Goal: Answer question/provide support: Share knowledge or assist other users

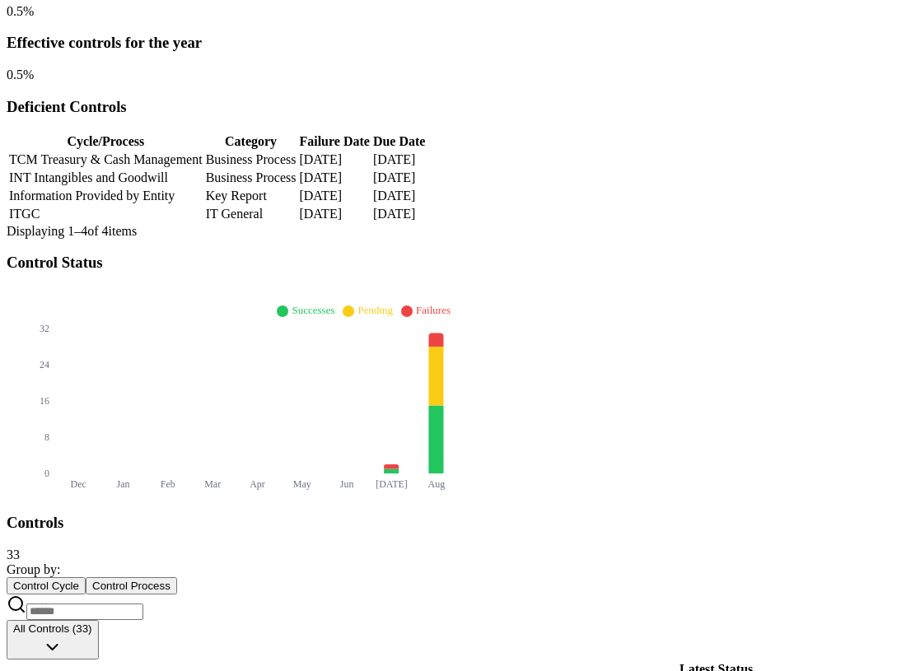
scroll to position [378, 83]
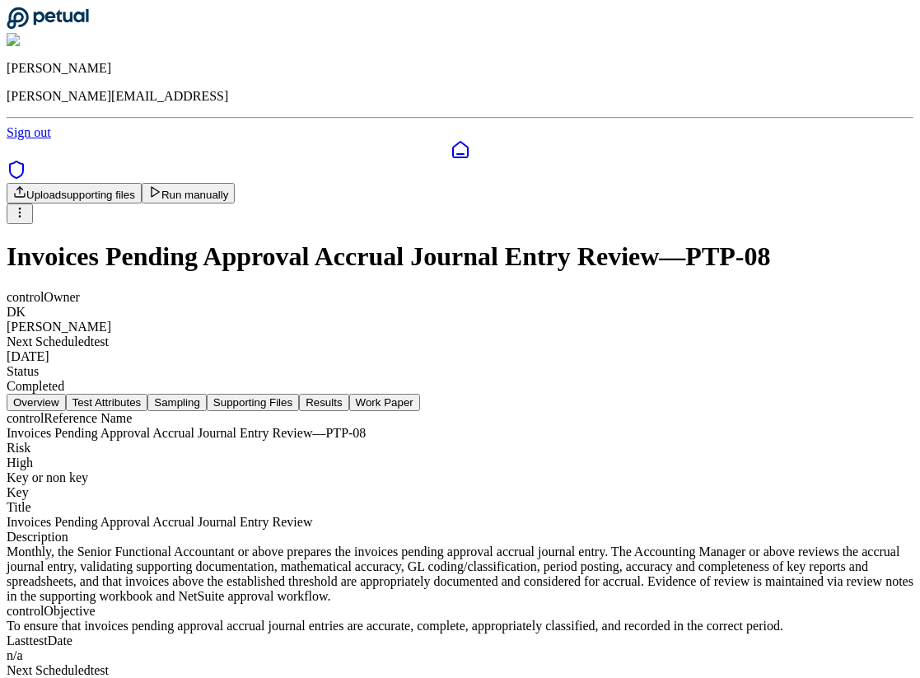
click at [348, 394] on button "Results" at bounding box center [323, 402] width 49 height 17
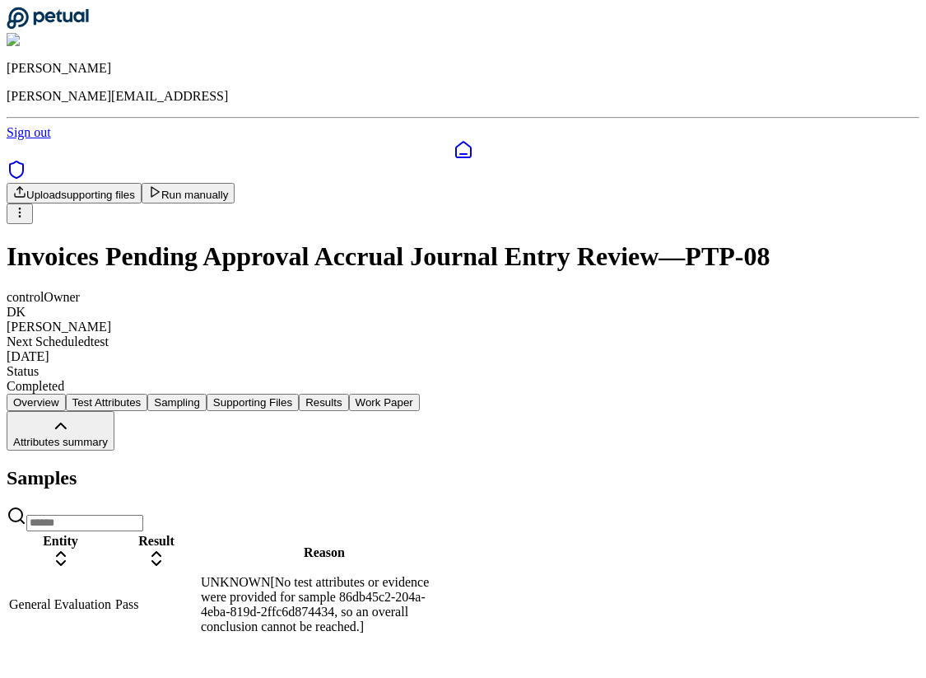
click at [448, 575] on div "UNKNOWN[No test attributes or evidence were provided for sample 86db45c2-204a-4…" at bounding box center [324, 604] width 247 height 59
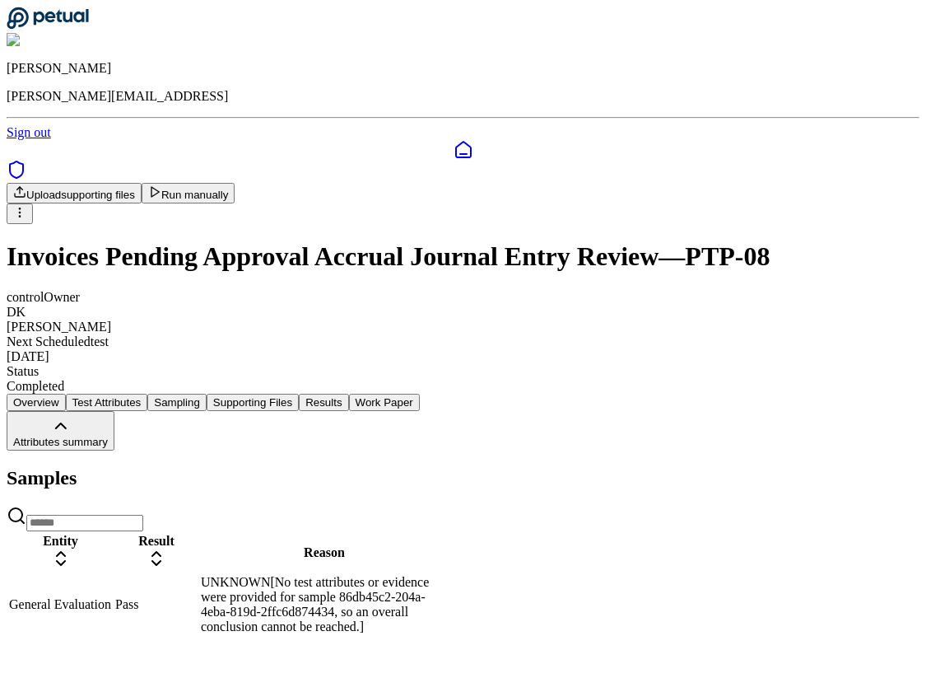
click at [448, 575] on div "UNKNOWN[No test attributes or evidence were provided for sample 86db45c2-204a-4…" at bounding box center [324, 604] width 247 height 59
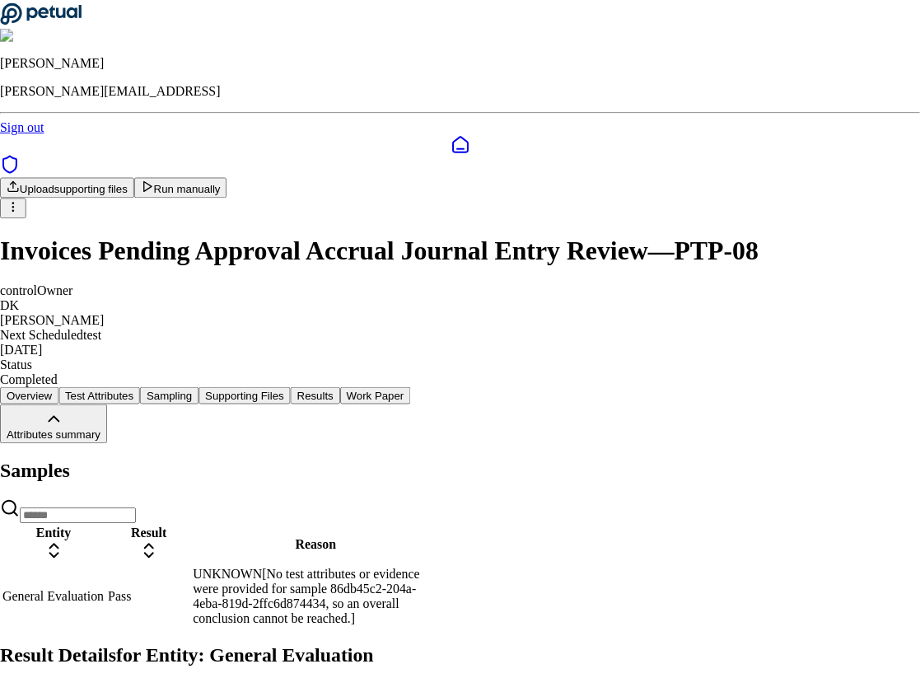
scroll to position [138, 0]
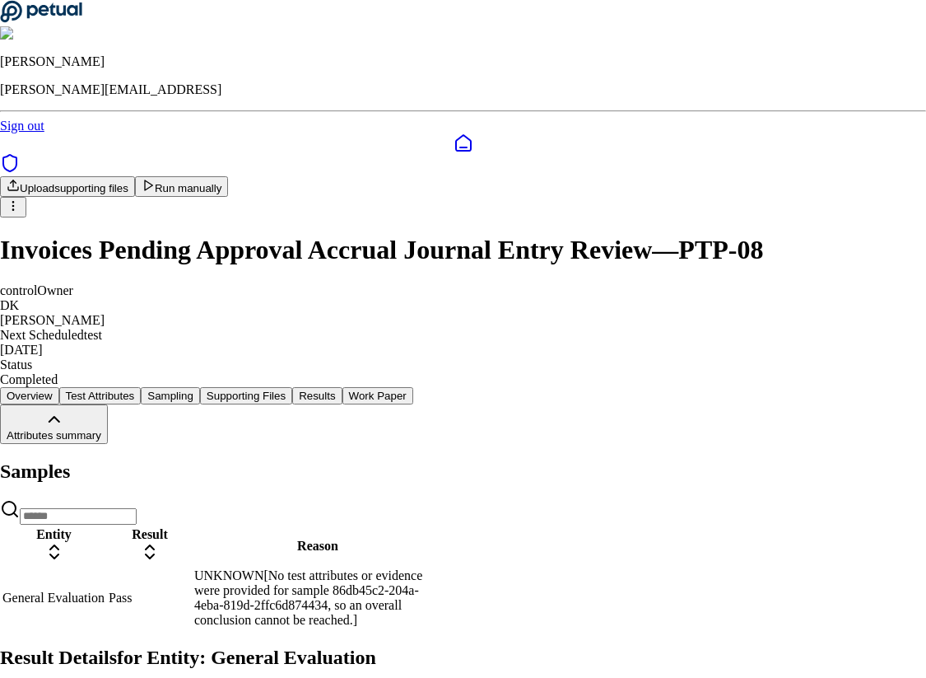
drag, startPoint x: 340, startPoint y: 518, endPoint x: 626, endPoint y: 518, distance: 285.8
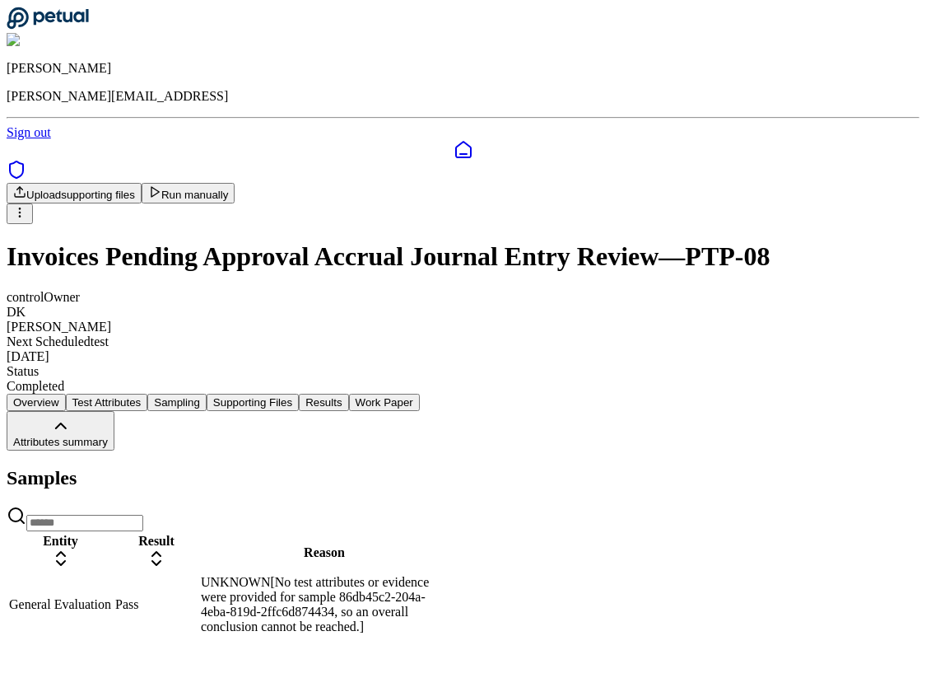
click at [207, 394] on button "Sampling" at bounding box center [176, 402] width 59 height 17
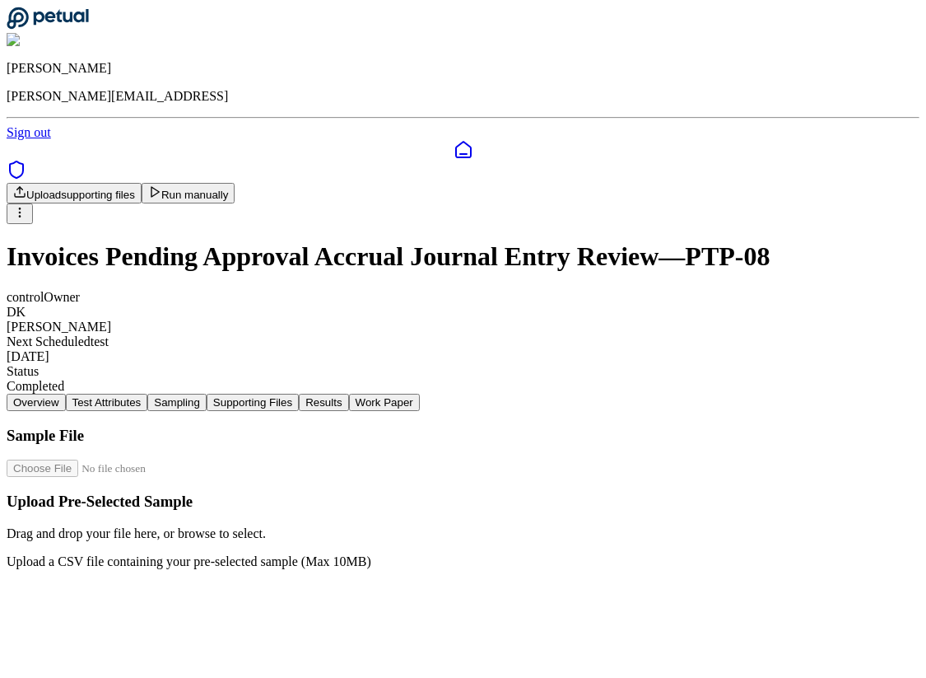
click at [299, 394] on button "Supporting Files" at bounding box center [253, 402] width 92 height 17
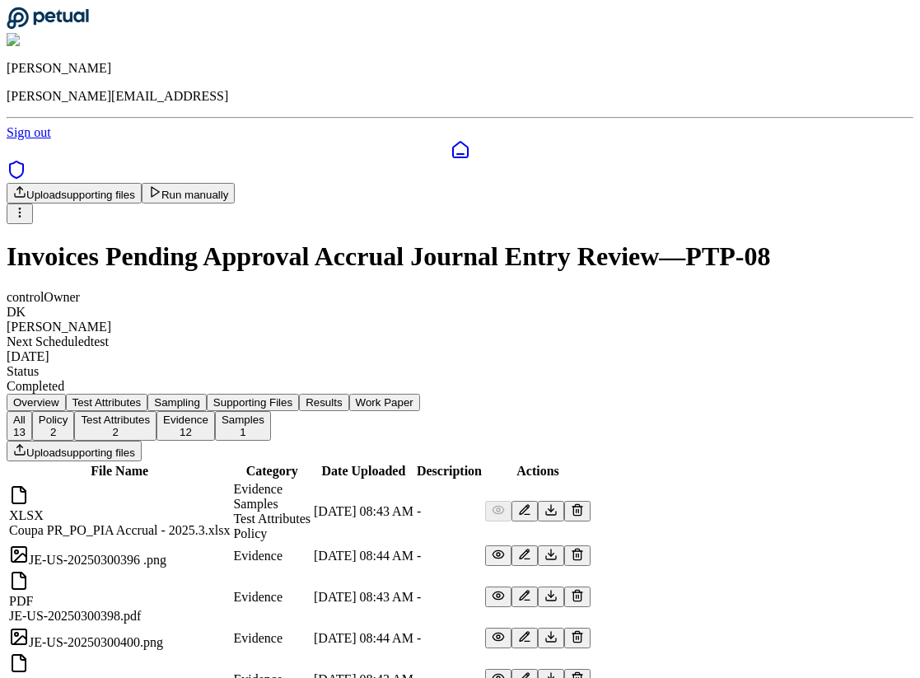
click at [548, 394] on nav "Overview Test Attributes Sampling Supporting Files Results Work Paper" at bounding box center [460, 402] width 907 height 17
click at [348, 394] on button "Results" at bounding box center [323, 402] width 49 height 17
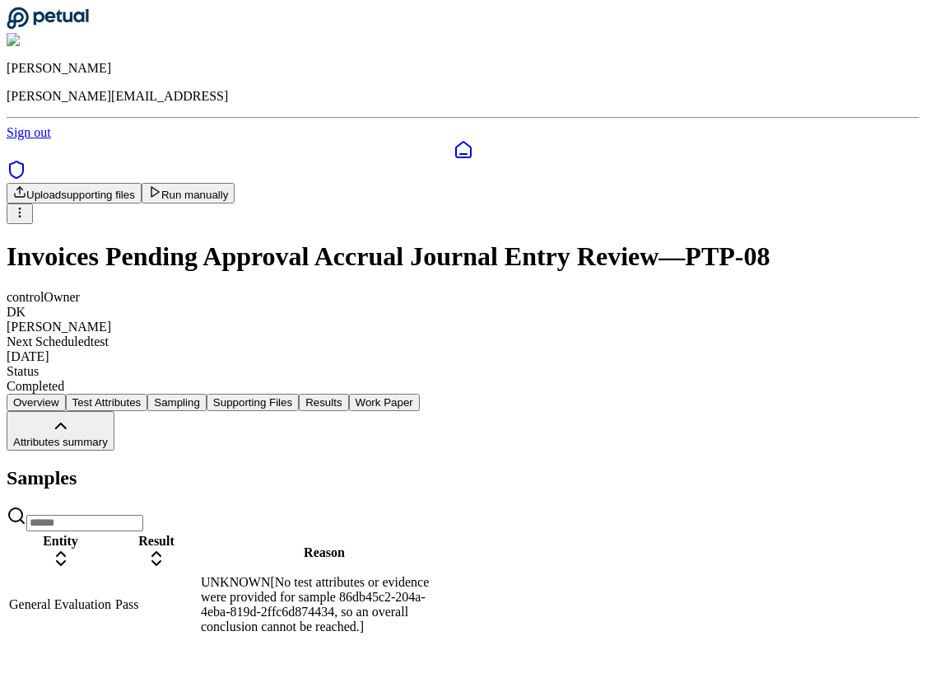
click at [420, 394] on button "Work Paper" at bounding box center [384, 402] width 71 height 17
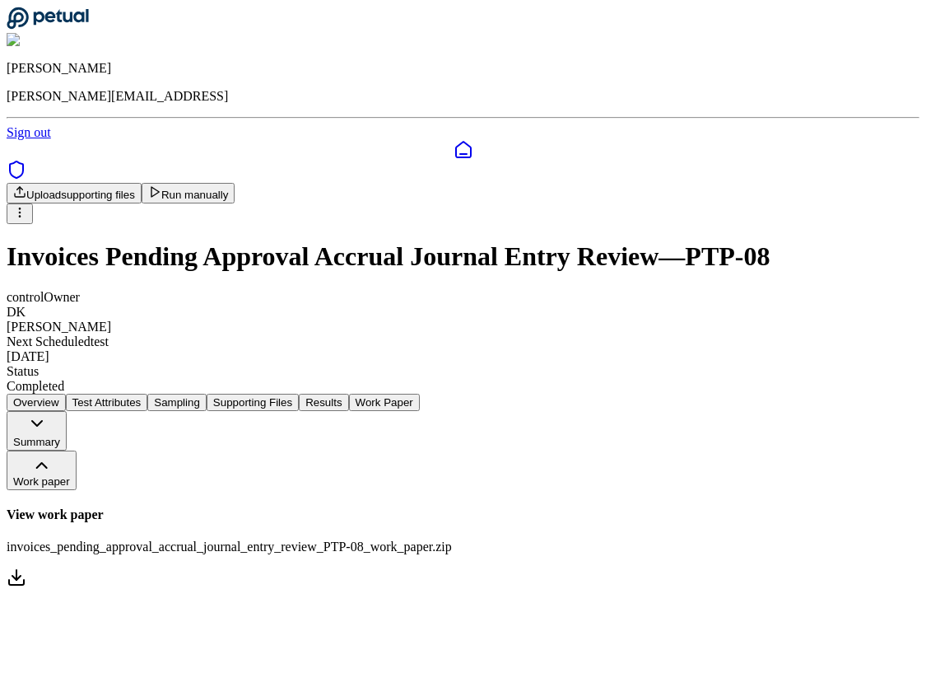
click at [67, 411] on button "Summary" at bounding box center [37, 431] width 60 height 40
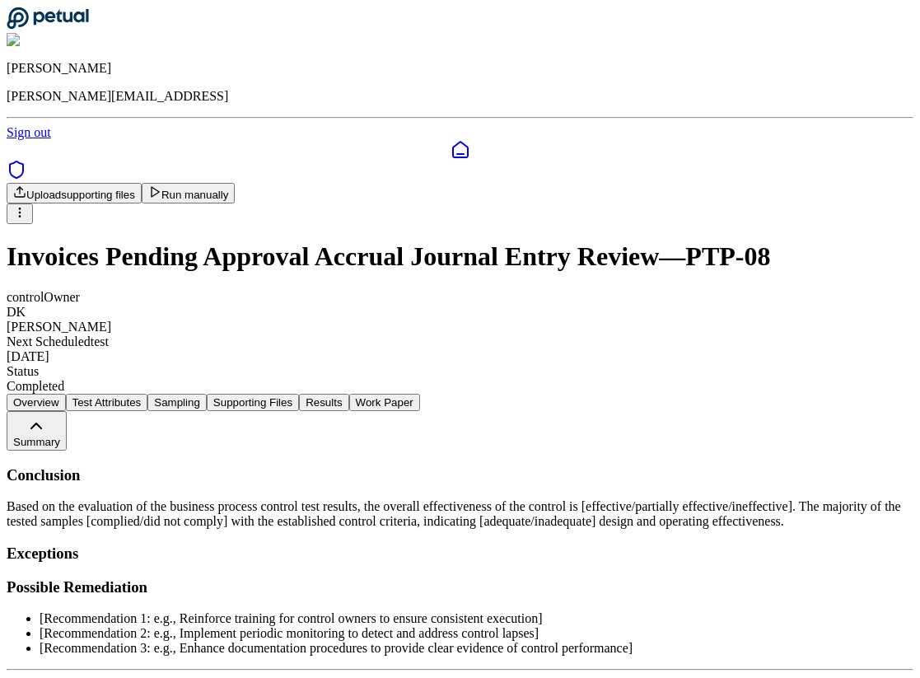
click at [299, 394] on button "Supporting Files" at bounding box center [253, 402] width 92 height 17
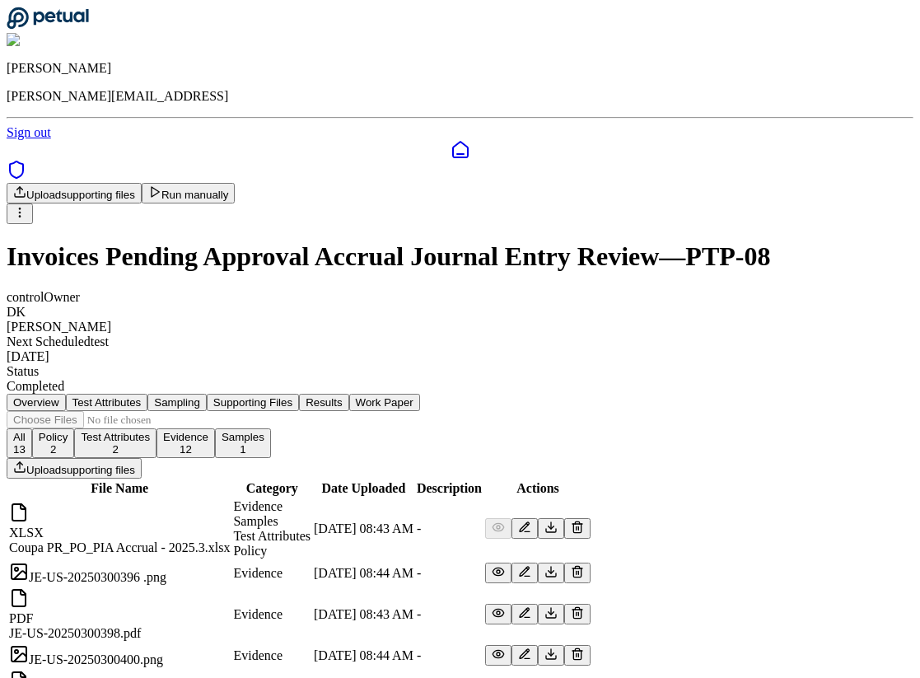
scroll to position [65, 0]
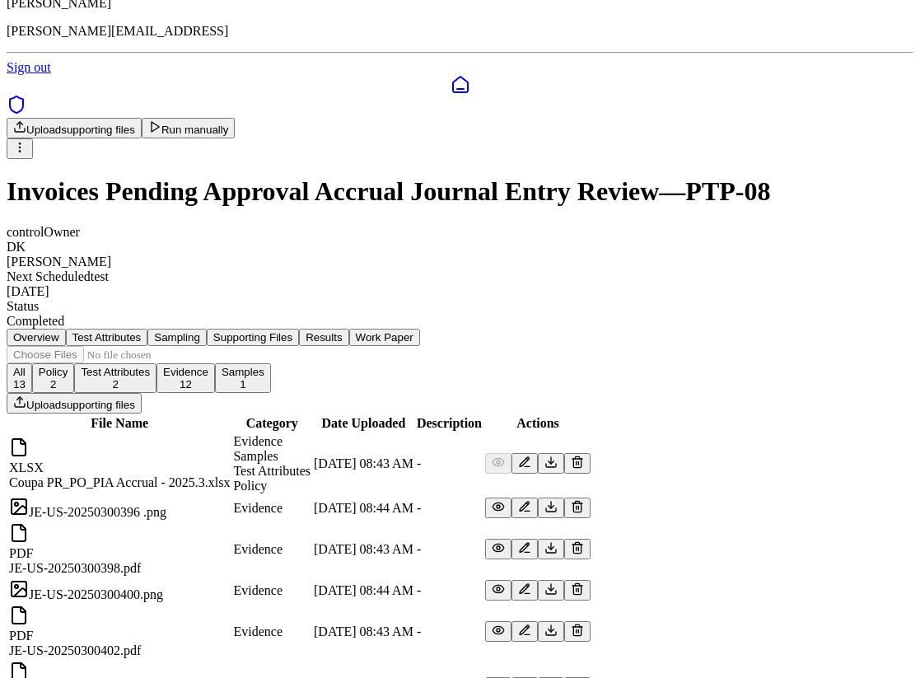
click at [194, 346] on input "file" at bounding box center [100, 354] width 187 height 17
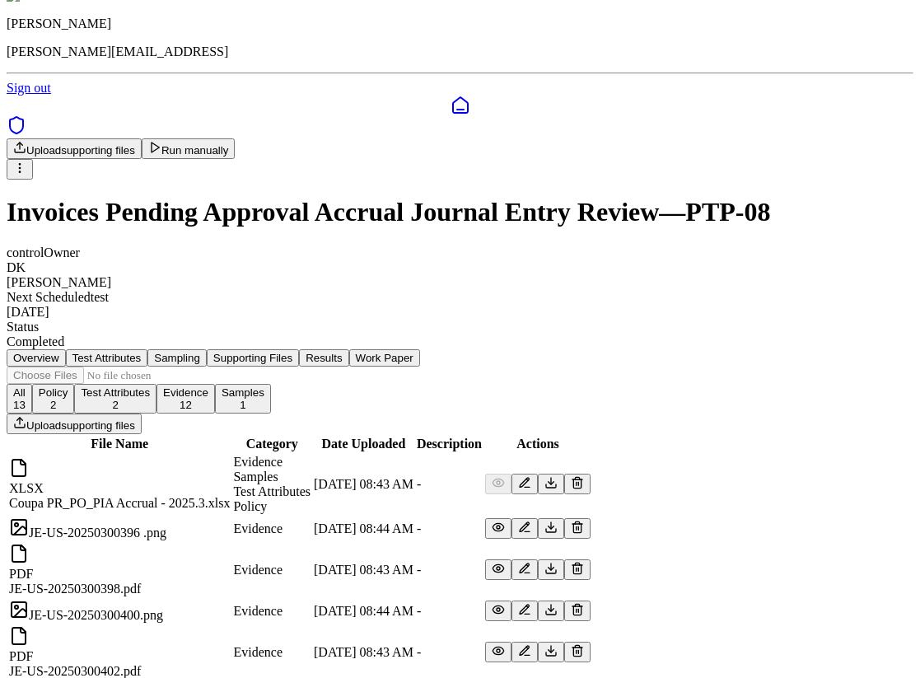
scroll to position [28, 0]
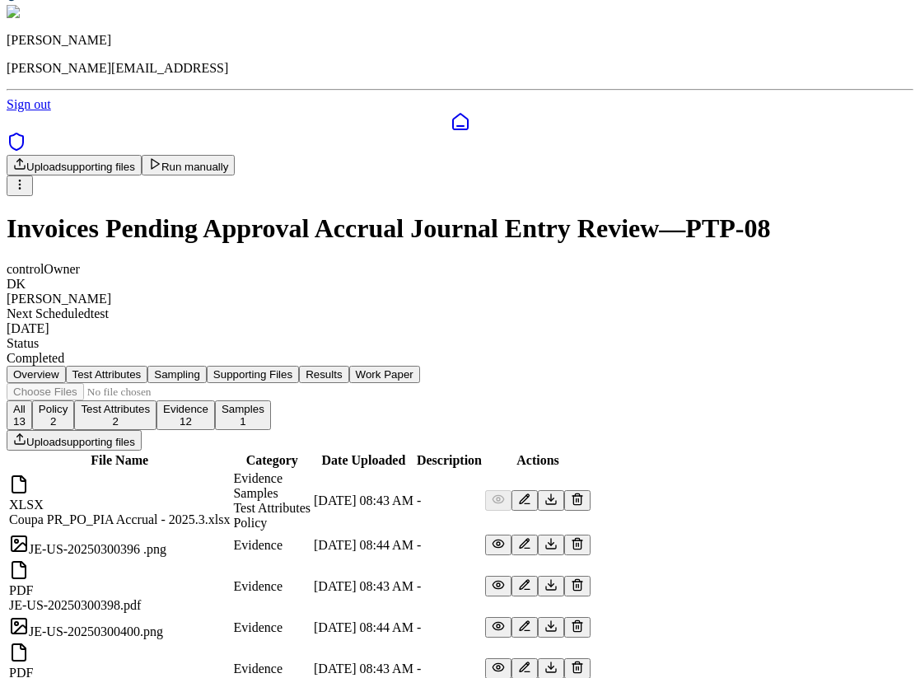
click at [531, 492] on icon at bounding box center [524, 498] width 13 height 13
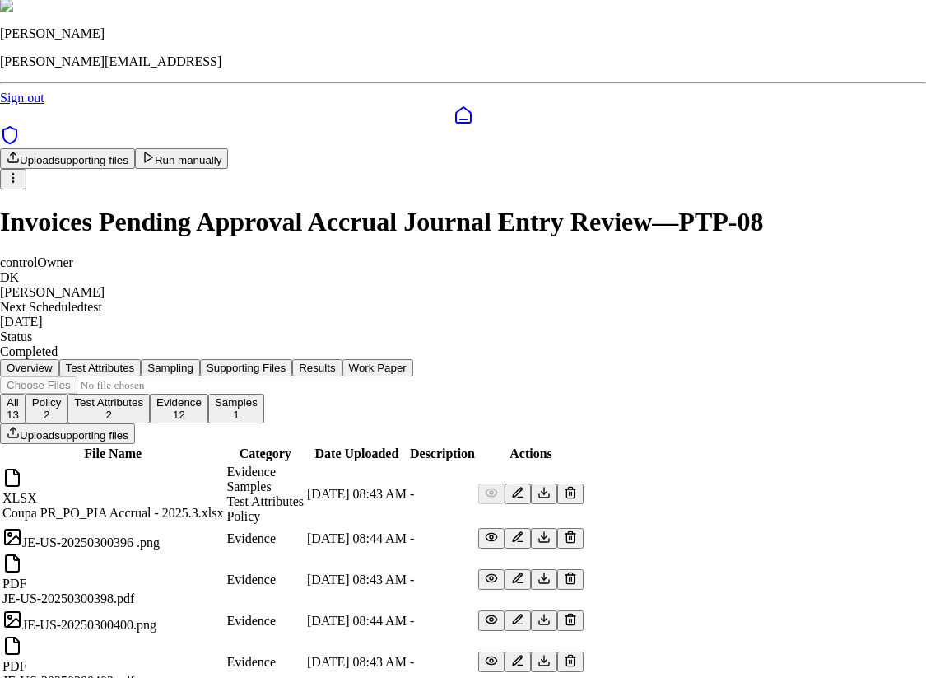
drag, startPoint x: 241, startPoint y: 340, endPoint x: 295, endPoint y: 340, distance: 53.5
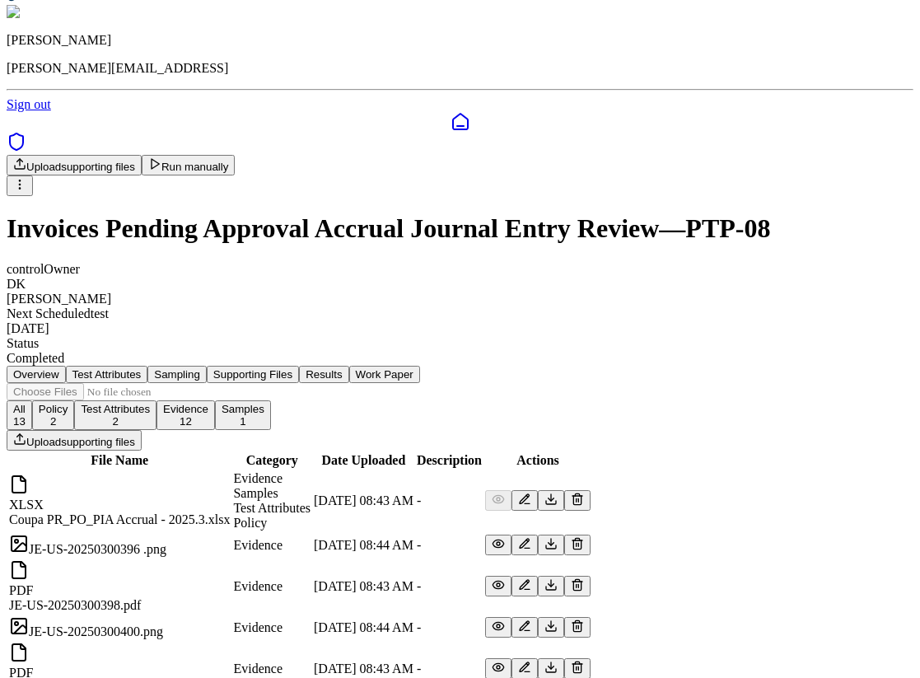
click at [348, 366] on button "Results" at bounding box center [323, 374] width 49 height 17
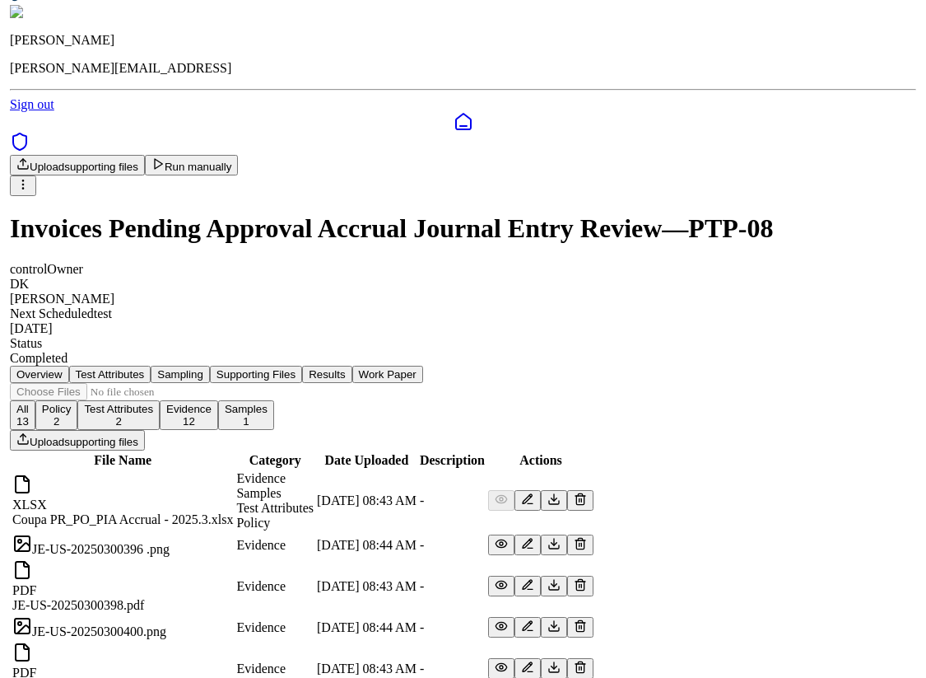
scroll to position [0, 0]
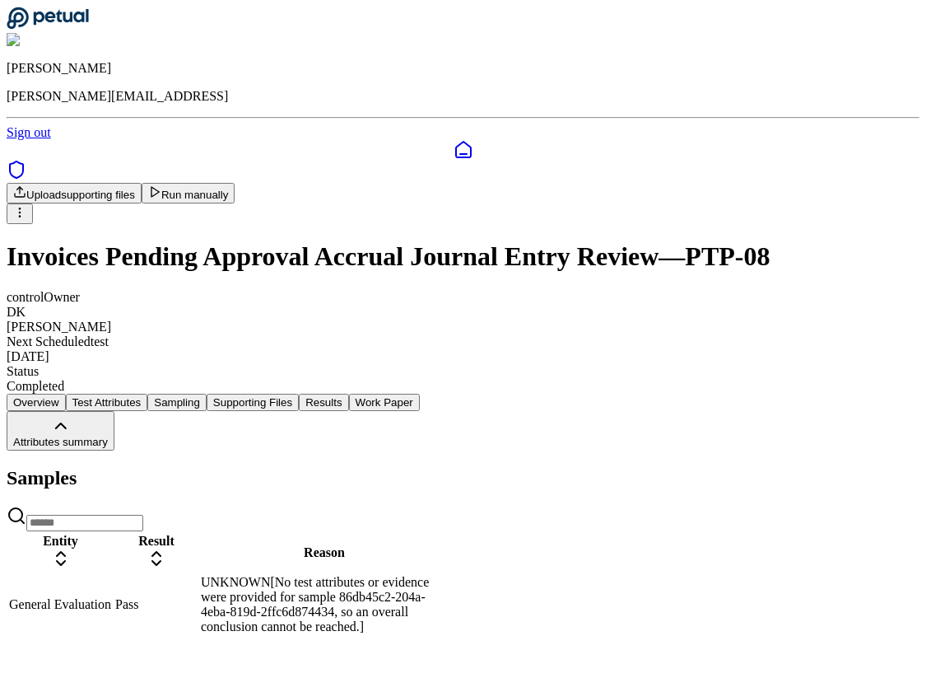
click at [448, 575] on div "UNKNOWN[No test attributes or evidence were provided for sample 86db45c2-204a-4…" at bounding box center [324, 604] width 247 height 59
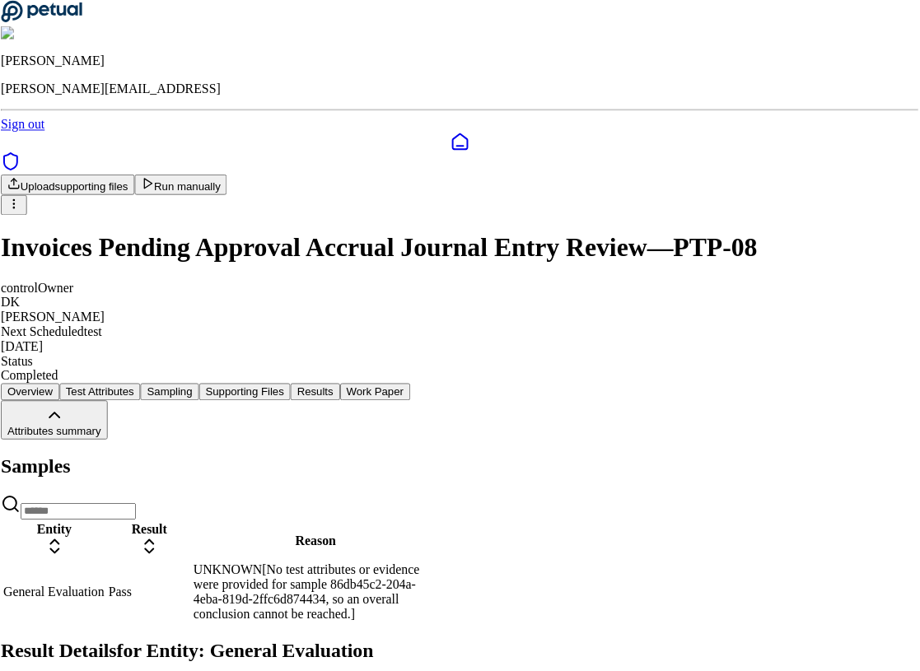
scroll to position [138, 0]
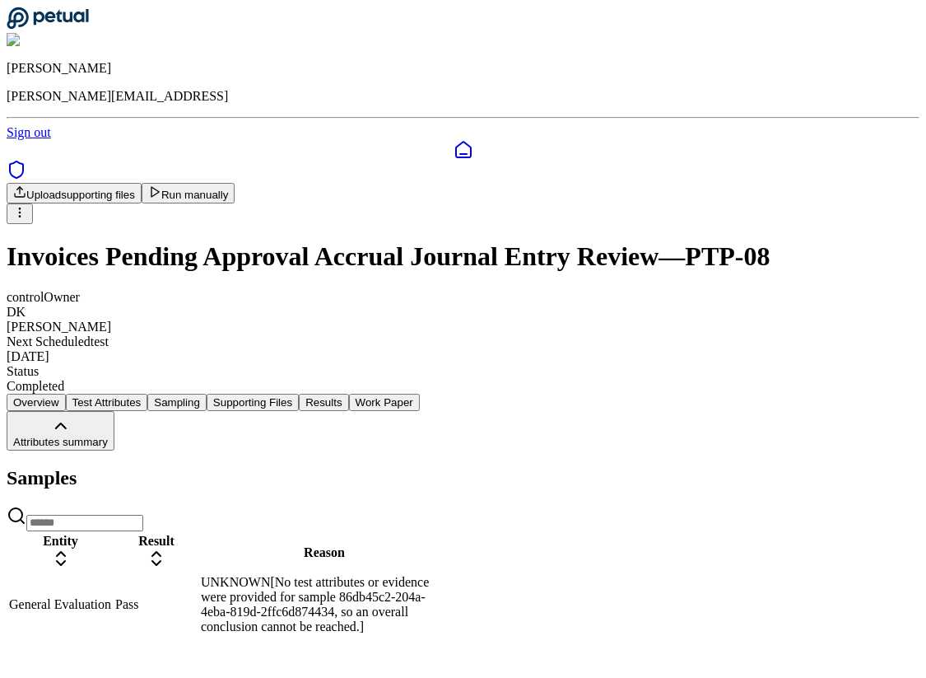
click at [80, 22] on icon at bounding box center [48, 18] width 82 height 23
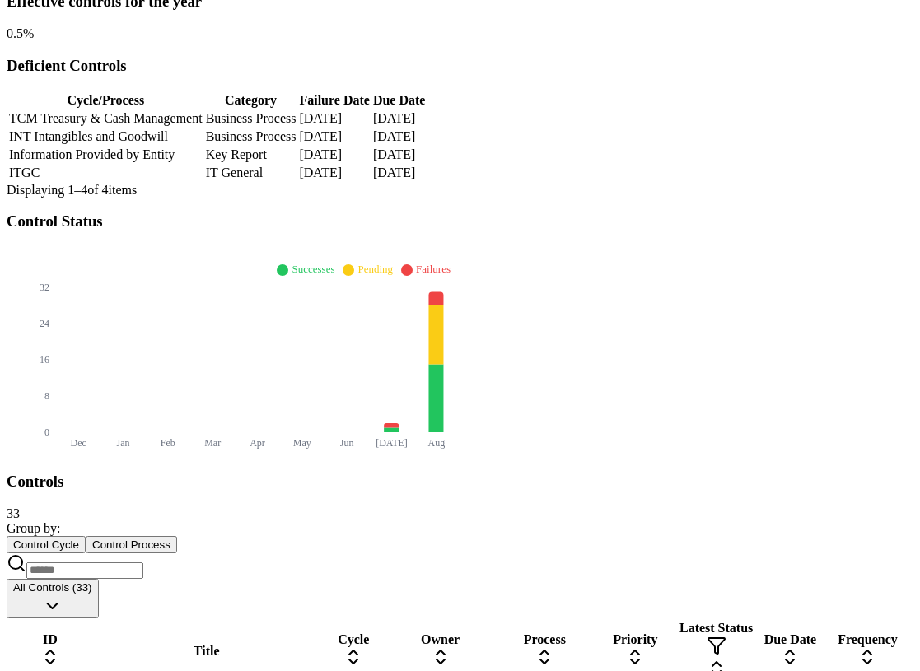
scroll to position [419, 125]
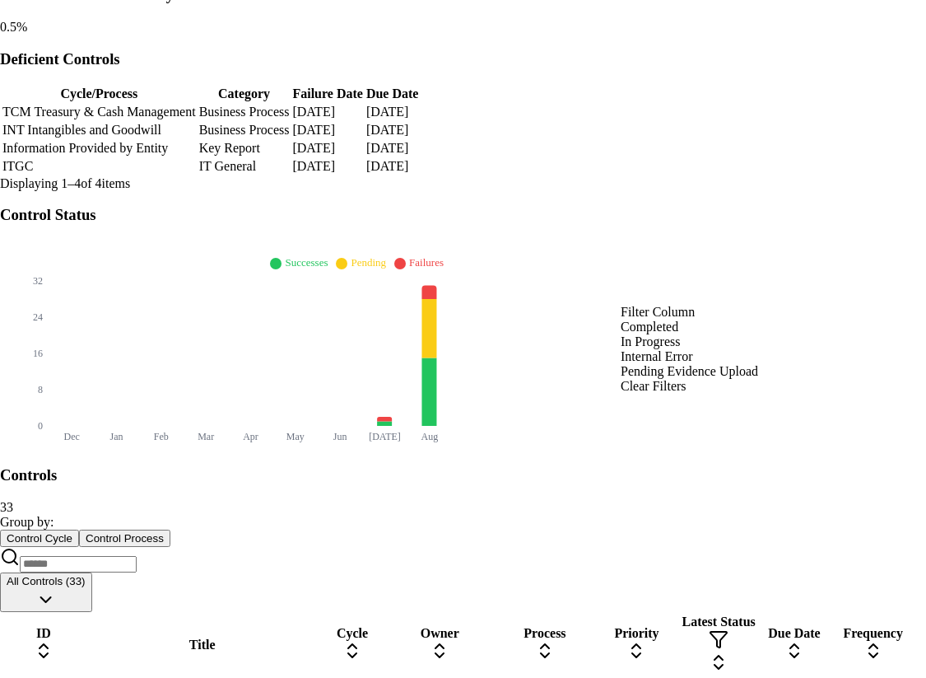
click at [665, 334] on div "Completed" at bounding box center [690, 327] width 138 height 15
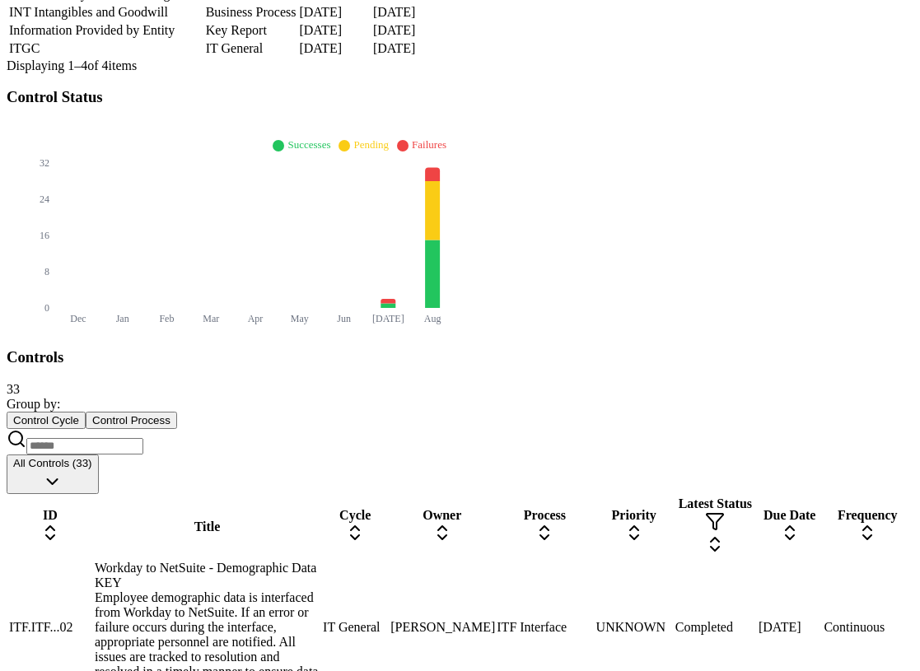
scroll to position [546, 125]
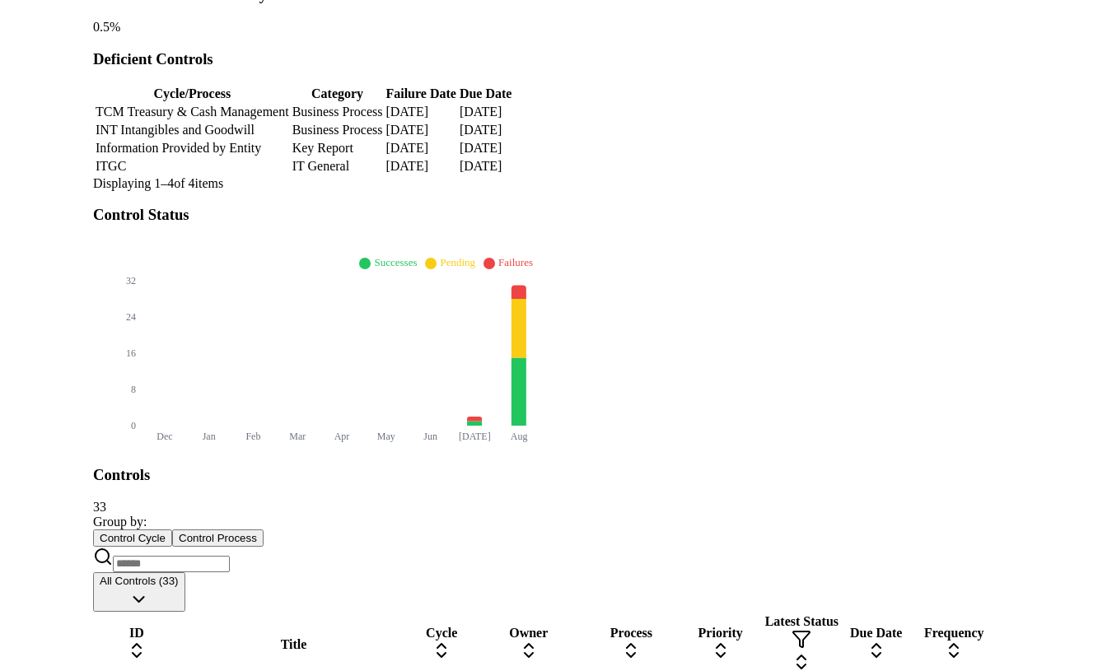
scroll to position [426, 37]
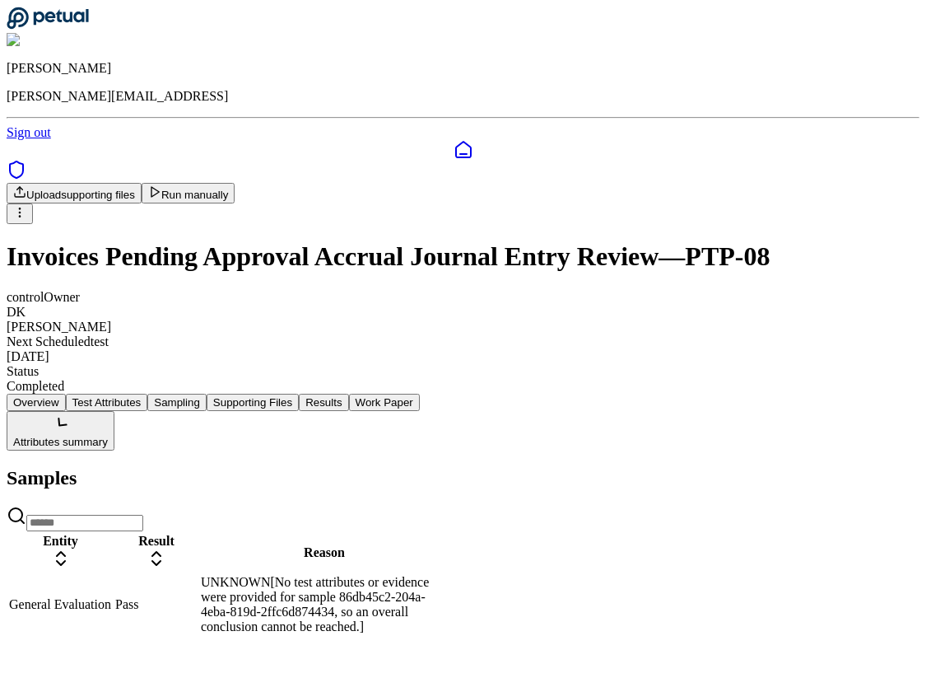
click at [420, 394] on button "Work Paper" at bounding box center [384, 402] width 71 height 17
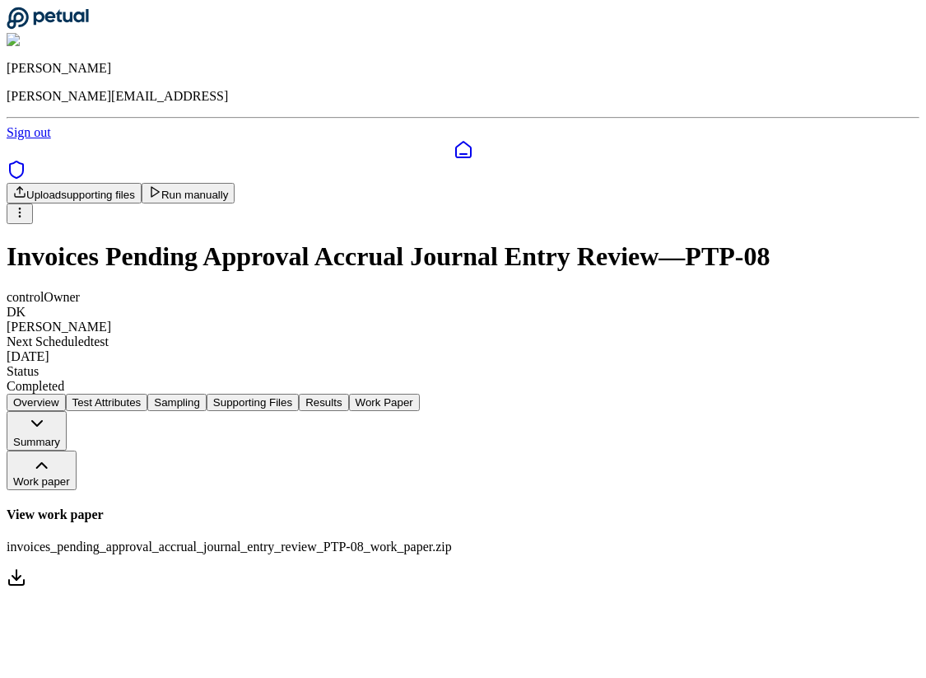
click at [67, 411] on button "Summary" at bounding box center [37, 431] width 60 height 40
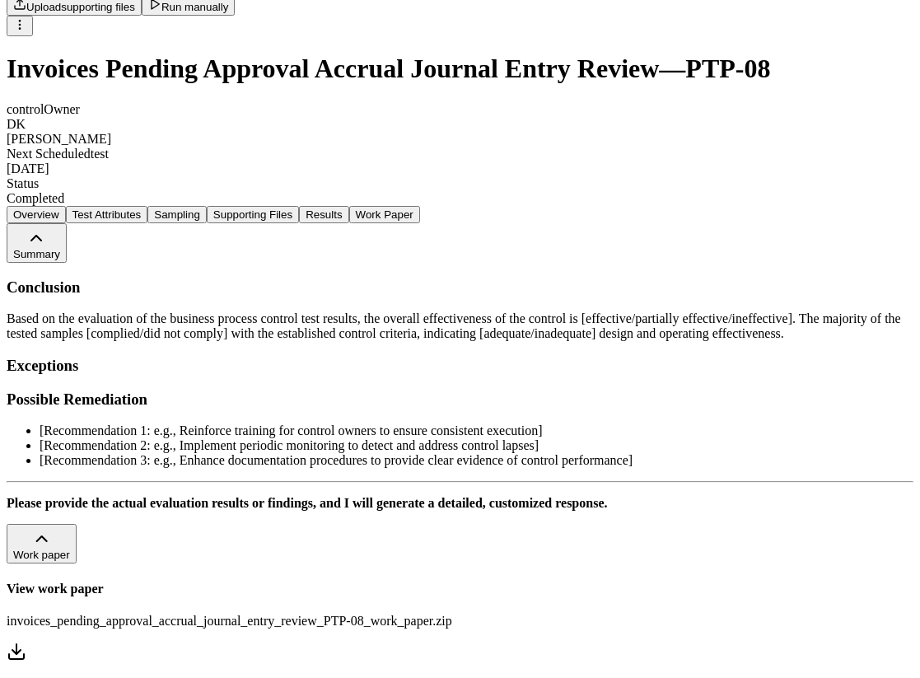
scroll to position [181, 0]
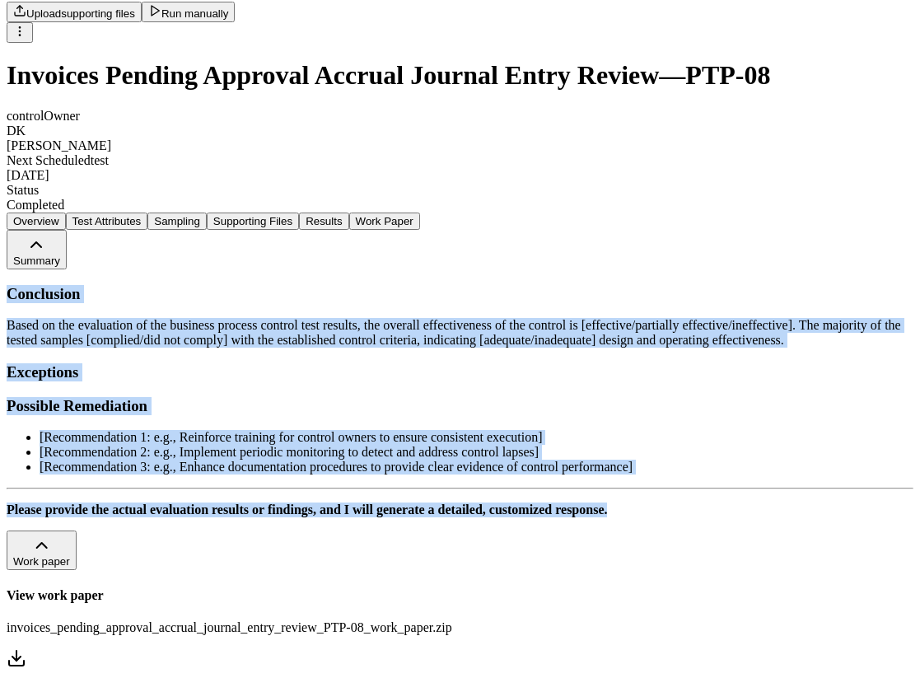
drag, startPoint x: 146, startPoint y: 232, endPoint x: 878, endPoint y: 529, distance: 789.8
click at [878, 518] on div "Conclusion Based on the evaluation of the business process control test results…" at bounding box center [460, 401] width 907 height 233
drag, startPoint x: 793, startPoint y: 537, endPoint x: 119, endPoint y: 225, distance: 743.2
click at [119, 285] on div "Conclusion Based on the evaluation of the business process control test results…" at bounding box center [460, 401] width 907 height 233
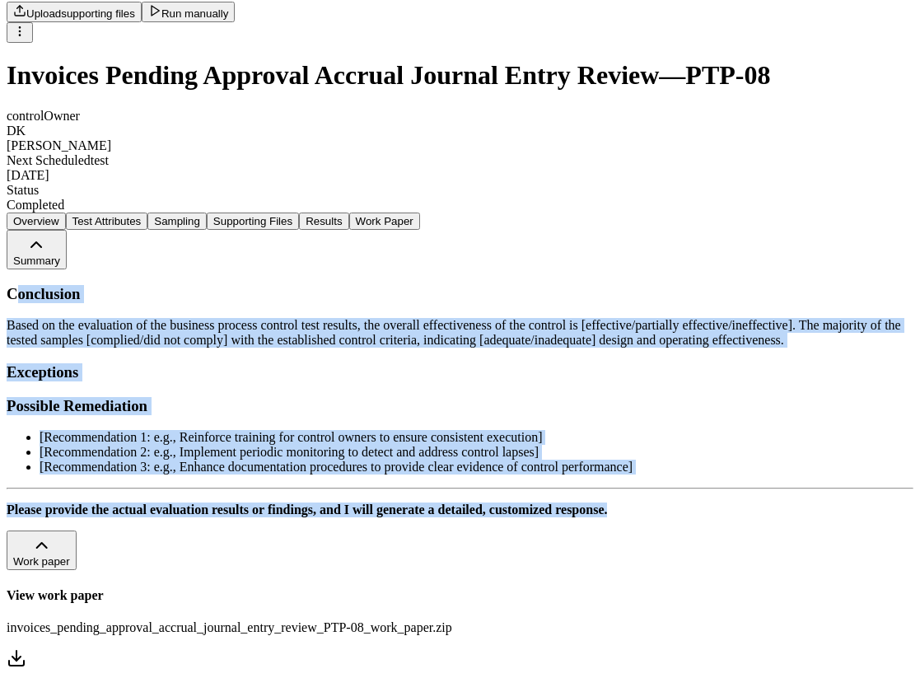
click at [119, 285] on h3 "Conclusion" at bounding box center [460, 294] width 907 height 18
drag, startPoint x: 103, startPoint y: 211, endPoint x: 795, endPoint y: 529, distance: 762.0
click at [795, 518] on div "Conclusion Based on the evaluation of the business process control test results…" at bounding box center [460, 401] width 907 height 233
click at [795, 517] on p "Please provide the actual evaluation results or findings, and I will generate a…" at bounding box center [460, 509] width 907 height 15
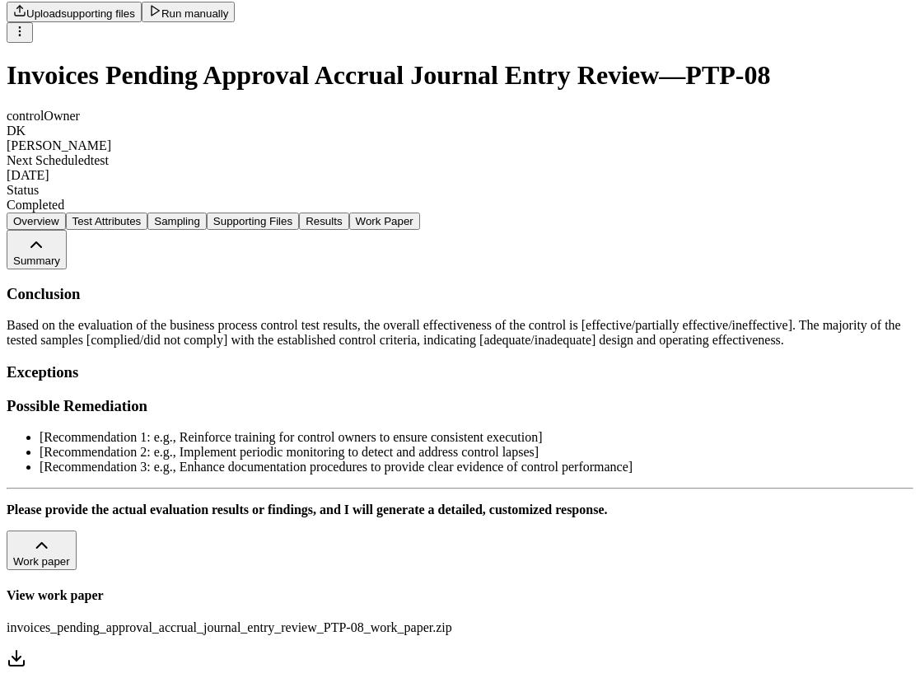
click at [348, 212] on button "Results" at bounding box center [323, 220] width 49 height 17
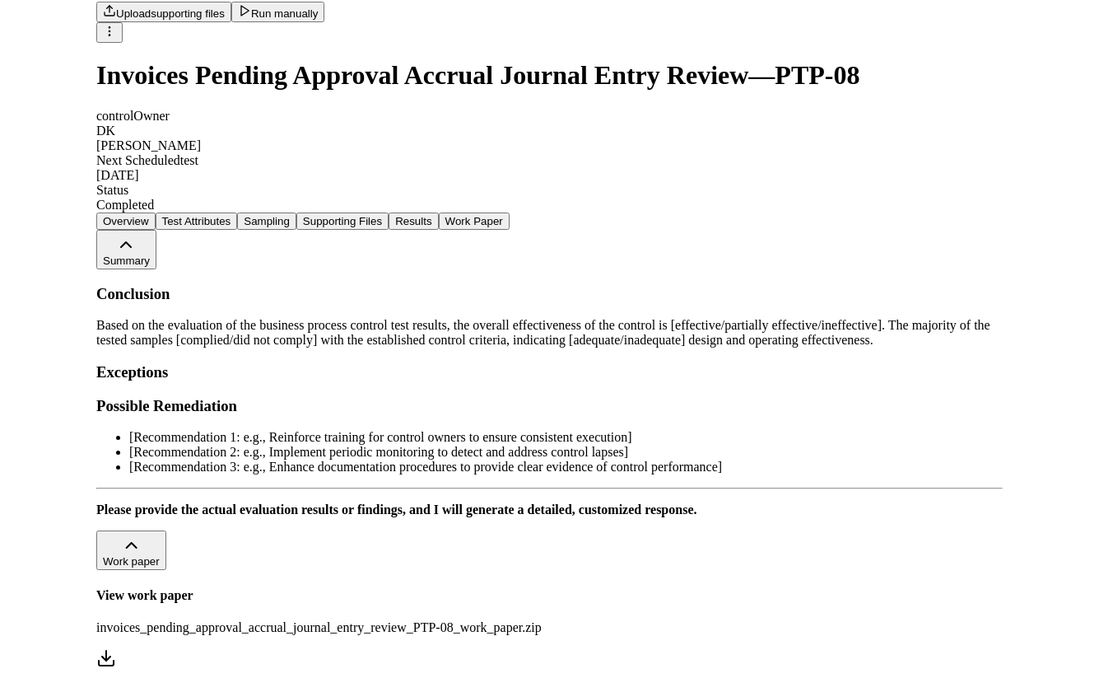
scroll to position [0, 0]
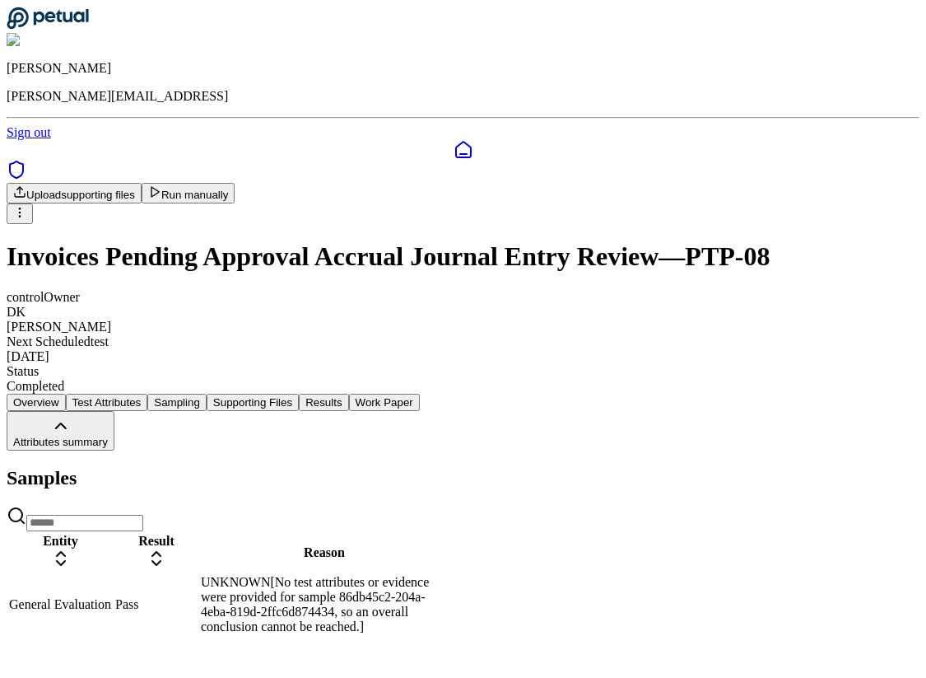
click at [420, 394] on button "Work Paper" at bounding box center [384, 402] width 71 height 17
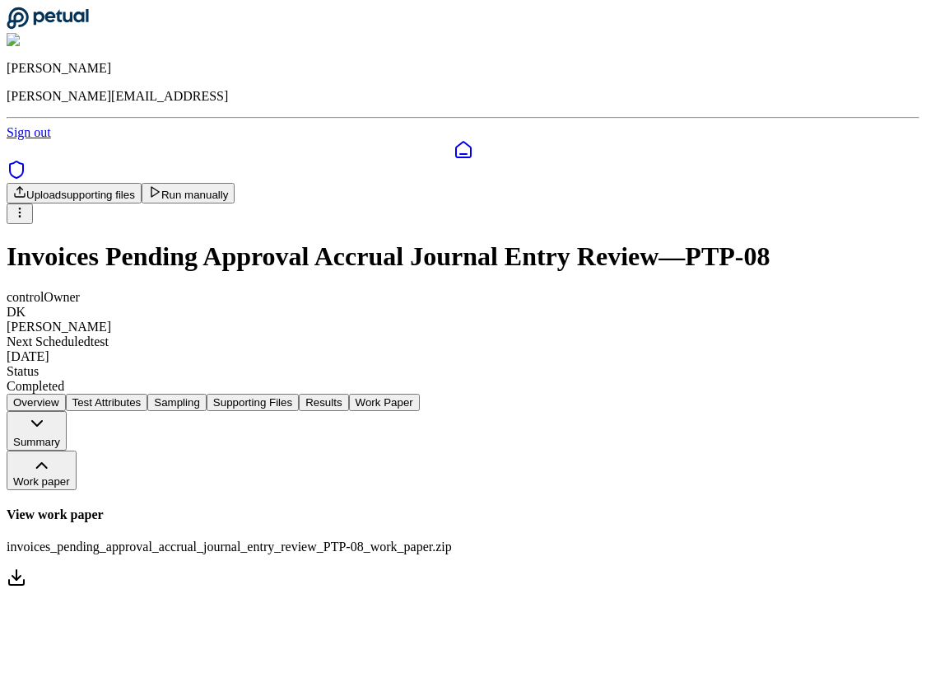
click at [60, 436] on span "Summary" at bounding box center [36, 442] width 47 height 12
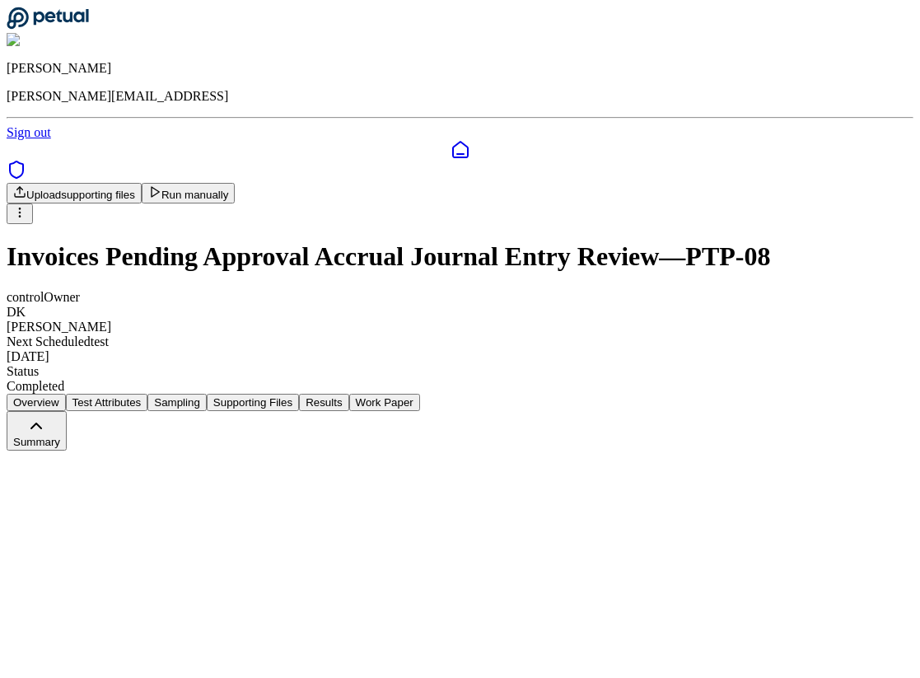
click at [60, 436] on span "Summary" at bounding box center [36, 442] width 47 height 12
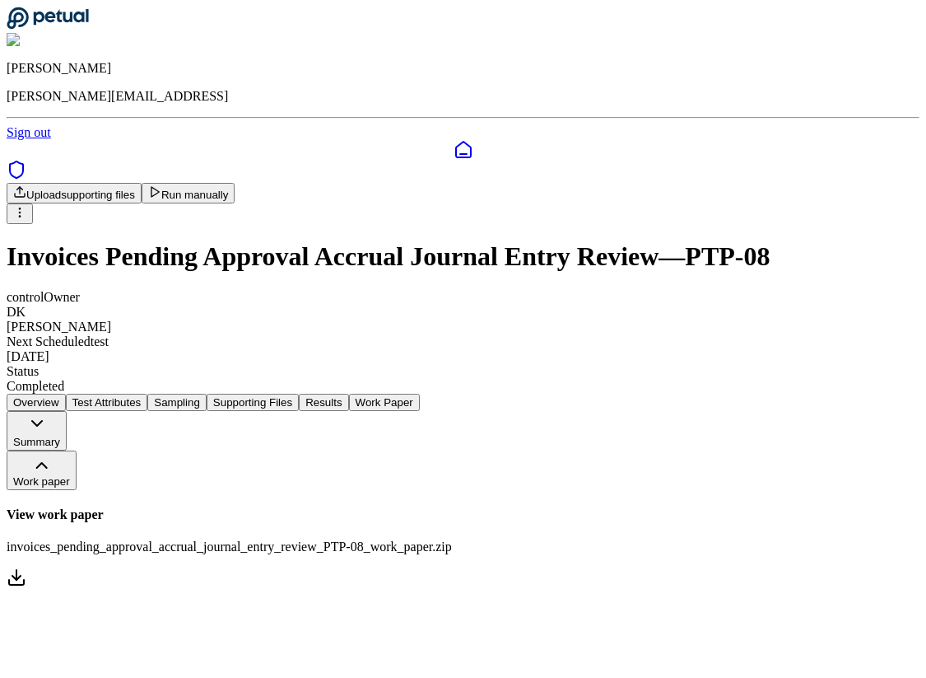
click at [60, 436] on span "Summary" at bounding box center [36, 442] width 47 height 12
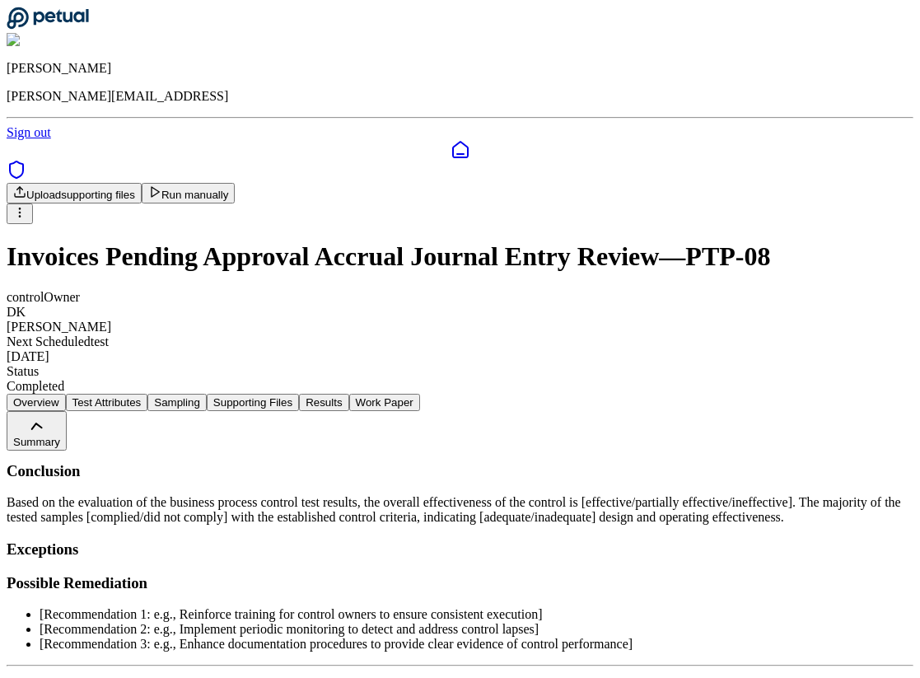
click at [60, 436] on span "Summary" at bounding box center [36, 442] width 47 height 12
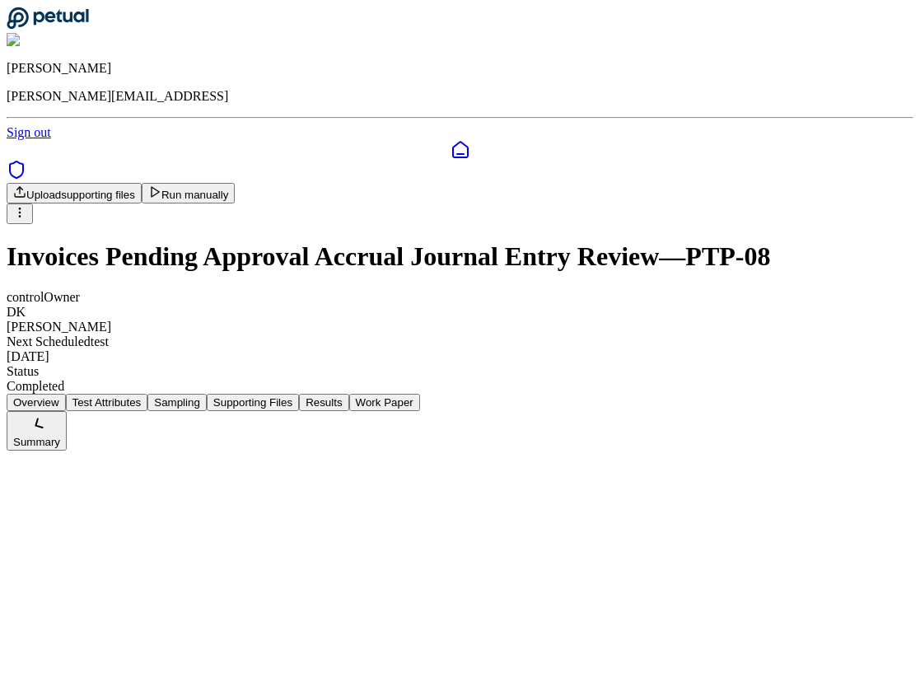
click at [60, 436] on span "Summary" at bounding box center [36, 442] width 47 height 12
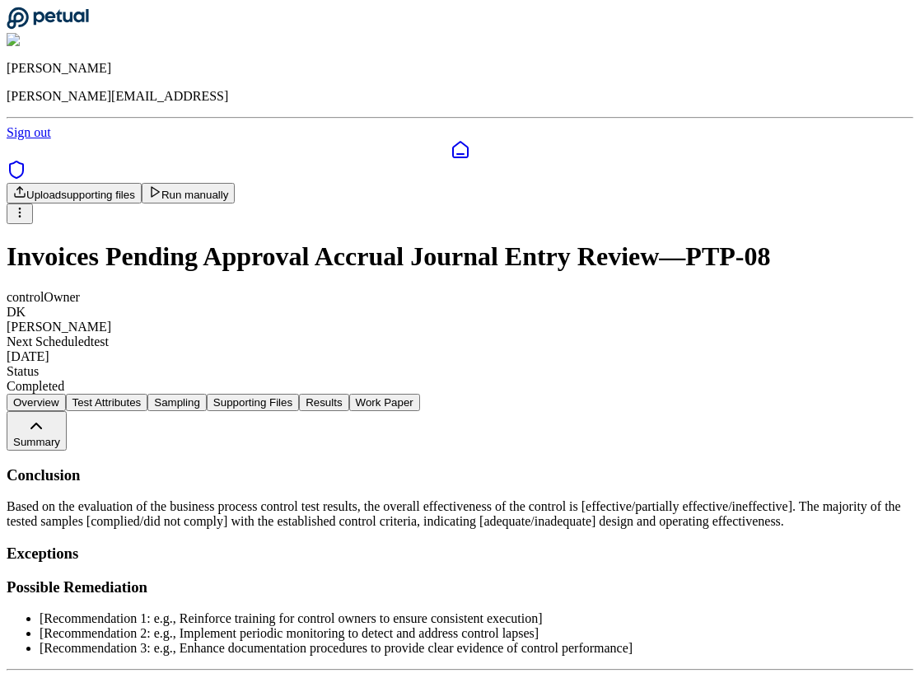
click at [60, 436] on span "Summary" at bounding box center [36, 442] width 47 height 12
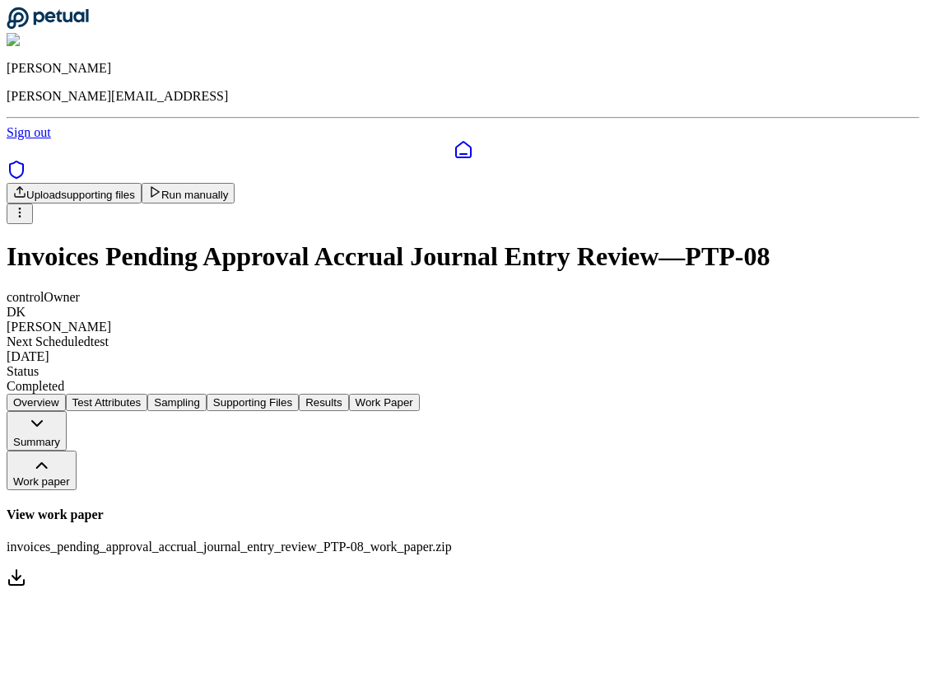
click at [348, 394] on button "Results" at bounding box center [323, 402] width 49 height 17
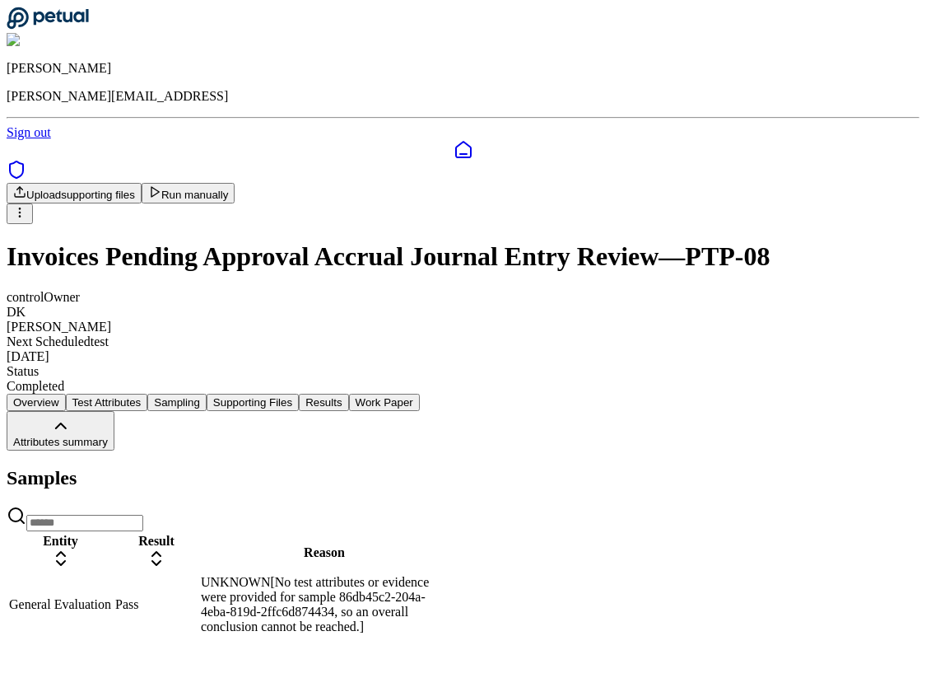
click at [114, 411] on button "Attributes summary" at bounding box center [61, 431] width 108 height 40
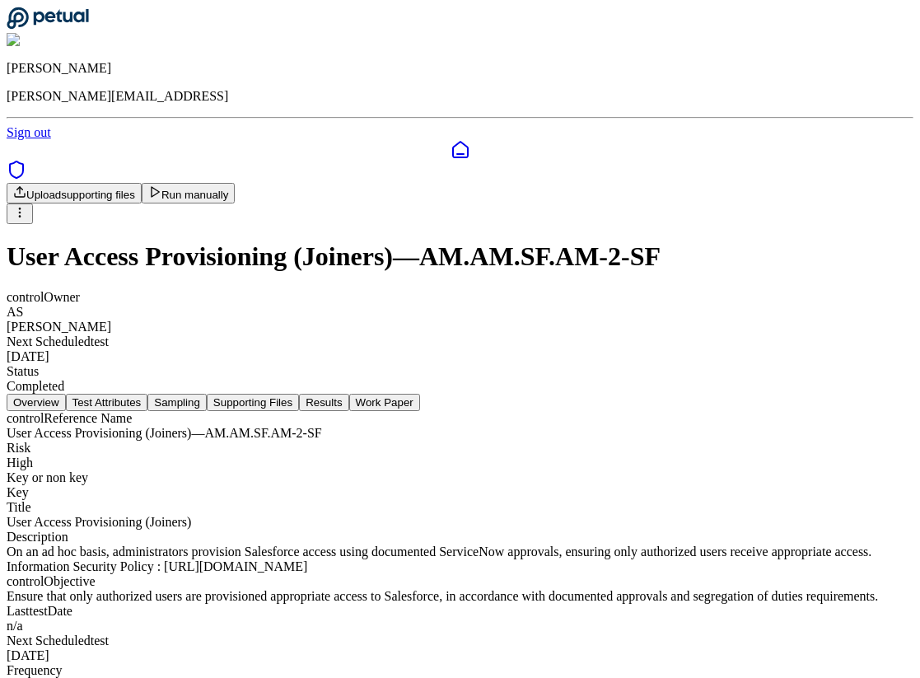
click at [348, 394] on button "Results" at bounding box center [323, 402] width 49 height 17
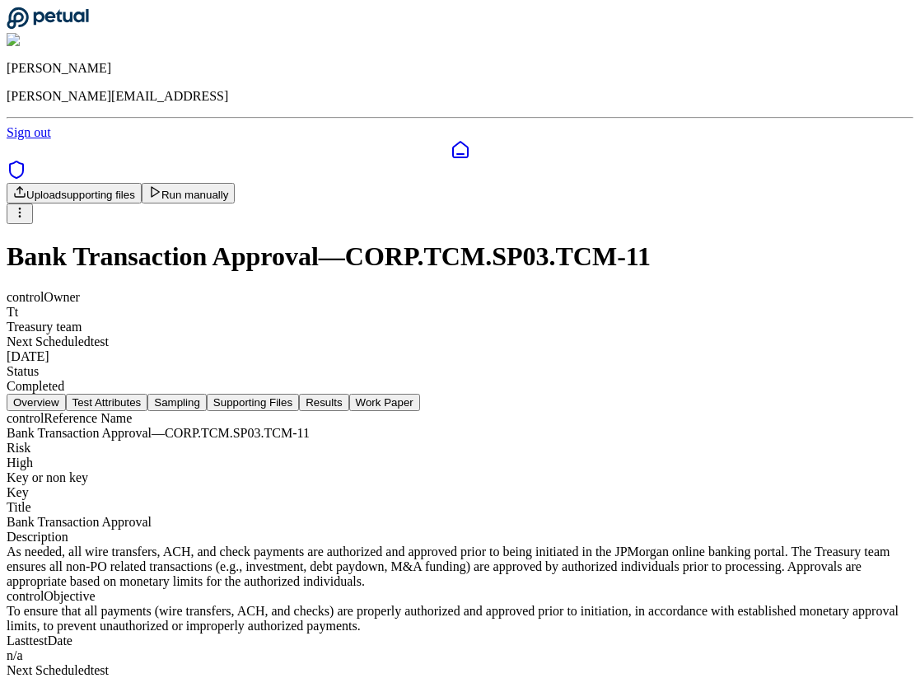
click at [348, 394] on button "Results" at bounding box center [323, 402] width 49 height 17
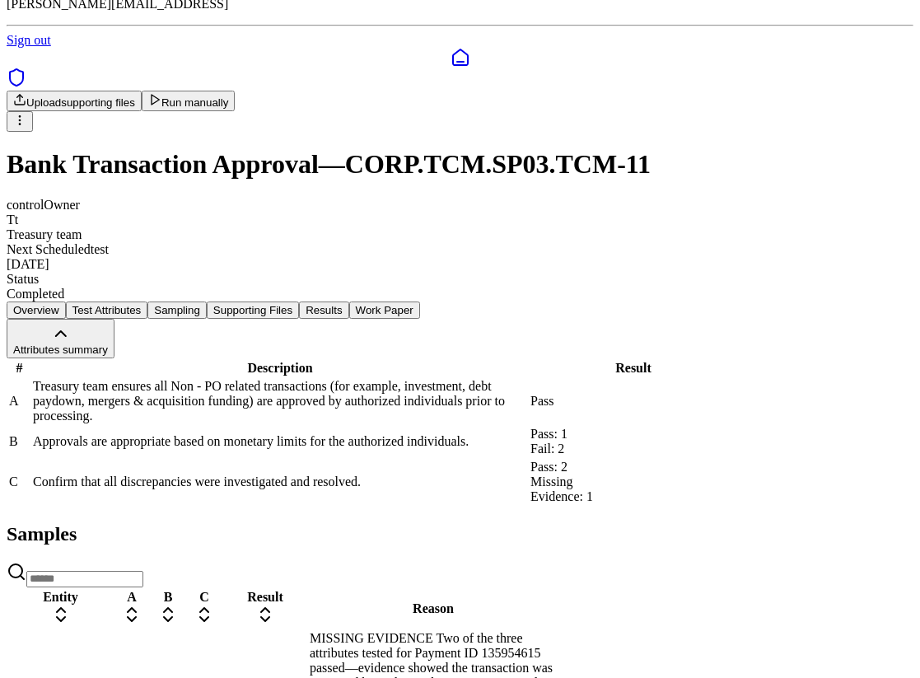
scroll to position [82, 0]
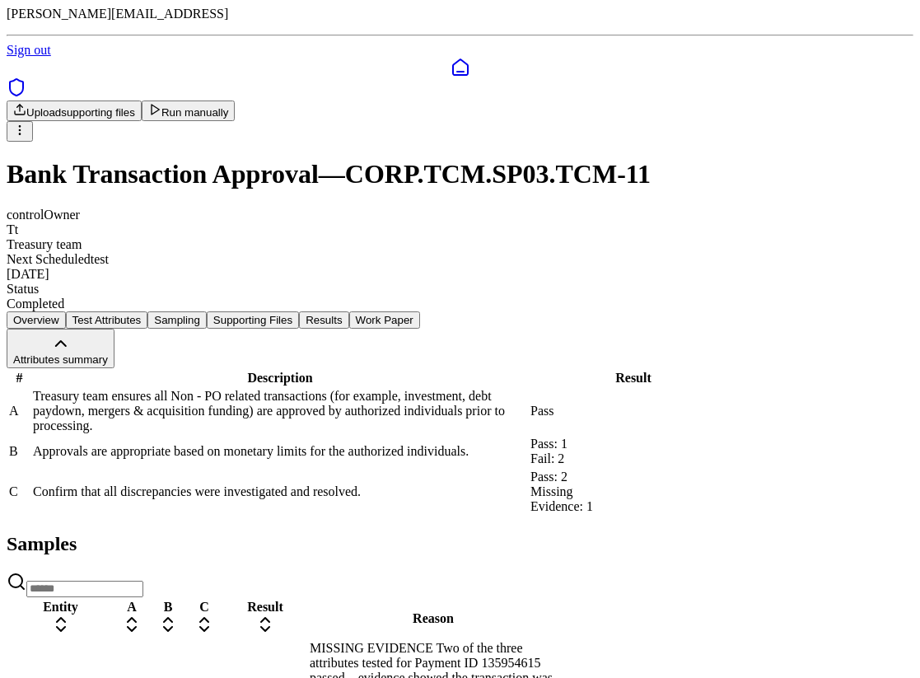
click at [420, 311] on button "Work Paper" at bounding box center [384, 319] width 71 height 17
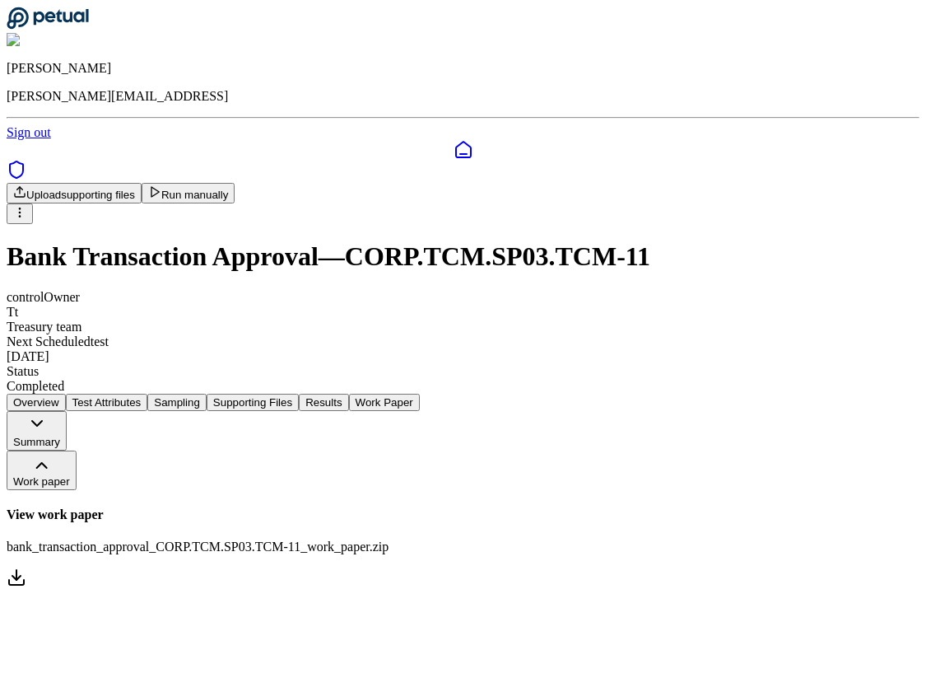
click at [60, 436] on span "Summary" at bounding box center [36, 442] width 47 height 12
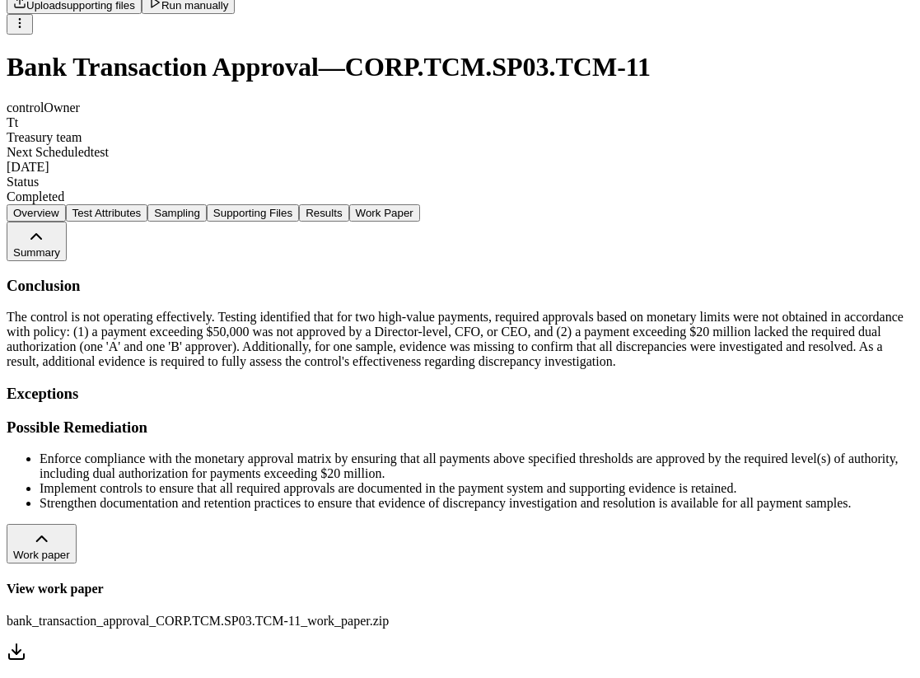
scroll to position [259, 0]
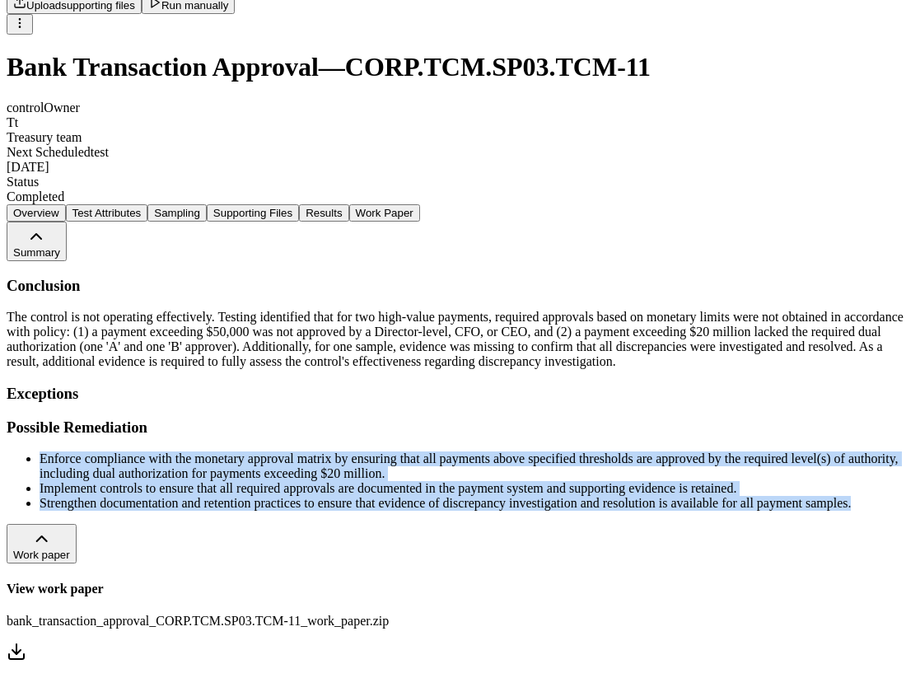
drag, startPoint x: 111, startPoint y: 362, endPoint x: 232, endPoint y: 474, distance: 165.5
click at [232, 474] on div "Conclusion The control is not operating effectively. Testing identified that fo…" at bounding box center [460, 394] width 907 height 235
click at [232, 474] on ul "Enforce compliance with the monetary approval matrix by ensuring that all payme…" at bounding box center [460, 480] width 907 height 59
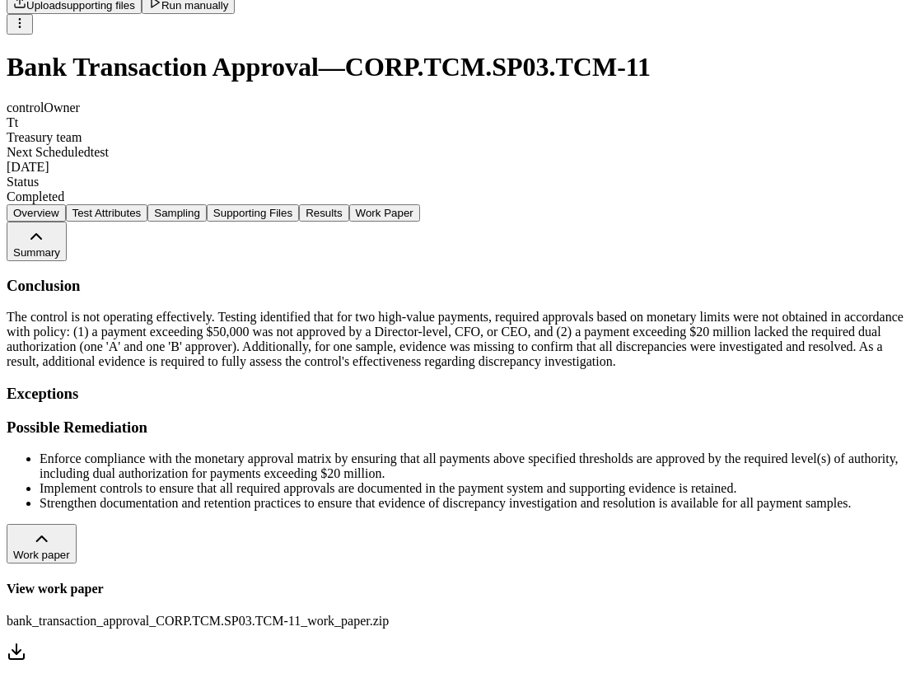
scroll to position [226, 0]
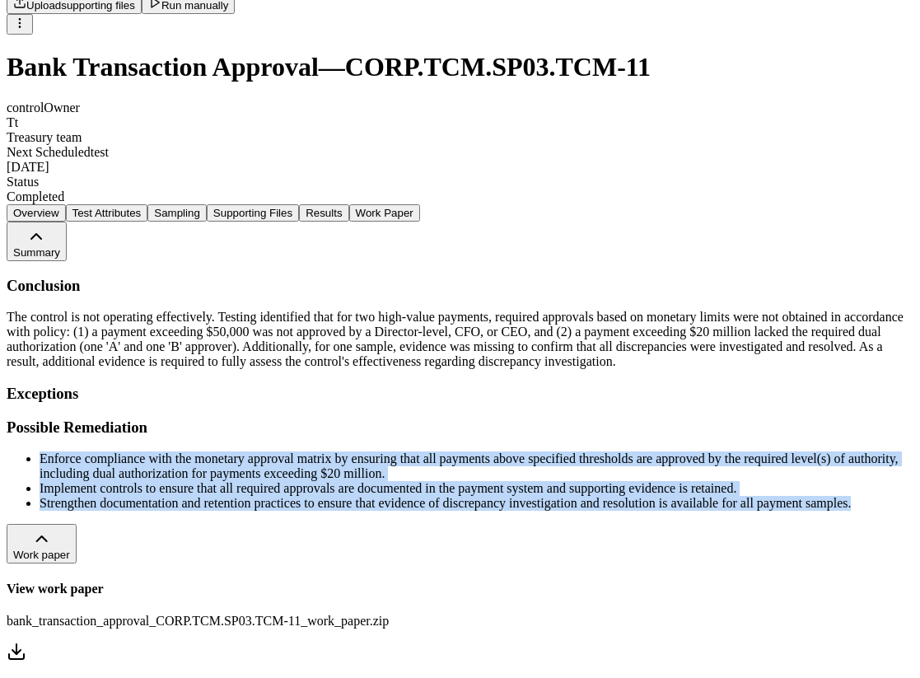
drag, startPoint x: 110, startPoint y: 398, endPoint x: 260, endPoint y: 494, distance: 178.2
click at [260, 494] on div "Conclusion The control is not operating effectively. Testing identified that fo…" at bounding box center [460, 394] width 907 height 235
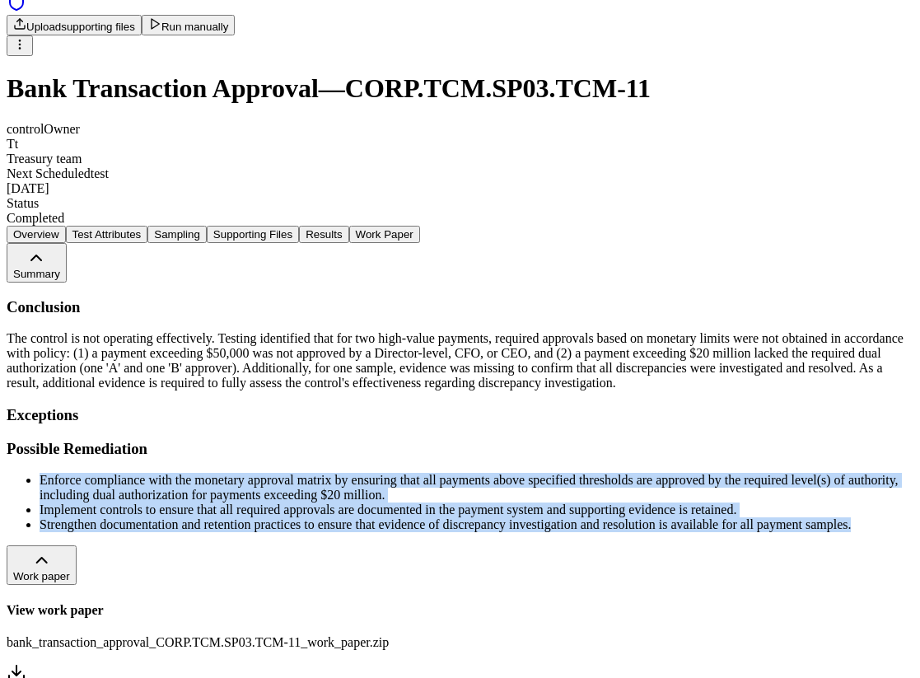
click at [348, 226] on button "Results" at bounding box center [323, 234] width 49 height 17
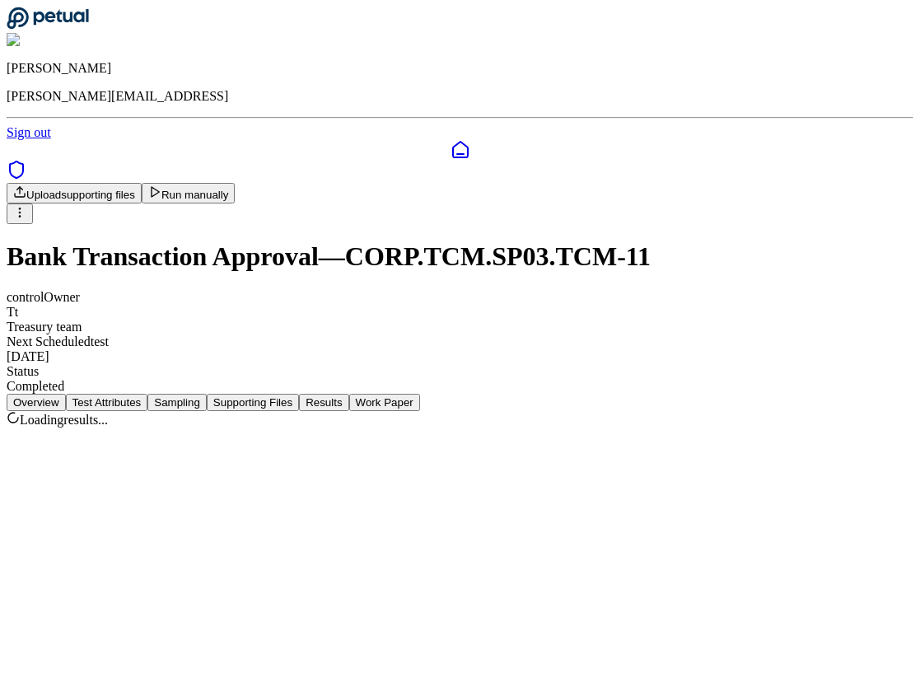
scroll to position [0, 0]
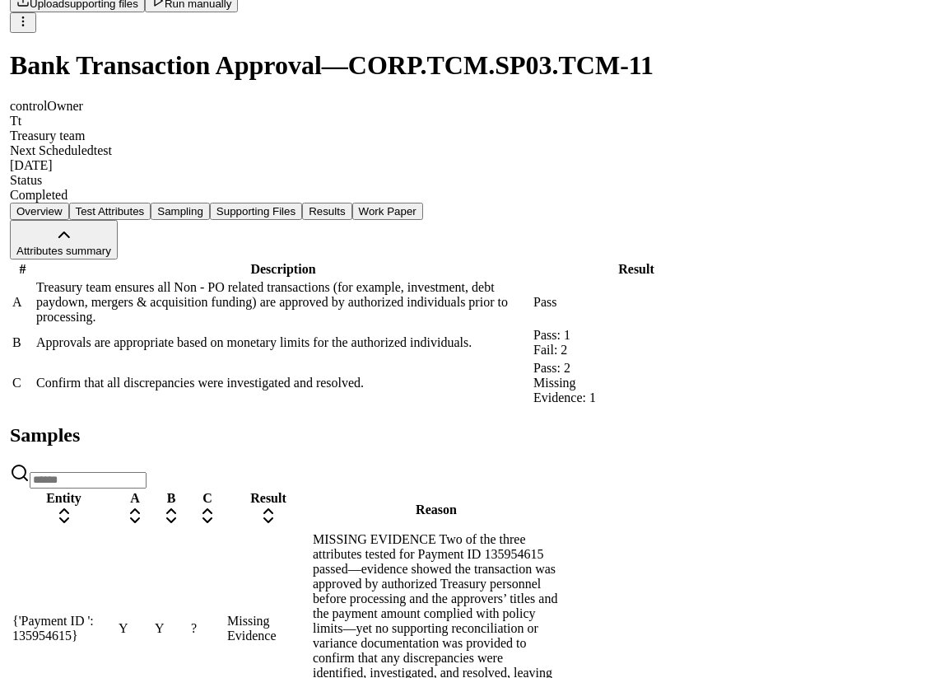
scroll to position [241, 0]
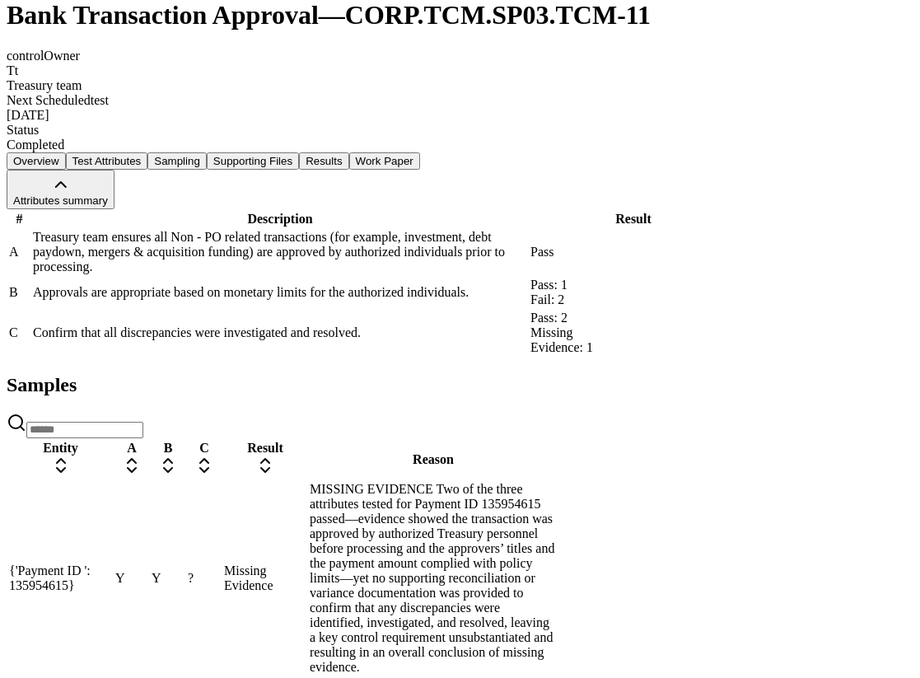
click at [557, 492] on div "MISSING EVIDENCE Two of the three attributes tested for Payment ID 135954615 pa…" at bounding box center [433, 578] width 247 height 193
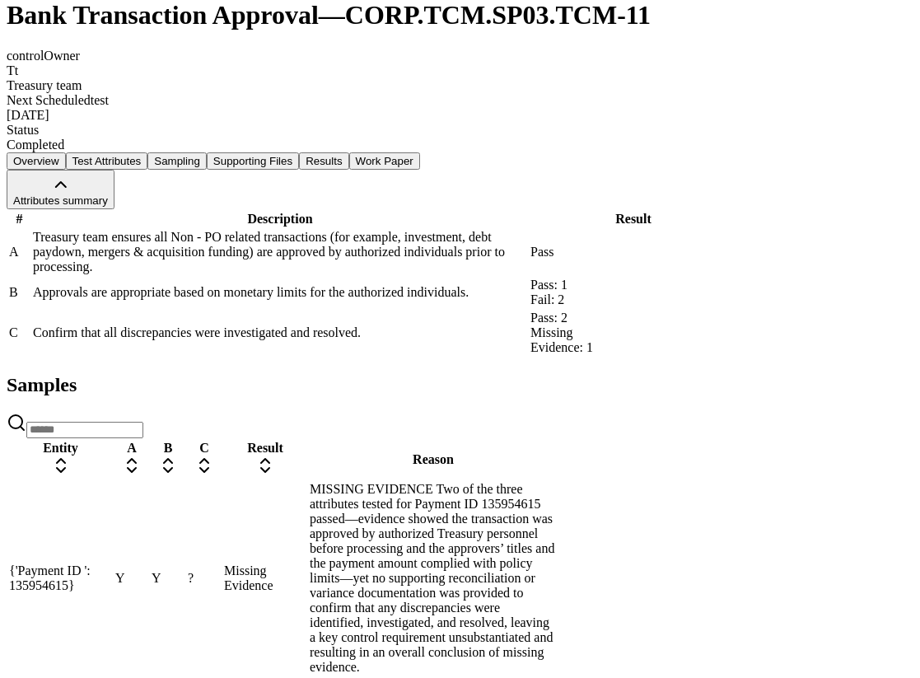
click at [557, 488] on div "MISSING EVIDENCE Two of the three attributes tested for Payment ID 135954615 pa…" at bounding box center [433, 578] width 247 height 193
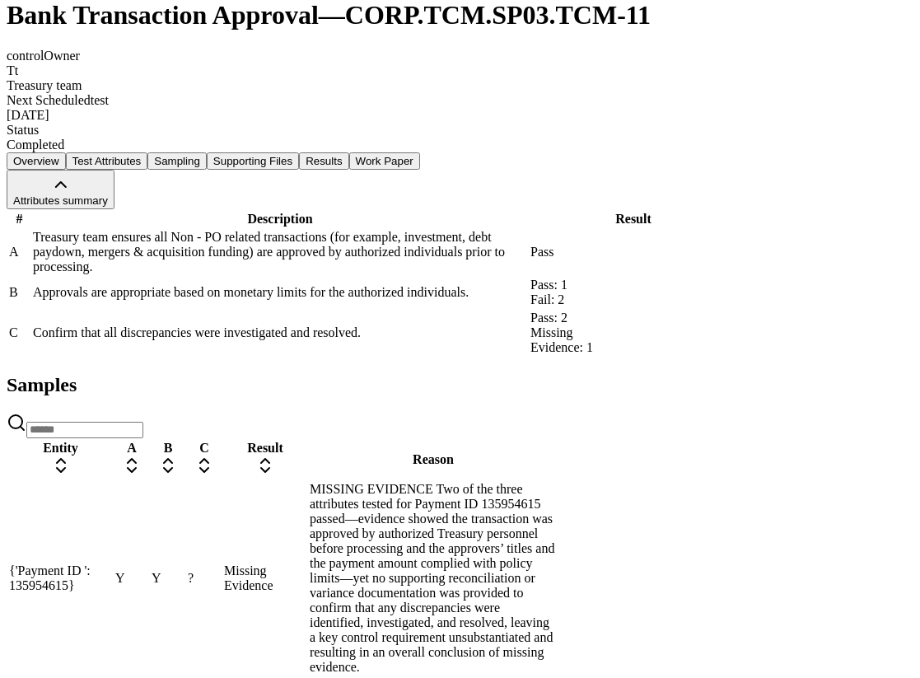
scroll to position [68, 0]
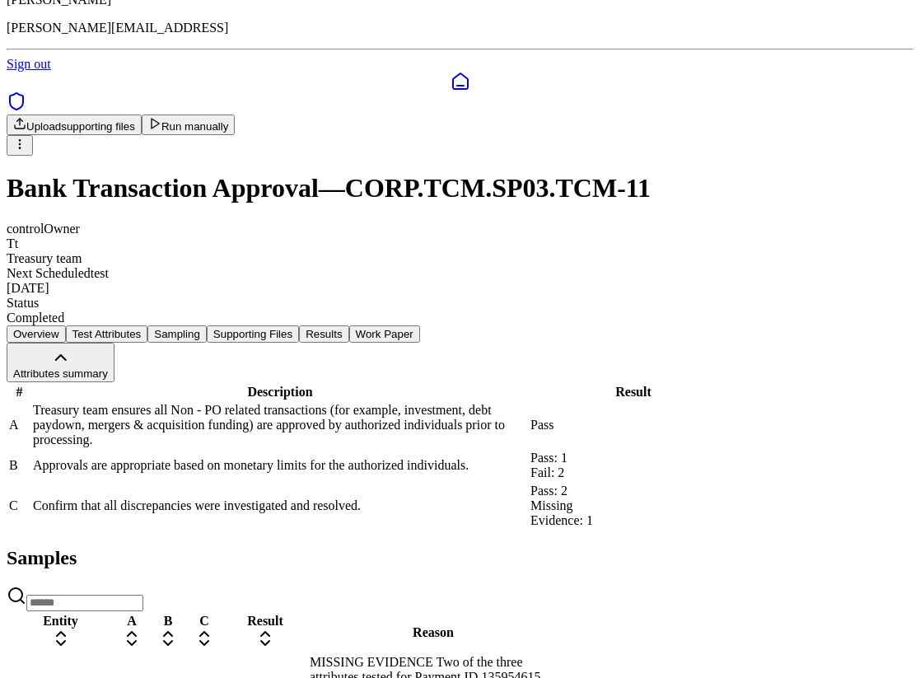
click at [299, 325] on button "Supporting Files" at bounding box center [253, 333] width 92 height 17
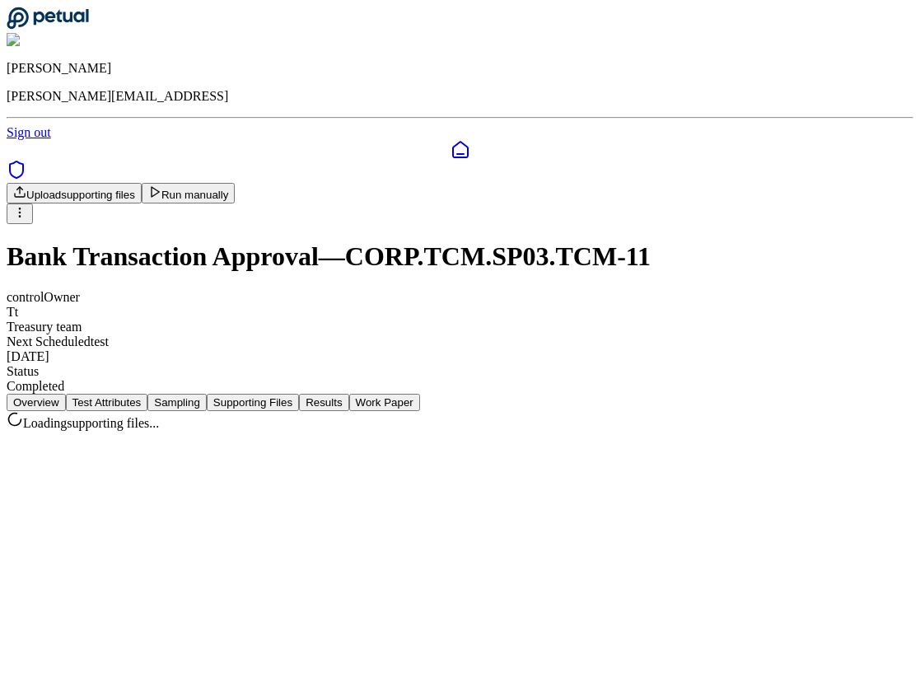
scroll to position [0, 0]
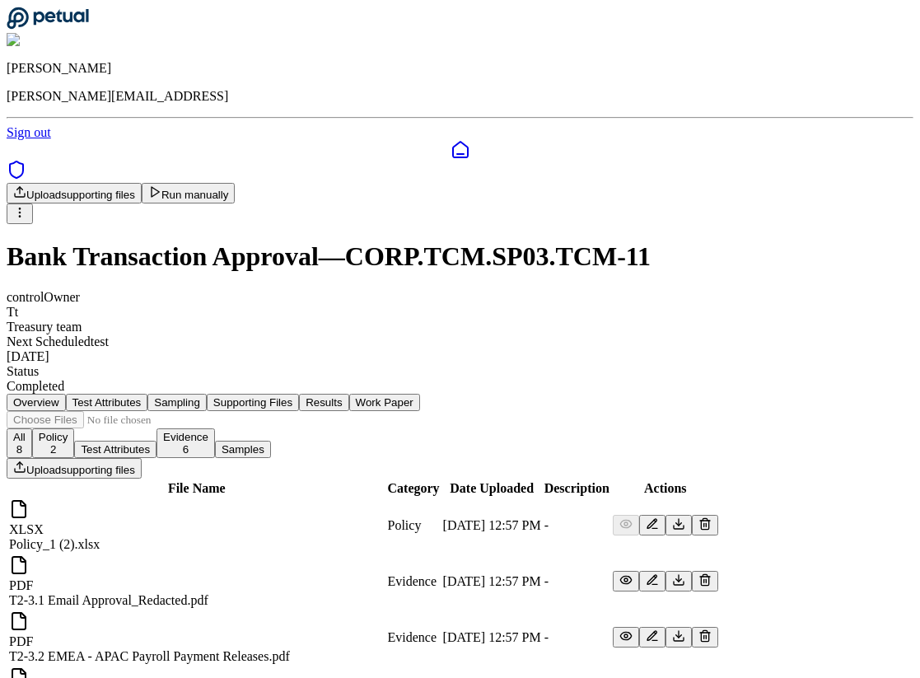
click at [348, 394] on button "Results" at bounding box center [323, 402] width 49 height 17
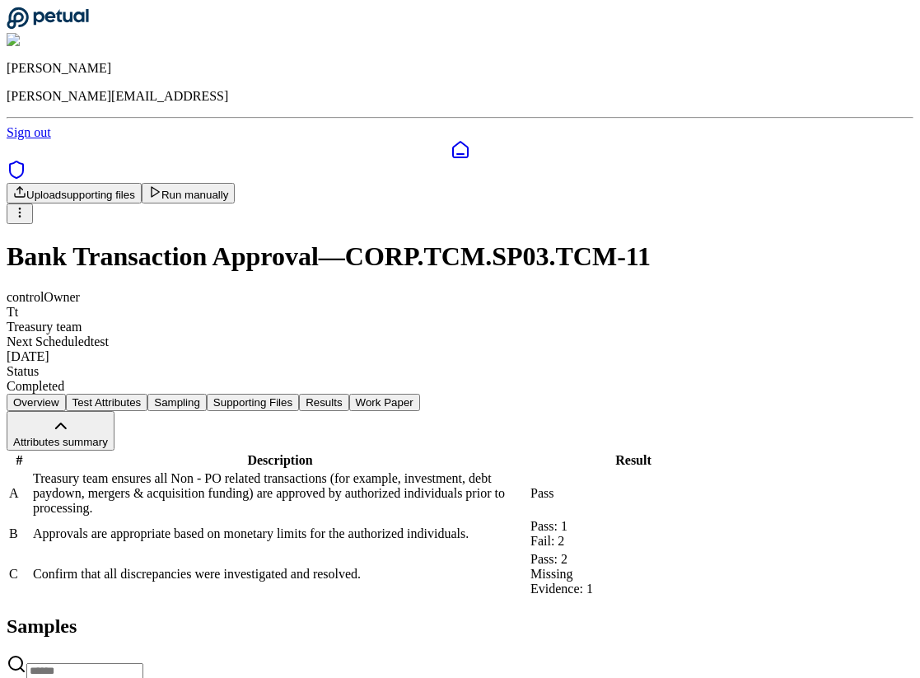
click at [420, 394] on button "Work Paper" at bounding box center [384, 402] width 71 height 17
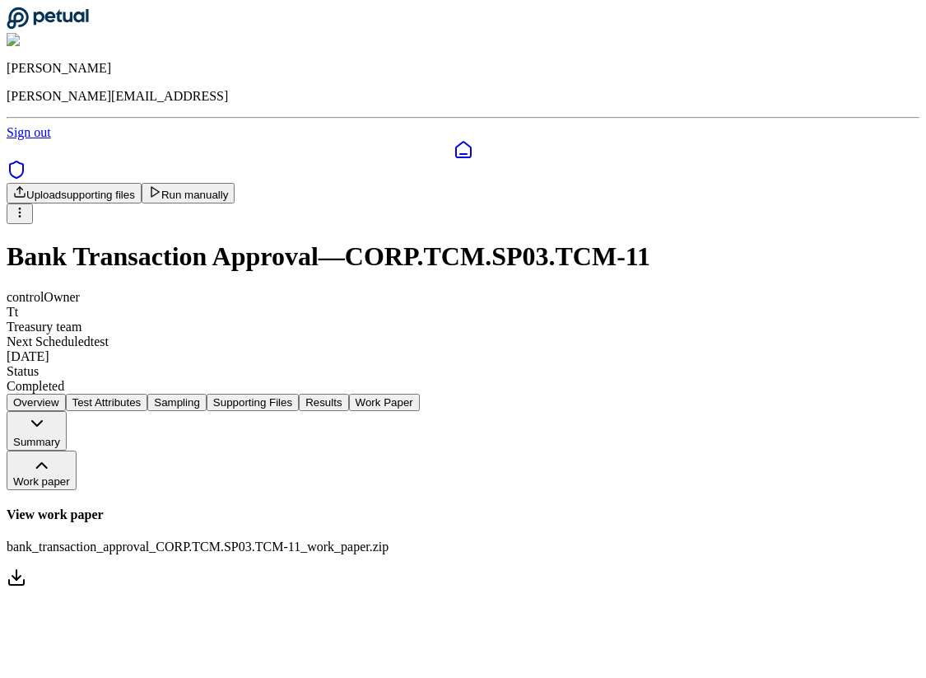
click at [67, 411] on button "Summary" at bounding box center [37, 431] width 60 height 40
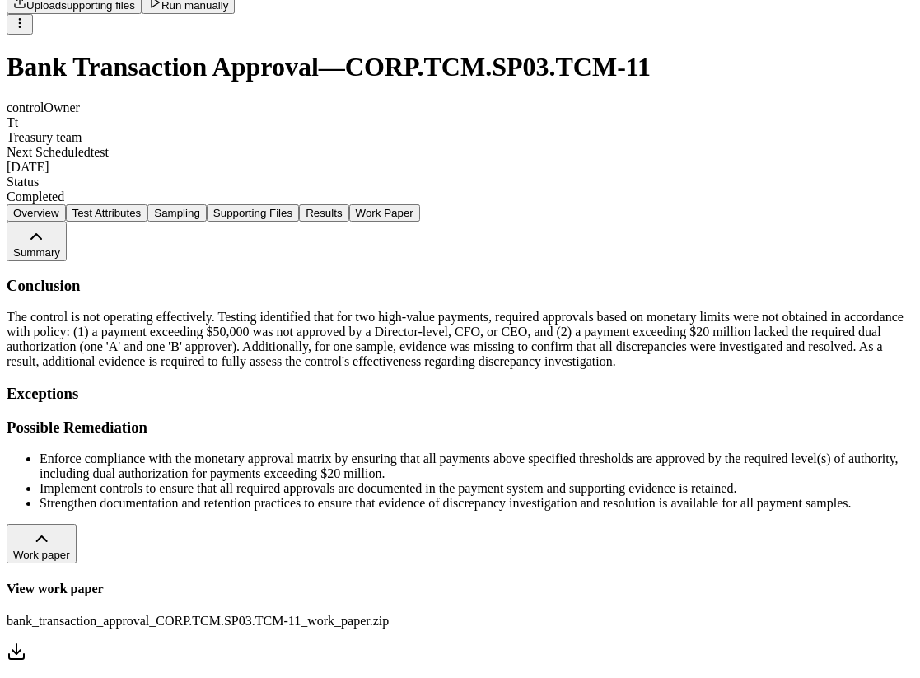
scroll to position [194, 0]
click at [348, 204] on button "Results" at bounding box center [323, 212] width 49 height 17
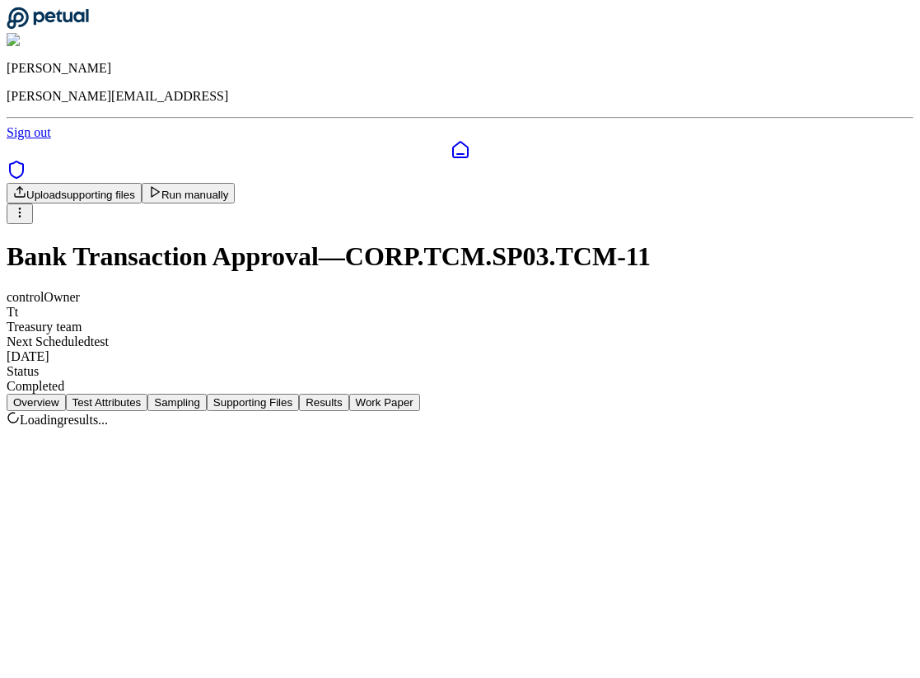
scroll to position [0, 0]
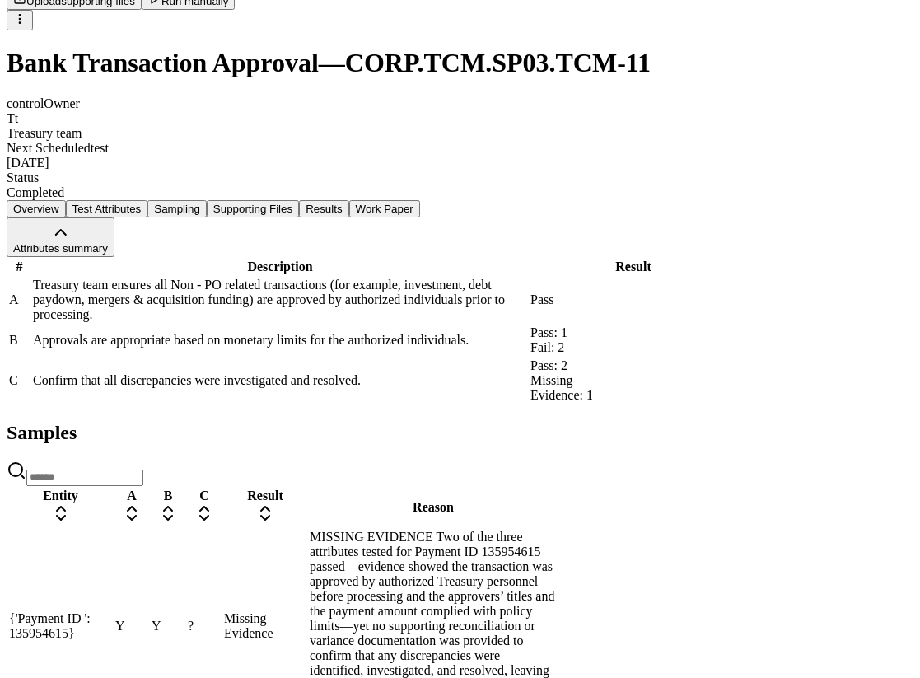
scroll to position [194, 0]
click at [420, 199] on button "Work Paper" at bounding box center [384, 207] width 71 height 17
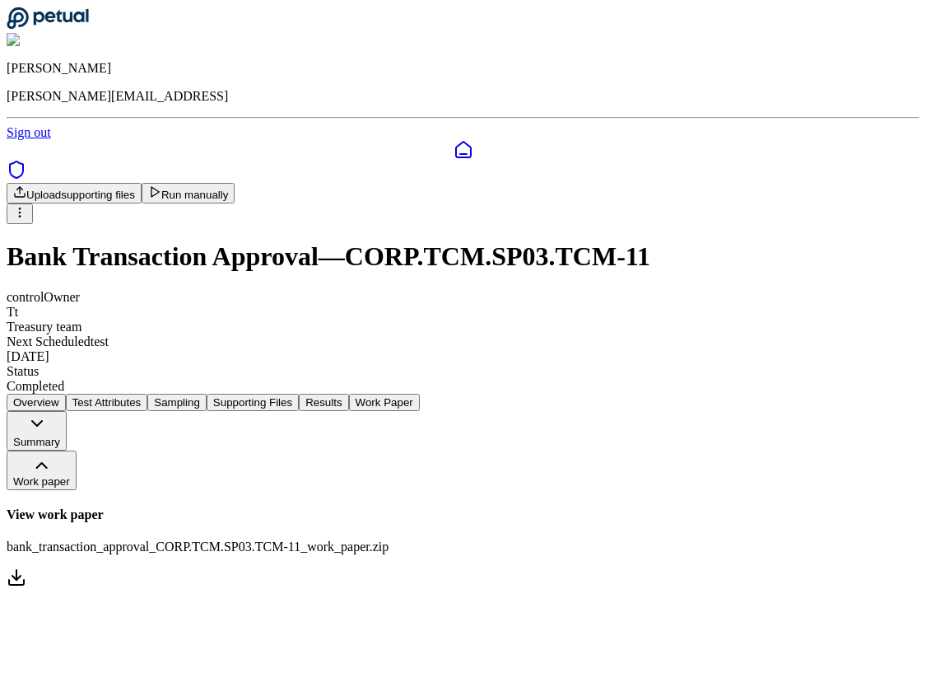
click at [67, 411] on button "Summary" at bounding box center [37, 431] width 60 height 40
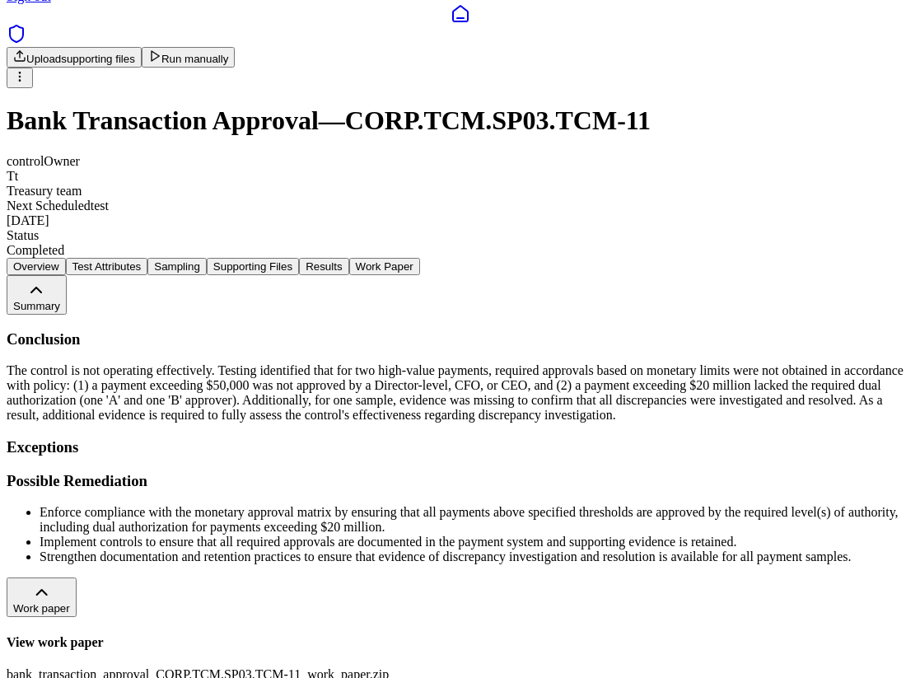
scroll to position [157, 0]
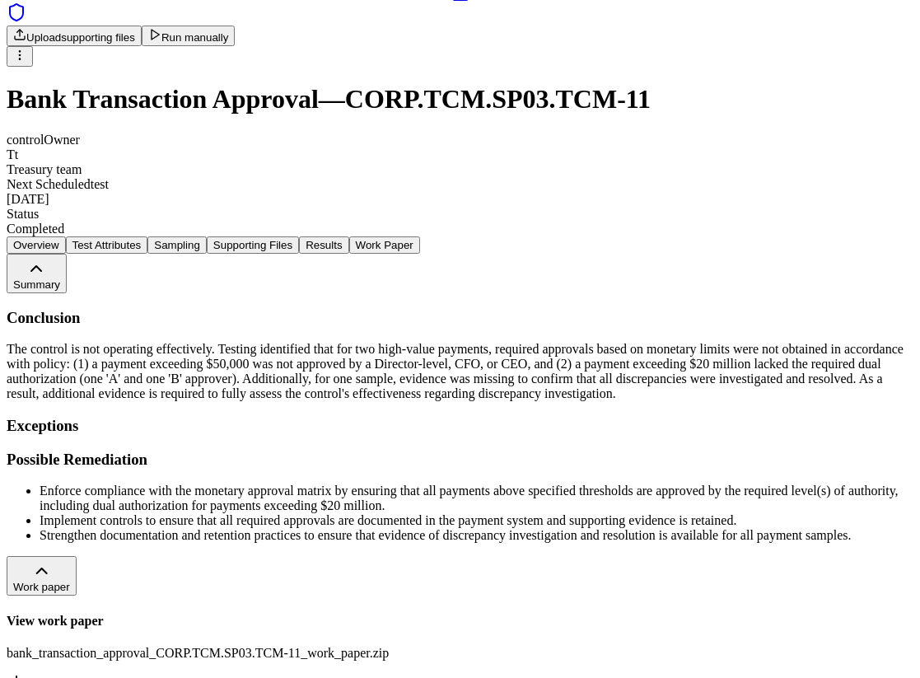
click at [348, 236] on button "Results" at bounding box center [323, 244] width 49 height 17
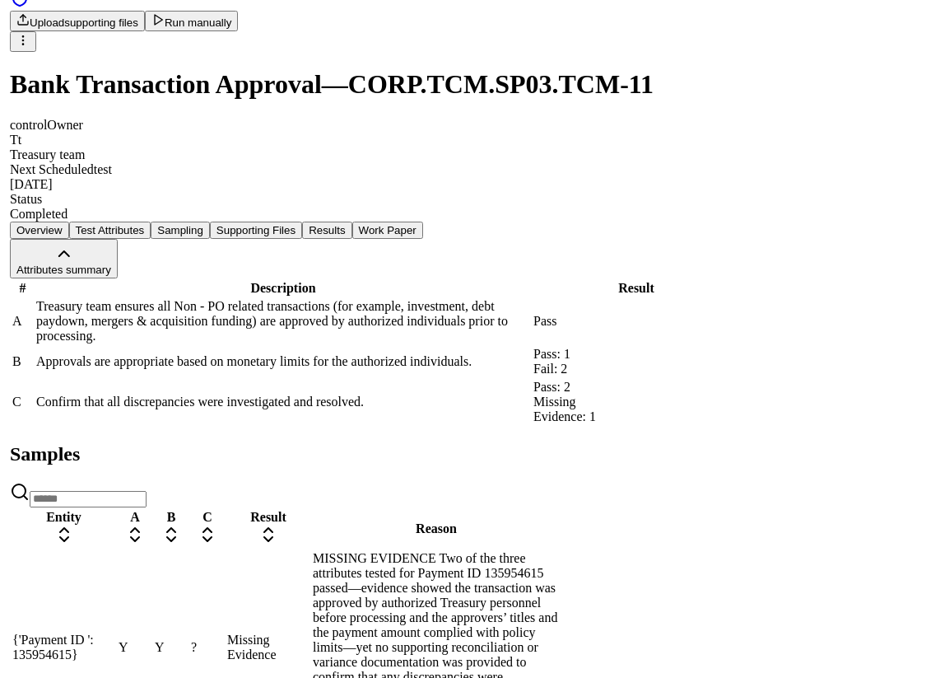
scroll to position [241, 0]
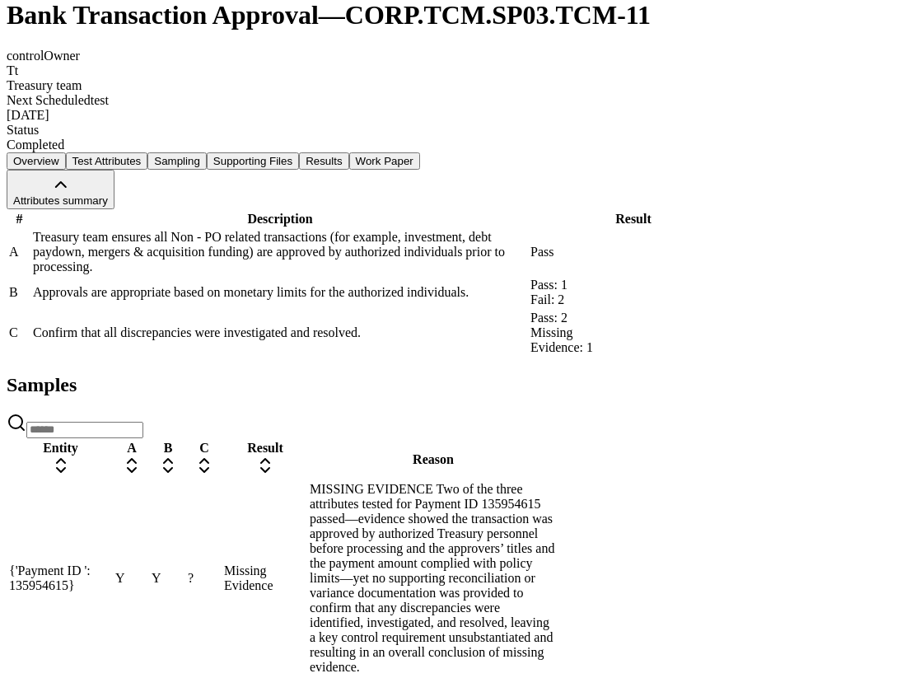
click at [557, 482] on div "MISSING EVIDENCE Two of the three attributes tested for Payment ID 135954615 pa…" at bounding box center [433, 578] width 247 height 193
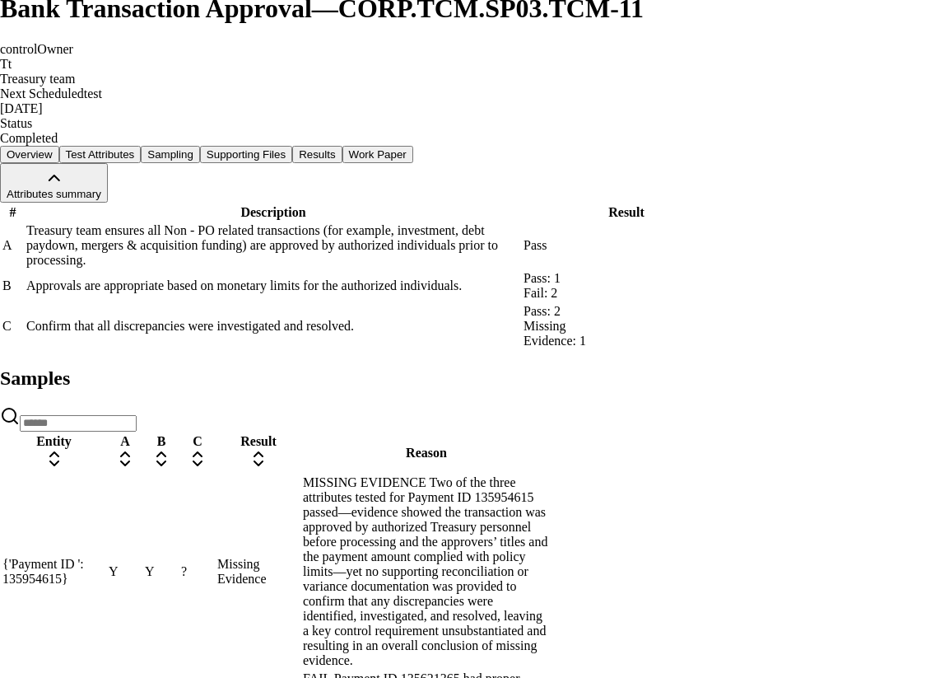
scroll to position [265, 0]
drag, startPoint x: 399, startPoint y: 329, endPoint x: 455, endPoint y: 369, distance: 69.0
drag, startPoint x: 712, startPoint y: 212, endPoint x: 781, endPoint y: 212, distance: 69.2
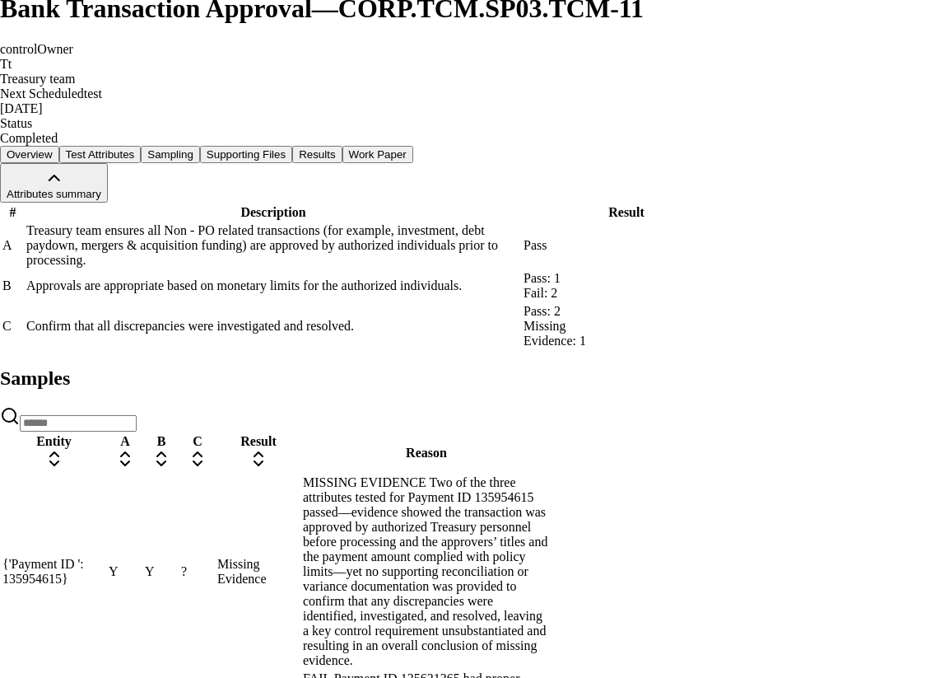
drag, startPoint x: 469, startPoint y: 269, endPoint x: 544, endPoint y: 342, distance: 103.7
drag, startPoint x: 430, startPoint y: 328, endPoint x: 505, endPoint y: 414, distance: 114.4
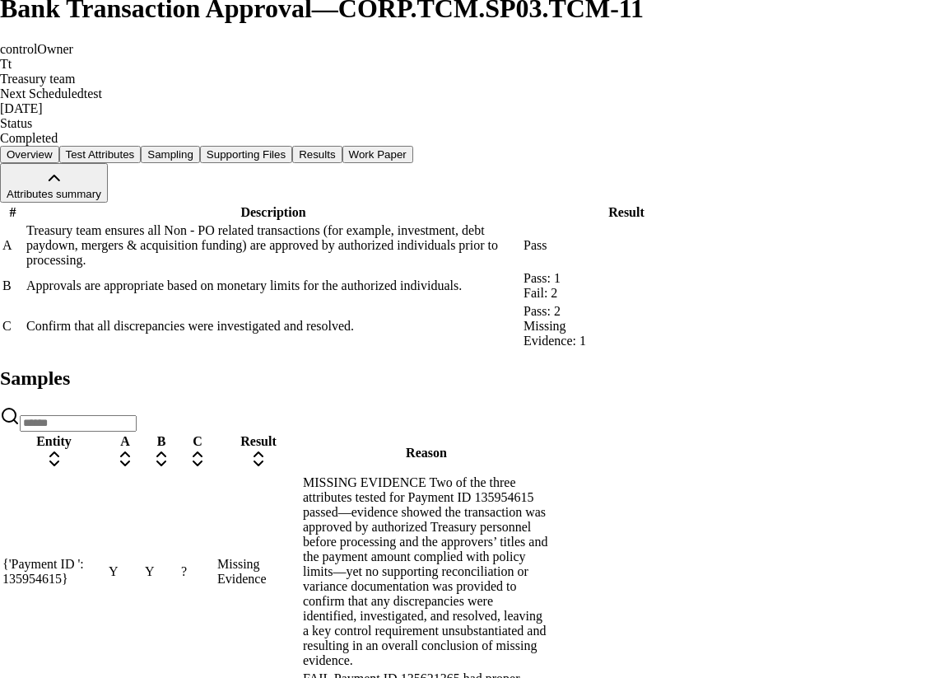
drag, startPoint x: 705, startPoint y: 203, endPoint x: 865, endPoint y: 228, distance: 162.6
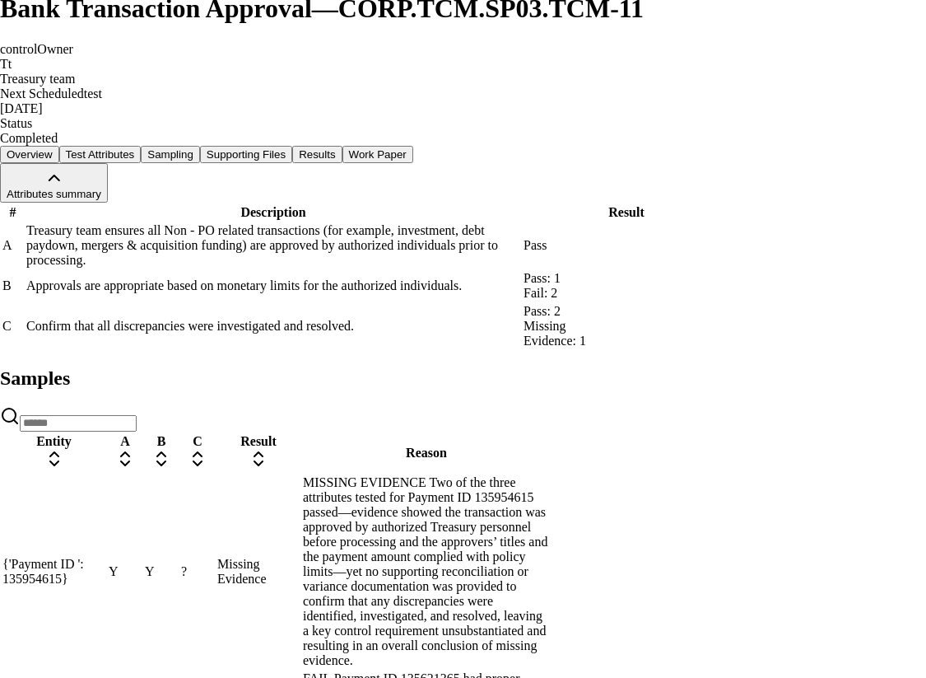
drag, startPoint x: 373, startPoint y: 287, endPoint x: 497, endPoint y: 374, distance: 151.3
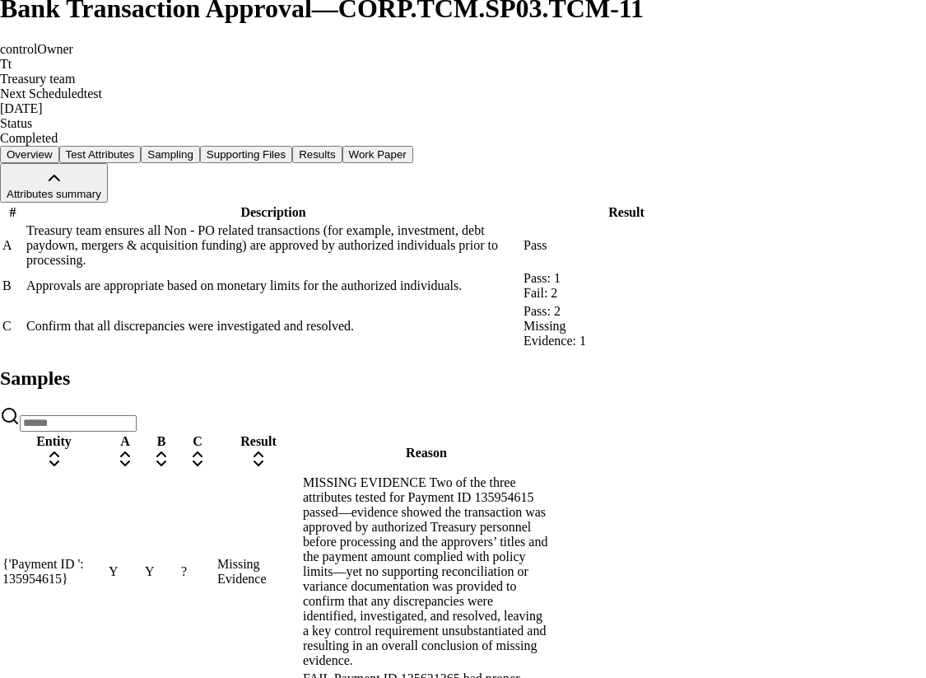
scroll to position [265, 12]
drag, startPoint x: 697, startPoint y: 209, endPoint x: 897, endPoint y: 227, distance: 200.1
drag, startPoint x: 886, startPoint y: 234, endPoint x: 697, endPoint y: 216, distance: 190.3
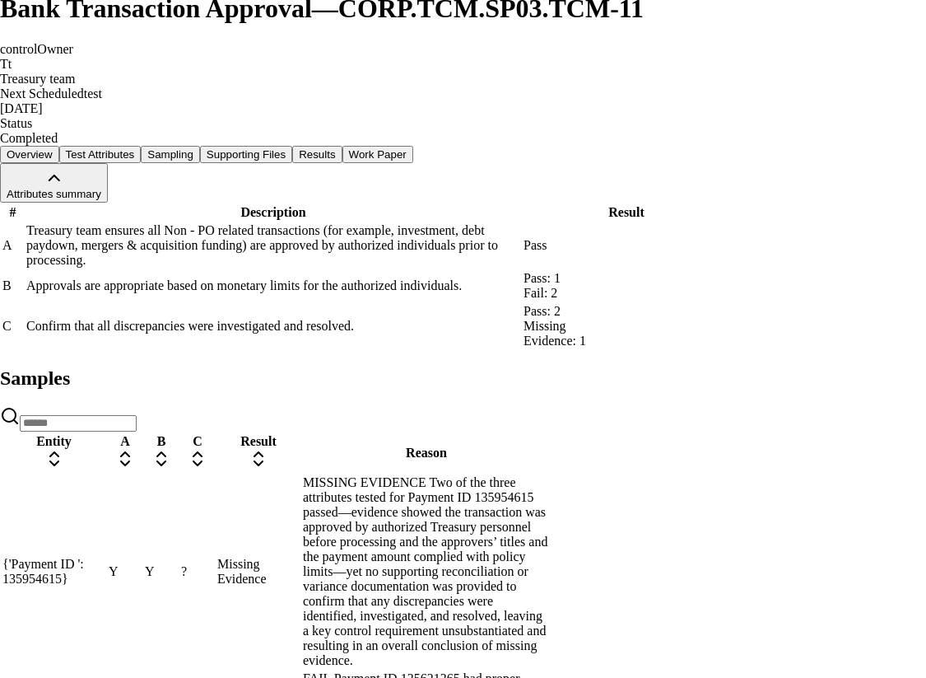
drag, startPoint x: 693, startPoint y: 216, endPoint x: 892, endPoint y: 228, distance: 198.8
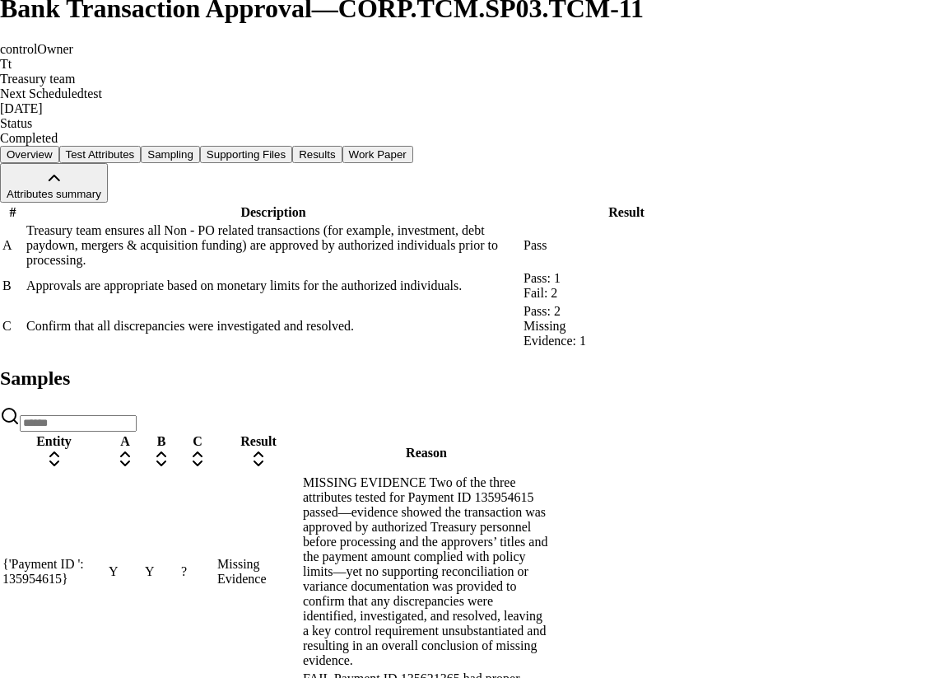
scroll to position [286, 12]
drag, startPoint x: 497, startPoint y: 365, endPoint x: 382, endPoint y: 263, distance: 153.4
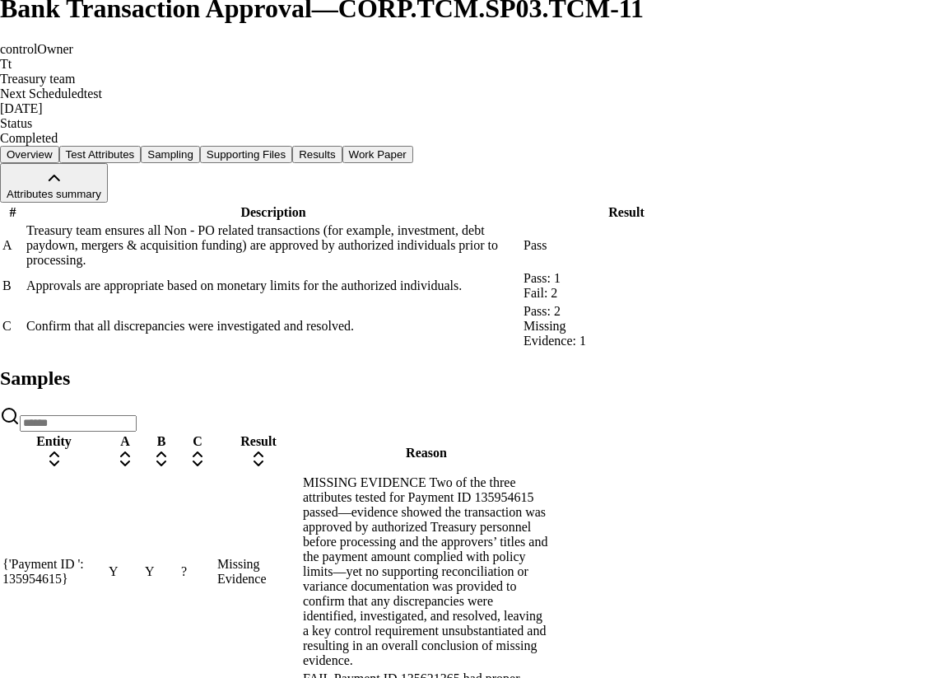
drag, startPoint x: 404, startPoint y: 275, endPoint x: 523, endPoint y: 368, distance: 150.7
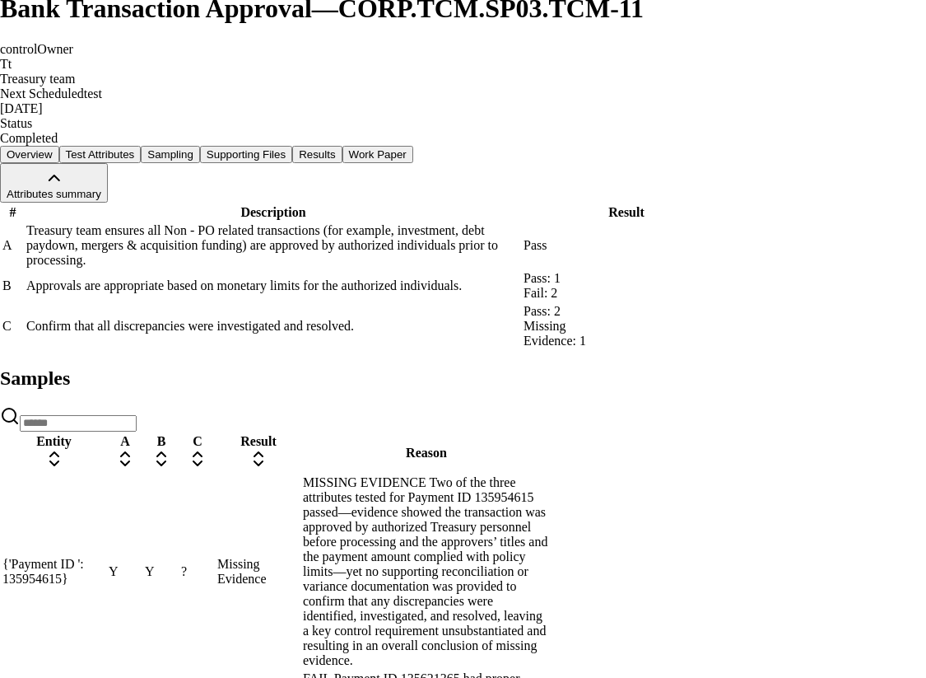
drag, startPoint x: 524, startPoint y: 368, endPoint x: 435, endPoint y: 288, distance: 119.5
drag, startPoint x: 435, startPoint y: 271, endPoint x: 564, endPoint y: 380, distance: 169.4
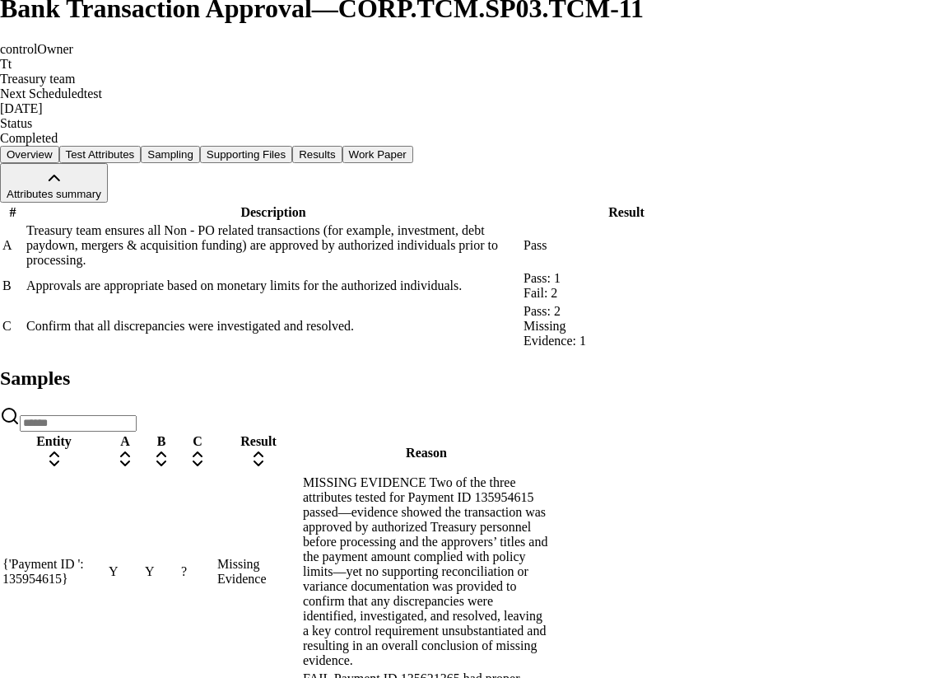
drag, startPoint x: 564, startPoint y: 380, endPoint x: 441, endPoint y: 285, distance: 156.2
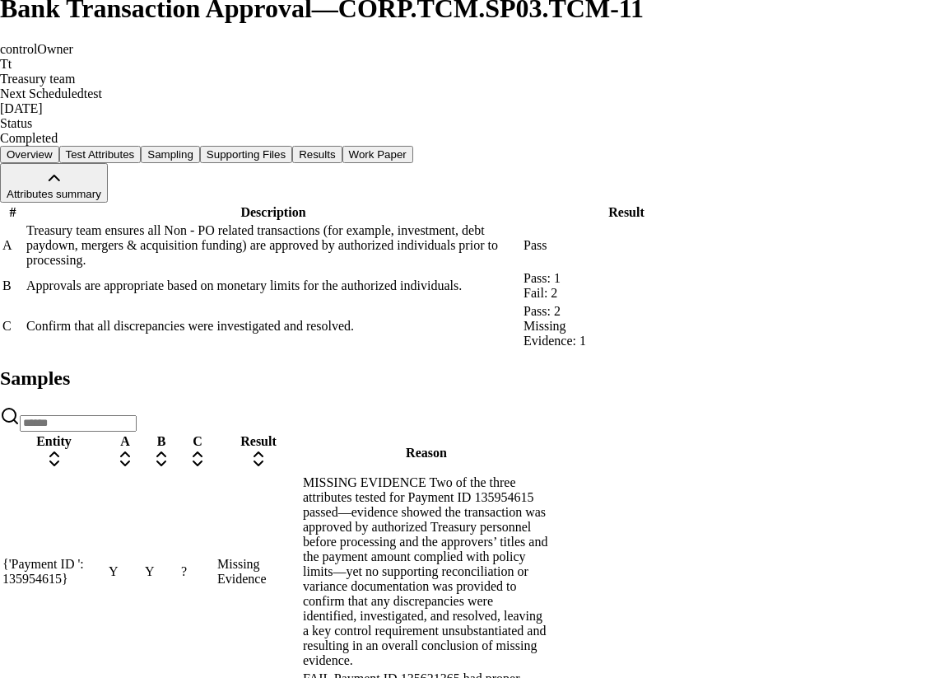
type textarea "*"
type textarea "*****"
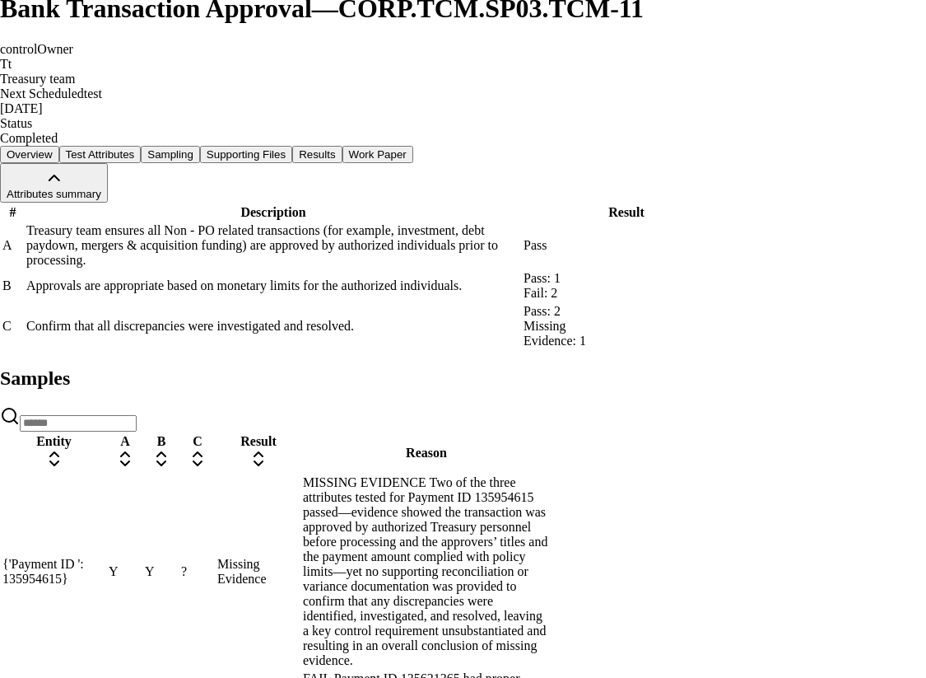
drag, startPoint x: 334, startPoint y: 322, endPoint x: 548, endPoint y: 343, distance: 215.2
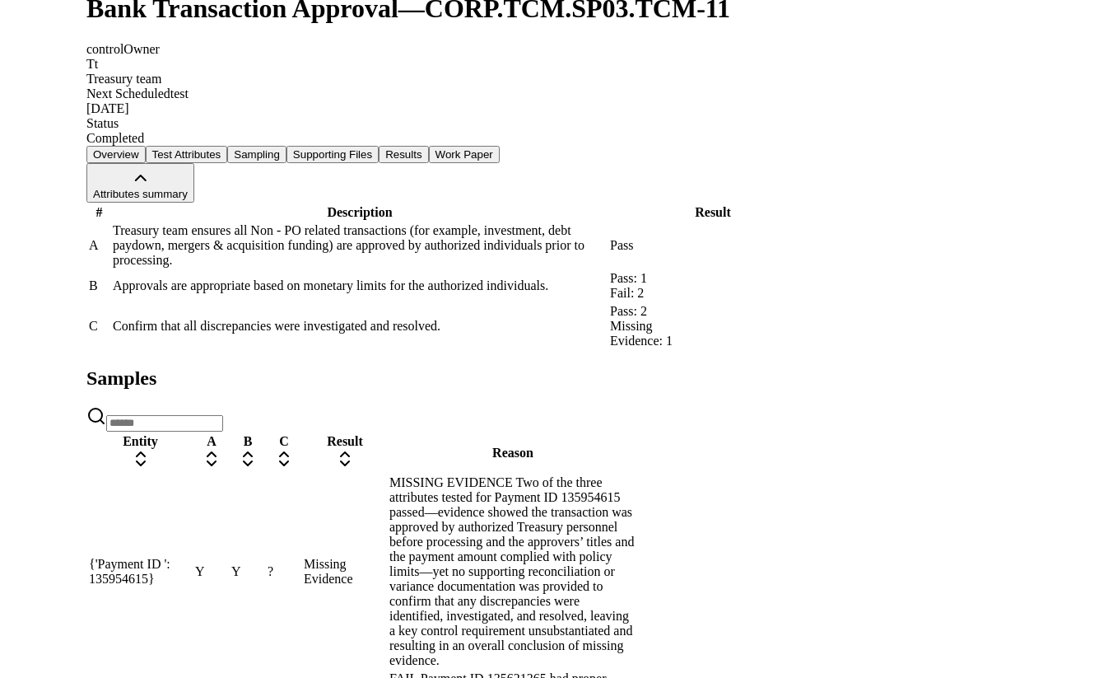
scroll to position [286, 0]
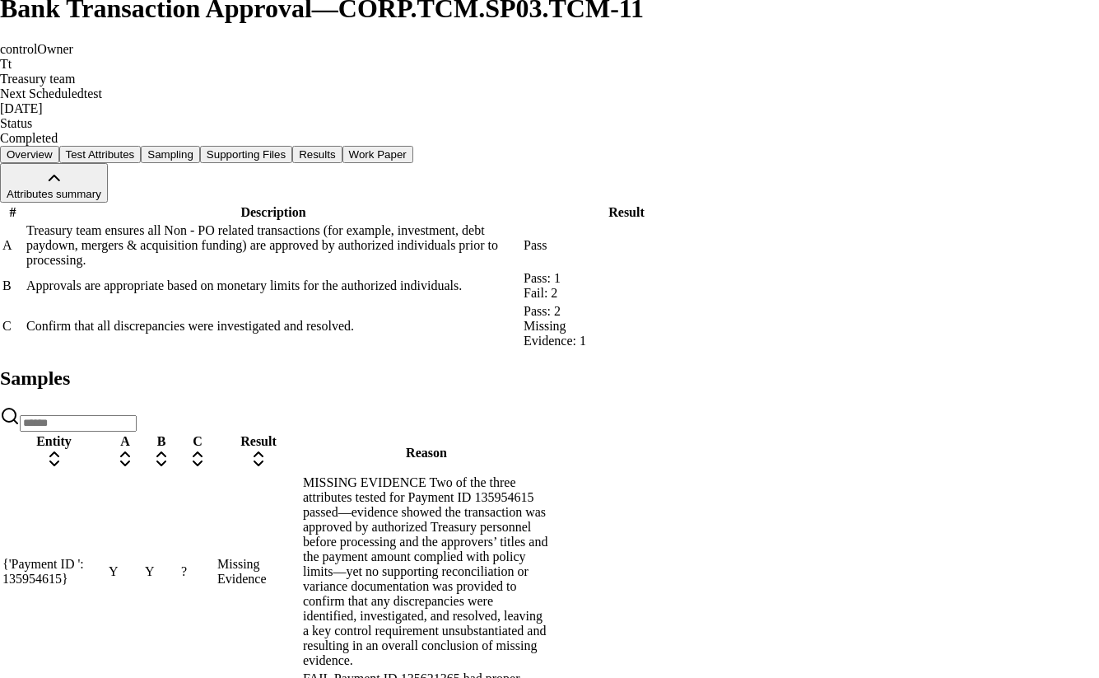
drag, startPoint x: 399, startPoint y: 236, endPoint x: 512, endPoint y: 301, distance: 130.9
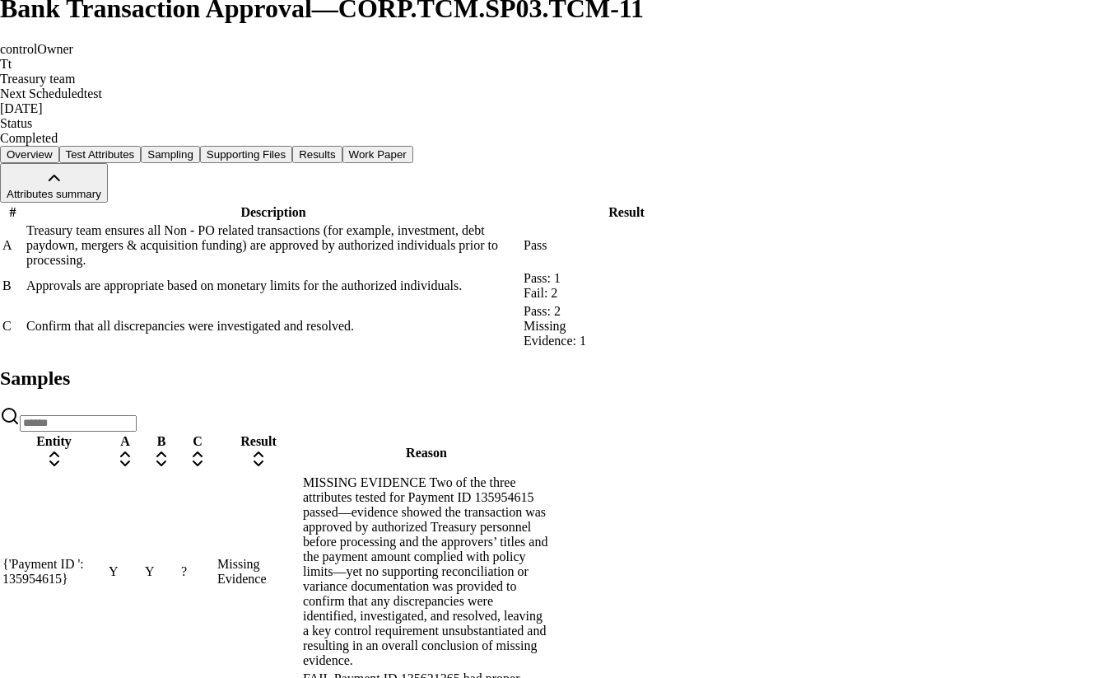
drag, startPoint x: 441, startPoint y: 286, endPoint x: 572, endPoint y: 288, distance: 130.1
drag, startPoint x: 422, startPoint y: 273, endPoint x: 651, endPoint y: 273, distance: 228.9
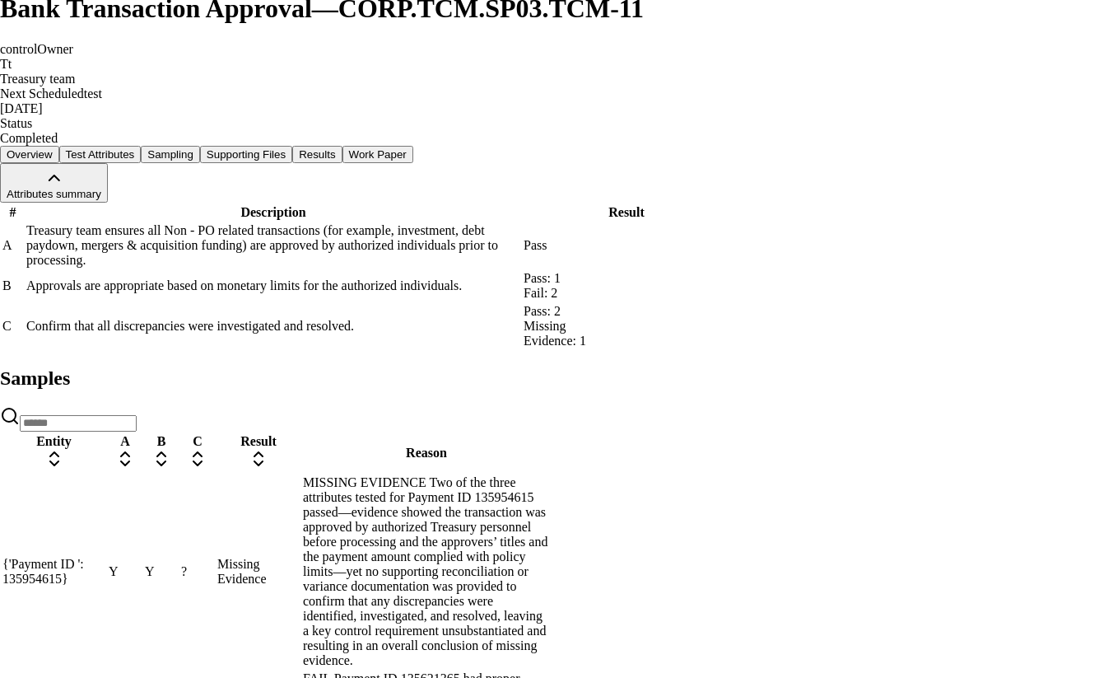
drag, startPoint x: 399, startPoint y: 281, endPoint x: 700, endPoint y: 281, distance: 300.6
drag, startPoint x: 399, startPoint y: 269, endPoint x: 615, endPoint y: 306, distance: 219.6
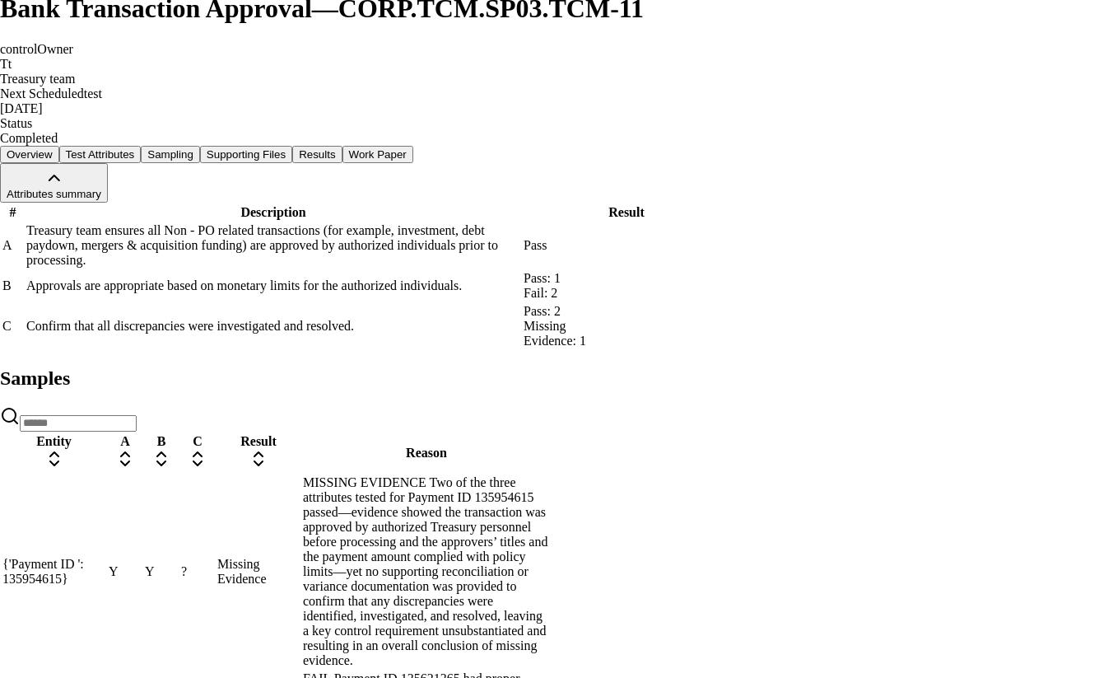
drag, startPoint x: 507, startPoint y: 308, endPoint x: 406, endPoint y: 288, distance: 103.2
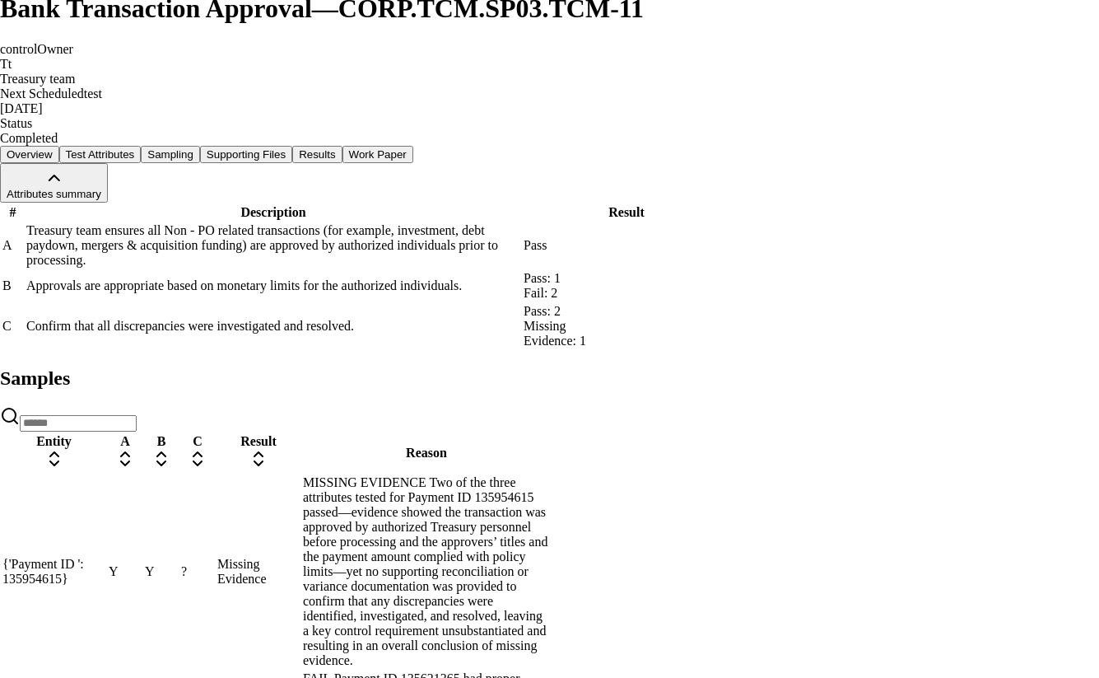
drag, startPoint x: 429, startPoint y: 288, endPoint x: 651, endPoint y: 288, distance: 222.3
drag, startPoint x: 620, startPoint y: 296, endPoint x: 378, endPoint y: 296, distance: 242.1
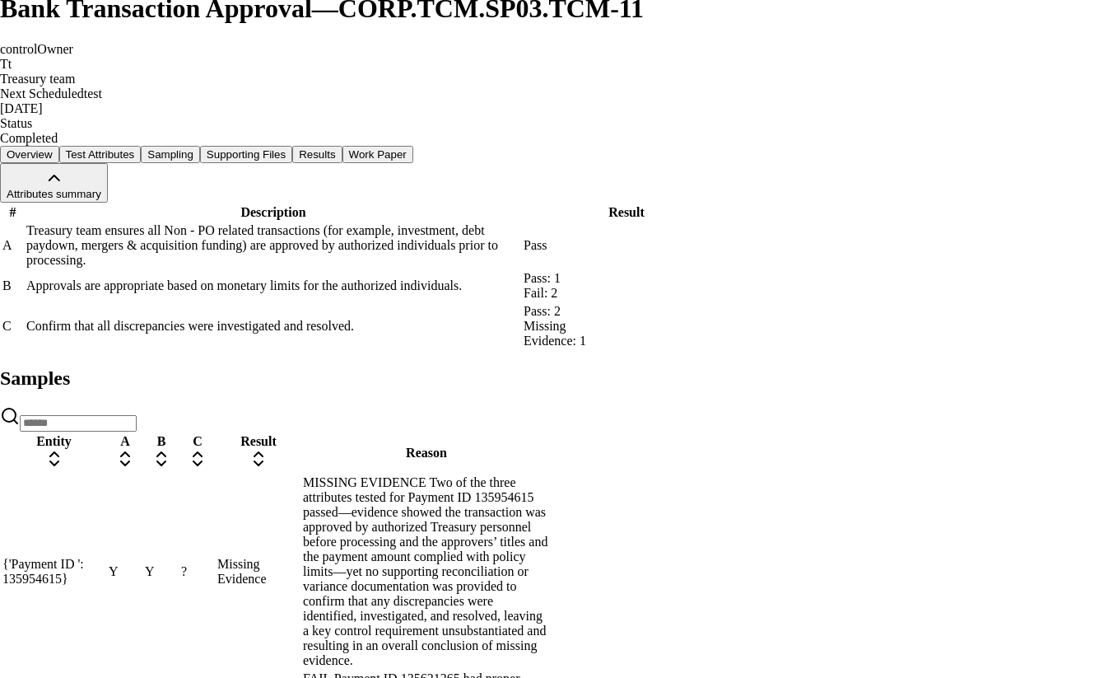
drag, startPoint x: 349, startPoint y: 292, endPoint x: 660, endPoint y: 301, distance: 311.4
drag, startPoint x: 370, startPoint y: 223, endPoint x: 618, endPoint y: 239, distance: 248.4
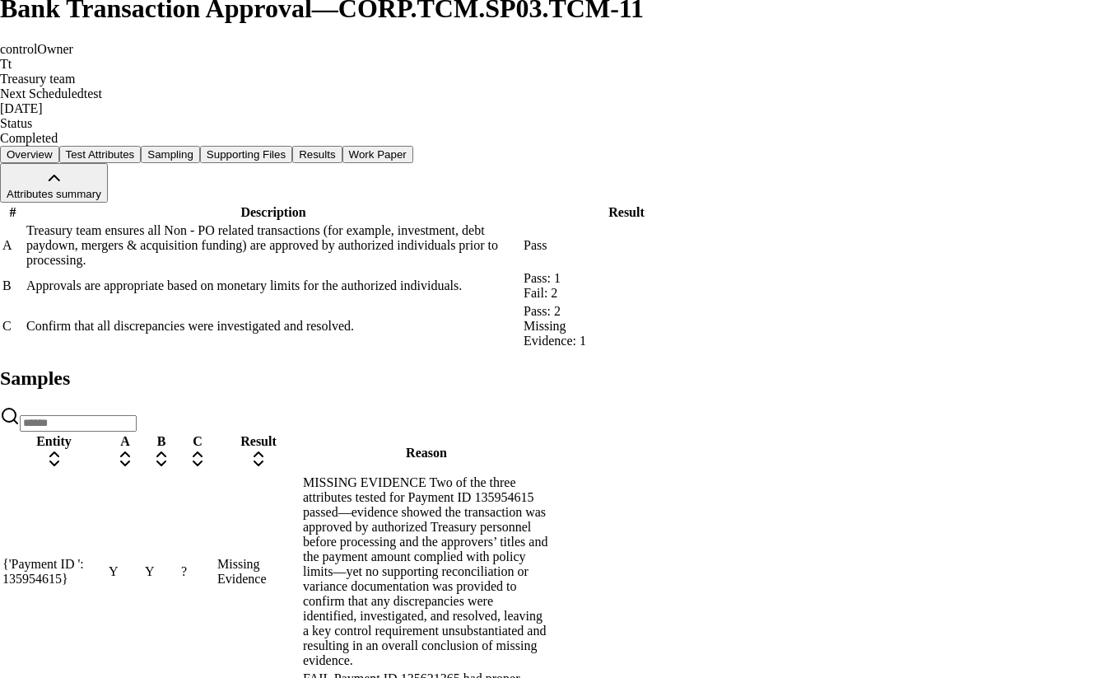
drag, startPoint x: 509, startPoint y: 241, endPoint x: 583, endPoint y: 260, distance: 76.5
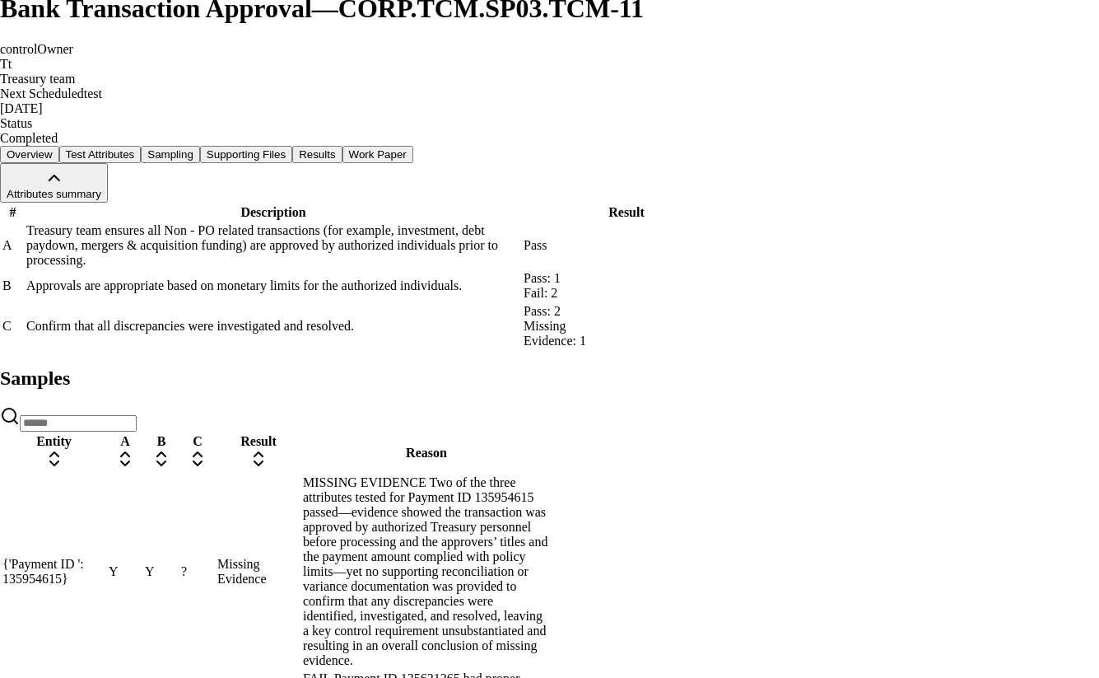
drag, startPoint x: 560, startPoint y: 284, endPoint x: 432, endPoint y: 250, distance: 132.8
drag, startPoint x: 422, startPoint y: 246, endPoint x: 486, endPoint y: 284, distance: 74.6
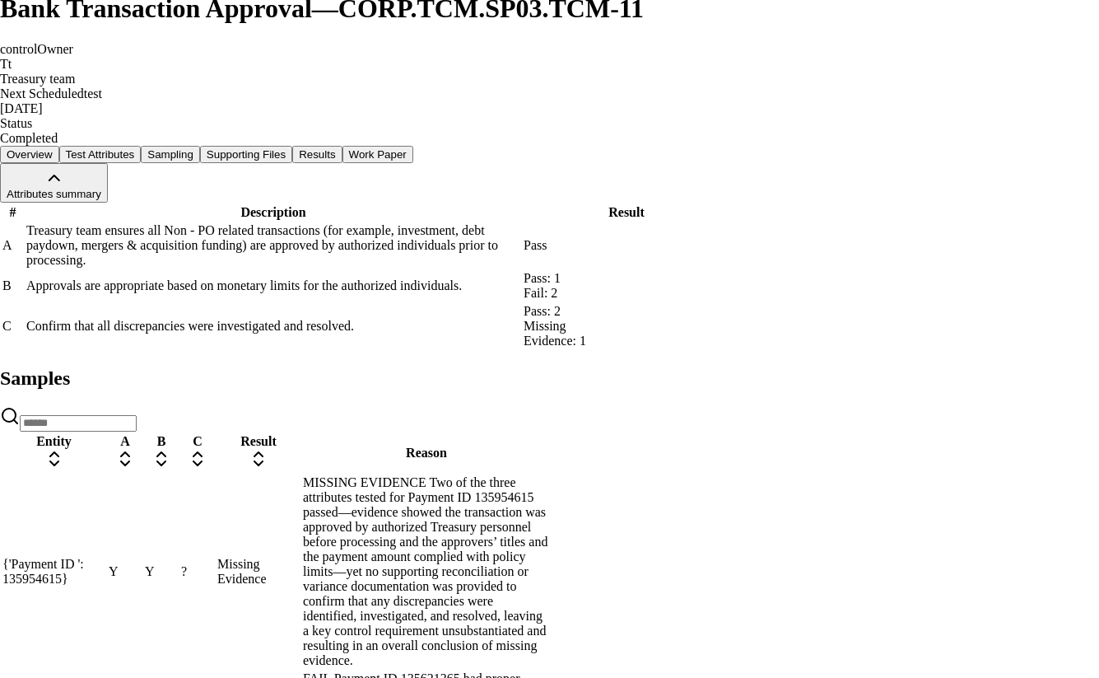
drag, startPoint x: 395, startPoint y: 262, endPoint x: 567, endPoint y: 316, distance: 180.5
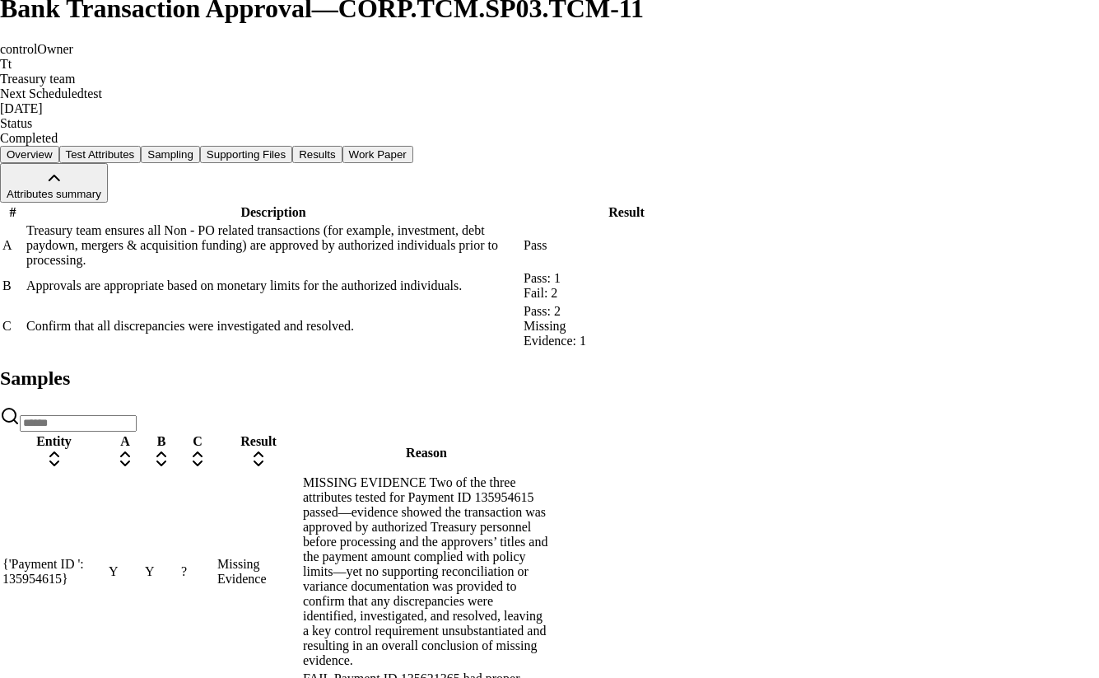
drag, startPoint x: 443, startPoint y: 273, endPoint x: 569, endPoint y: 318, distance: 133.6
drag, startPoint x: 422, startPoint y: 264, endPoint x: 562, endPoint y: 303, distance: 144.5
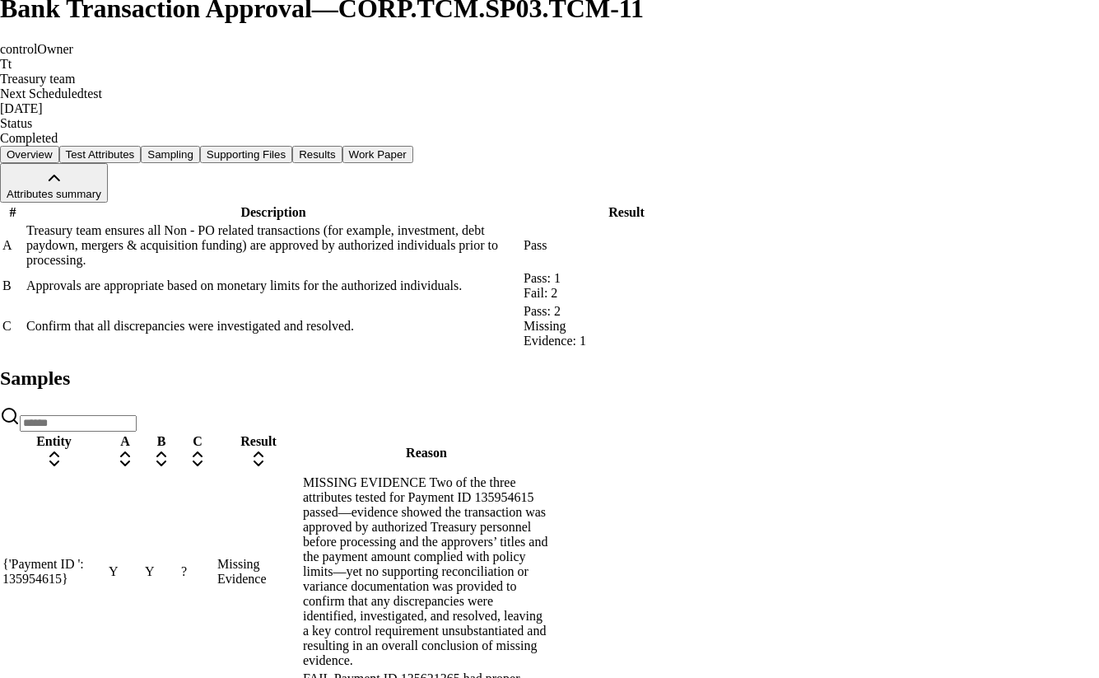
drag, startPoint x: 454, startPoint y: 286, endPoint x: 473, endPoint y: 302, distance: 25.1
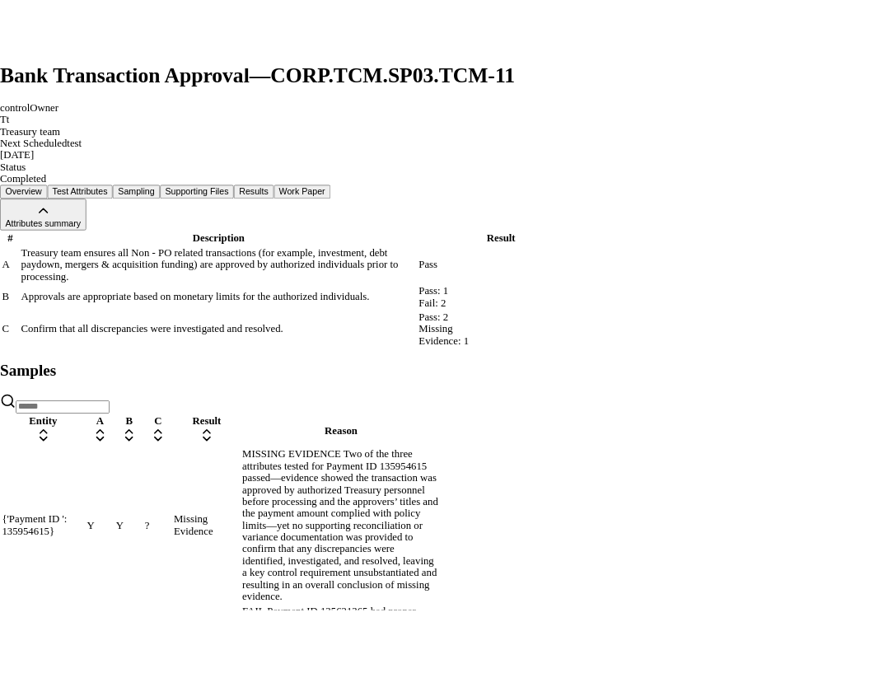
scroll to position [245, 0]
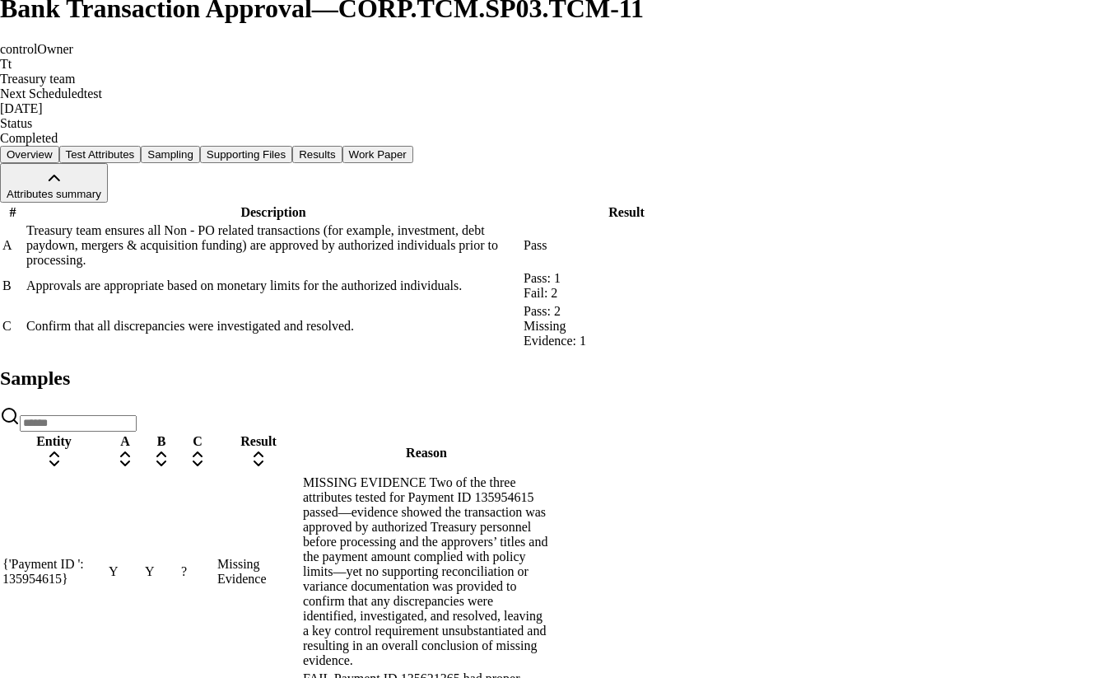
drag, startPoint x: 457, startPoint y: 258, endPoint x: 581, endPoint y: 304, distance: 132.6
drag, startPoint x: 581, startPoint y: 304, endPoint x: 464, endPoint y: 274, distance: 121.4
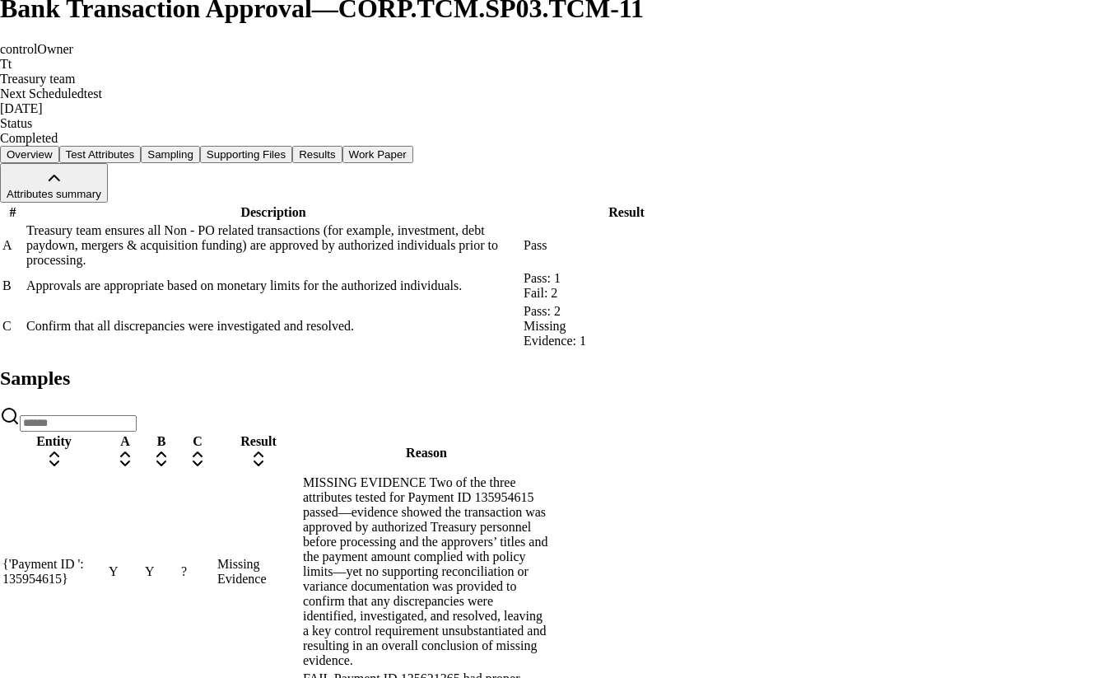
drag, startPoint x: 463, startPoint y: 273, endPoint x: 464, endPoint y: 311, distance: 38.7
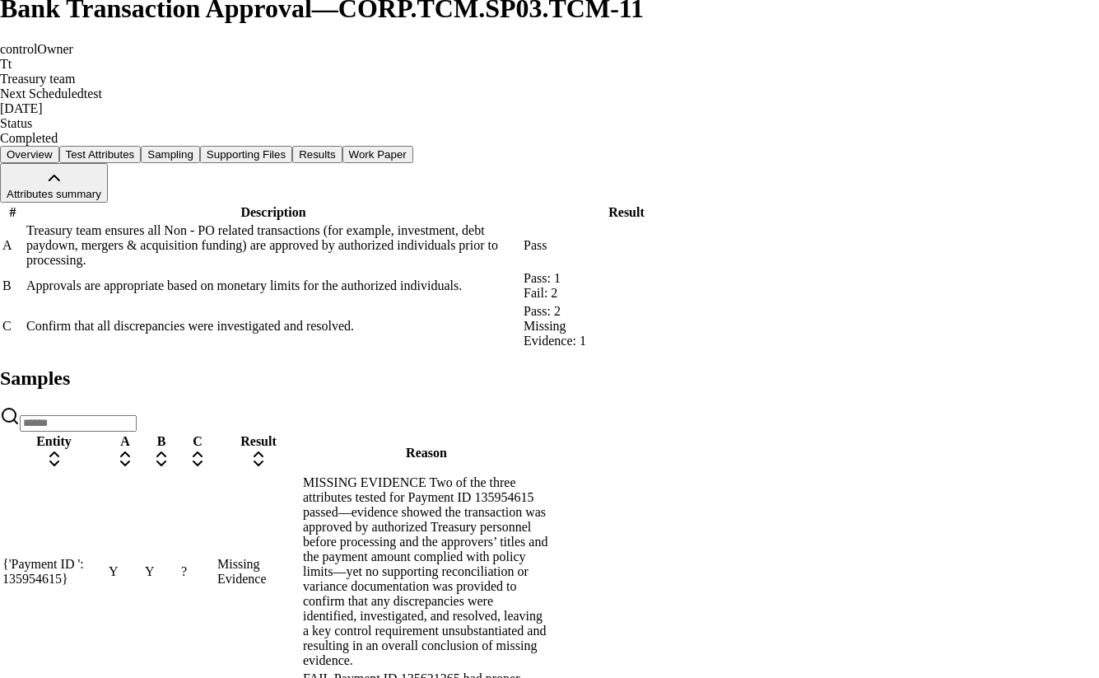
drag, startPoint x: 464, startPoint y: 311, endPoint x: 460, endPoint y: 277, distance: 34.8
drag, startPoint x: 460, startPoint y: 277, endPoint x: 479, endPoint y: 306, distance: 34.5
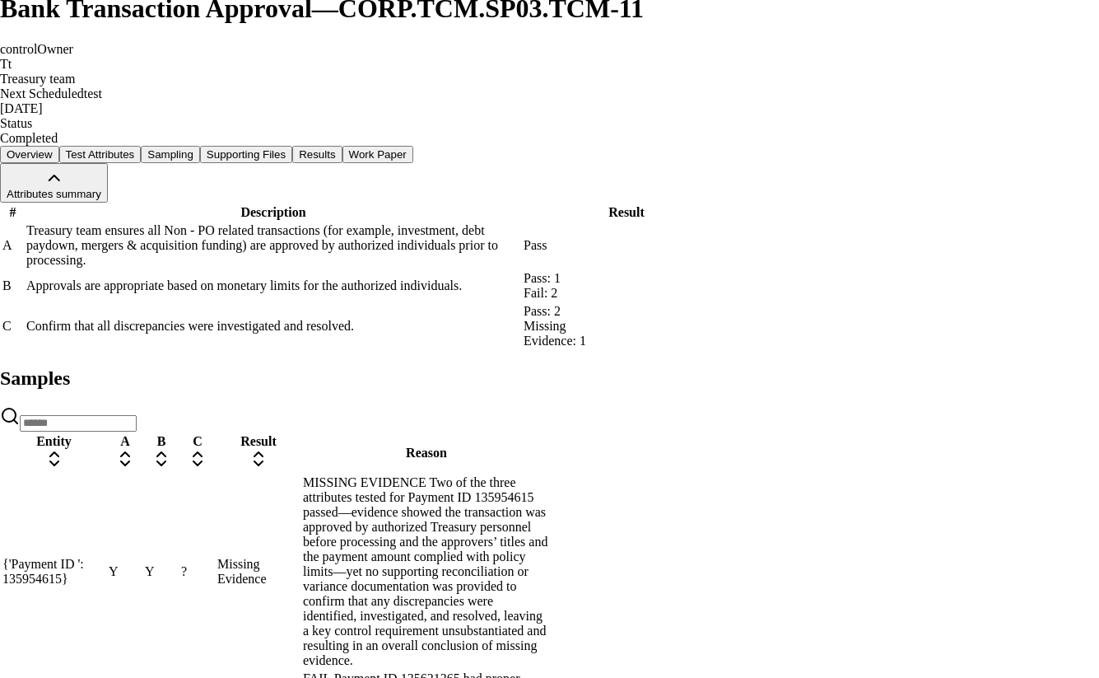
drag, startPoint x: 465, startPoint y: 272, endPoint x: 481, endPoint y: 310, distance: 41.0
drag, startPoint x: 481, startPoint y: 312, endPoint x: 464, endPoint y: 278, distance: 38.7
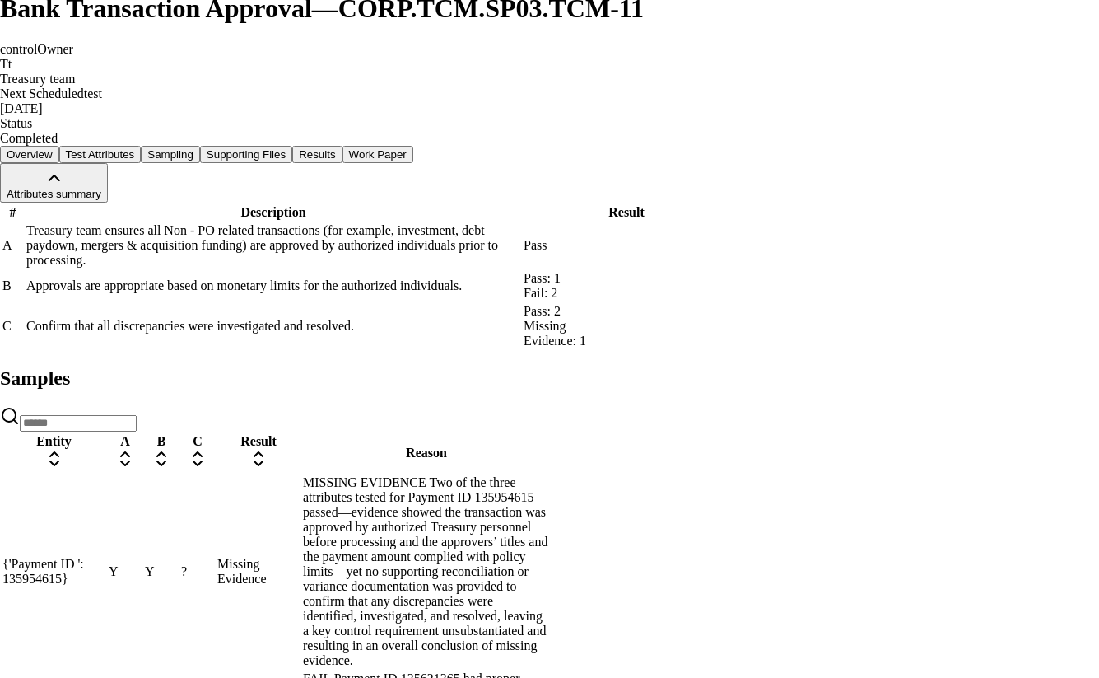
drag, startPoint x: 464, startPoint y: 278, endPoint x: 471, endPoint y: 304, distance: 27.4
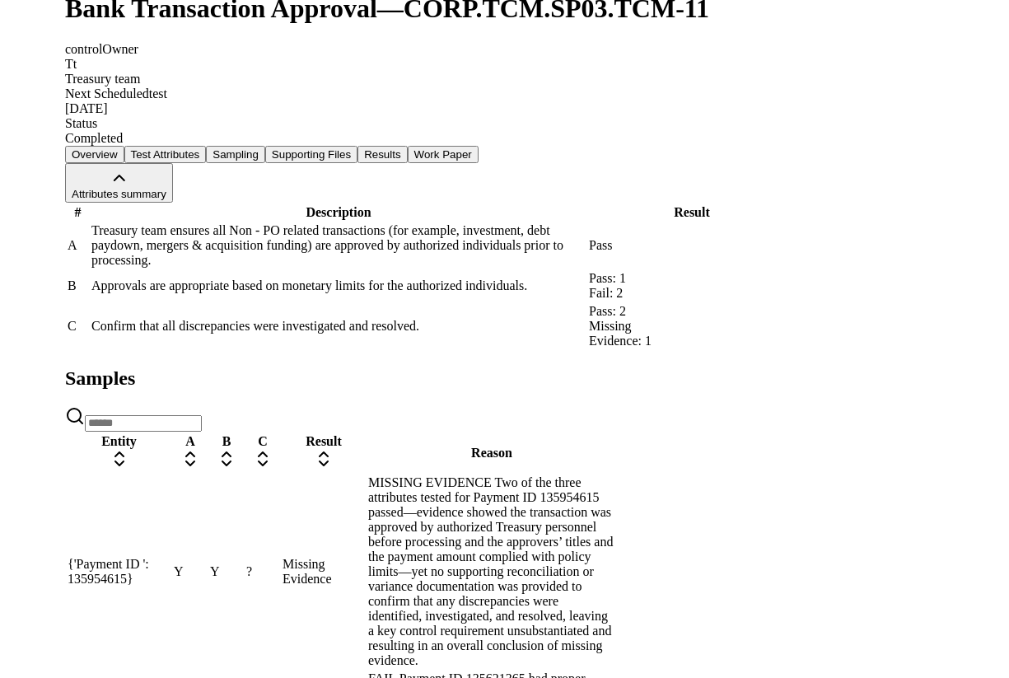
scroll to position [268, 0]
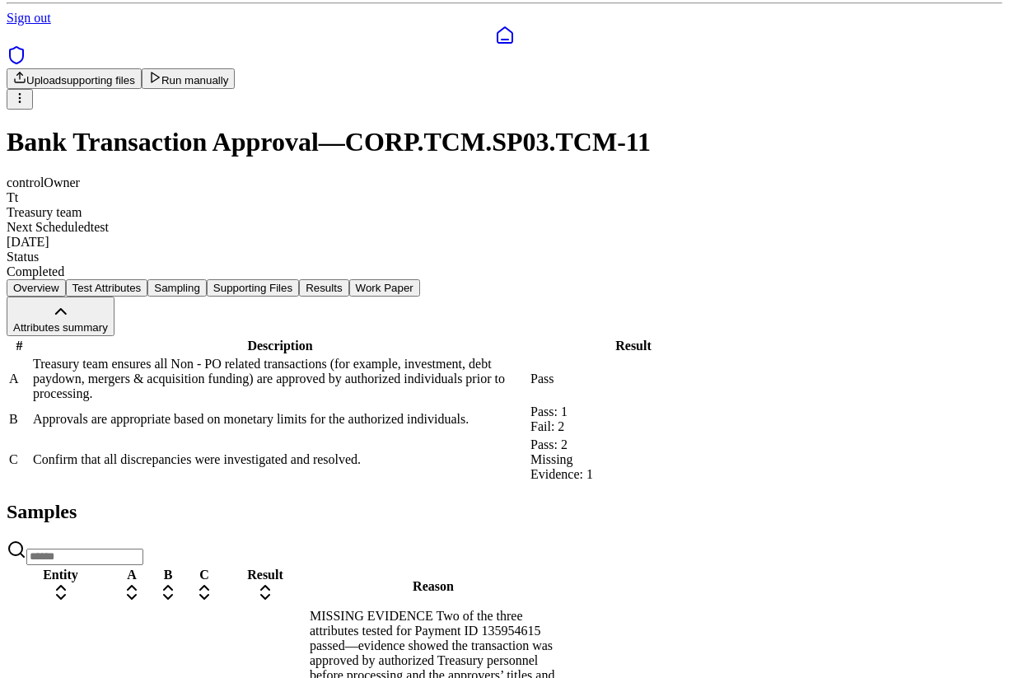
scroll to position [93, 0]
